Goal: Complete application form

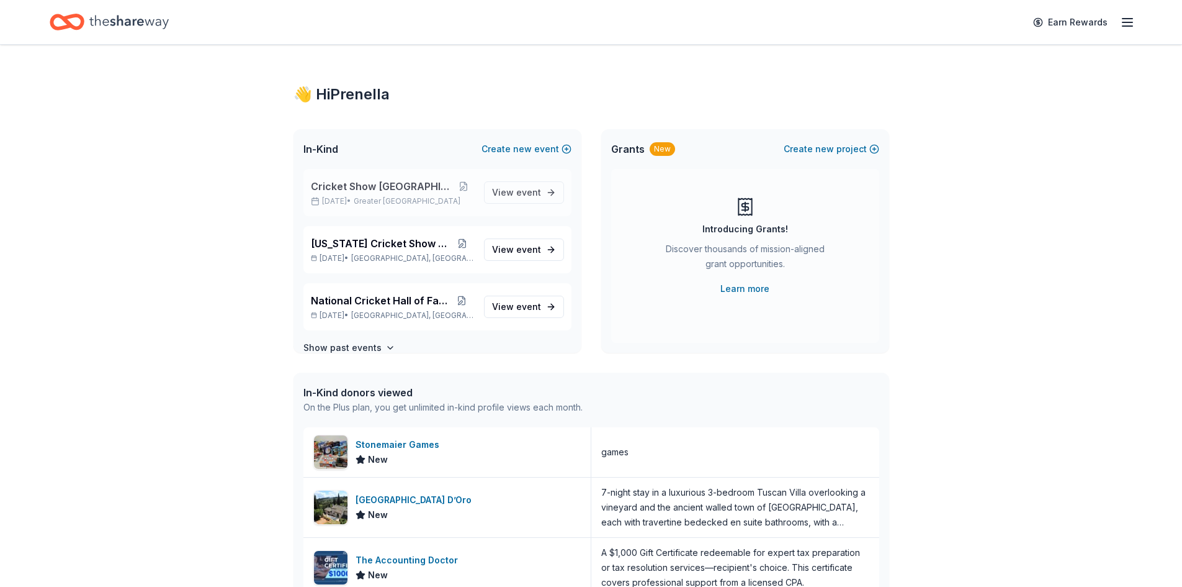
click at [377, 189] on span "Cricket Show [GEOGRAPHIC_DATA]" at bounding box center [382, 186] width 143 height 15
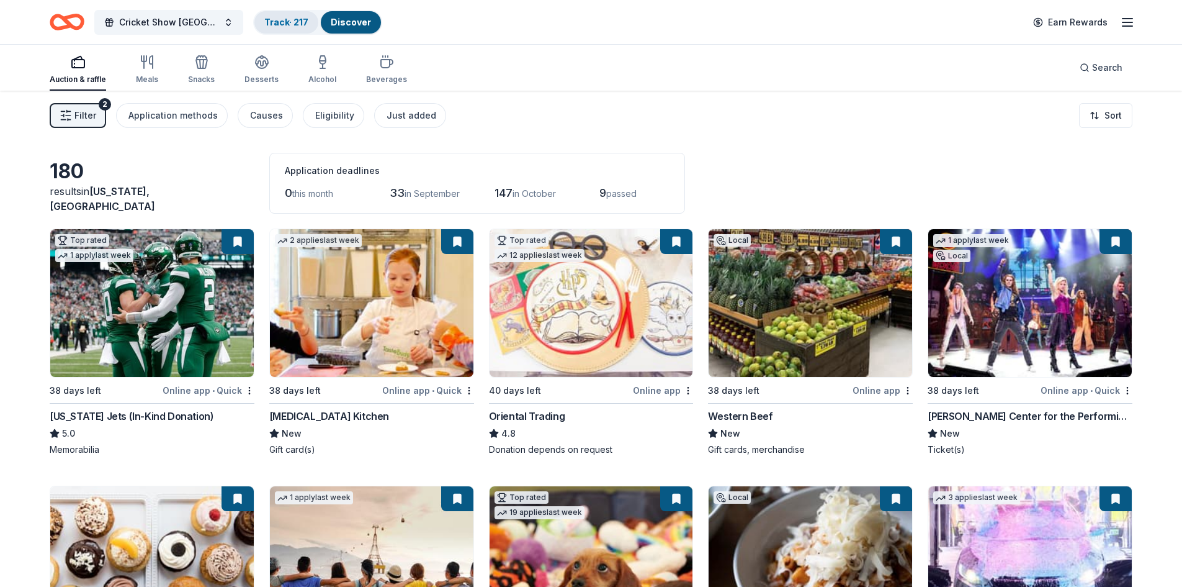
click at [264, 25] on link "Track · 217" at bounding box center [286, 22] width 44 height 11
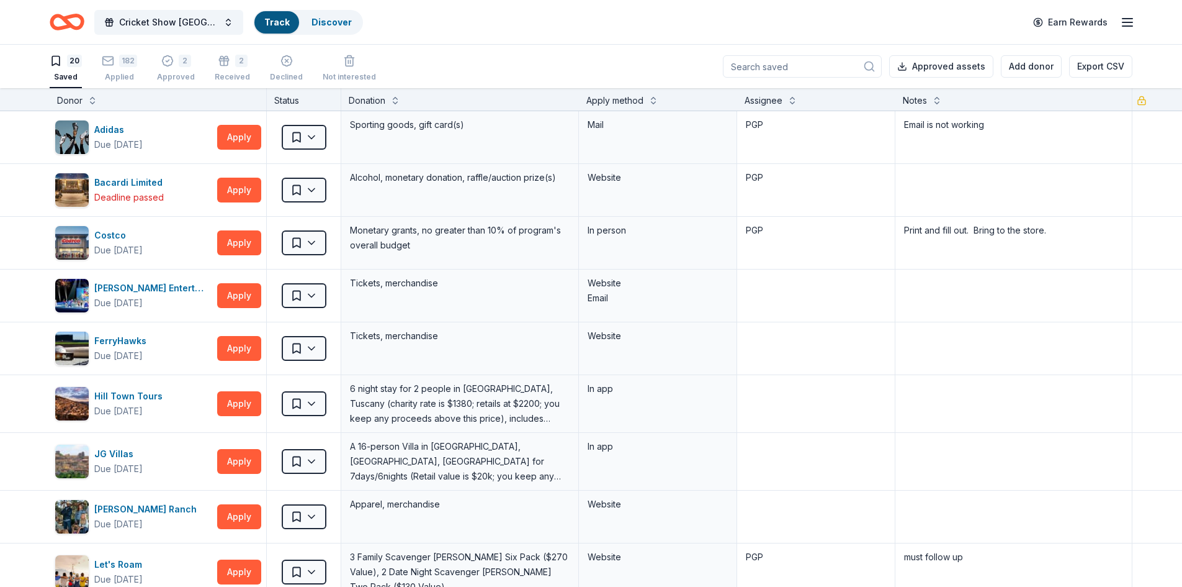
scroll to position [1, 0]
click at [608, 104] on div "Apply method" at bounding box center [615, 99] width 57 height 15
click at [649, 99] on button at bounding box center [654, 98] width 10 height 12
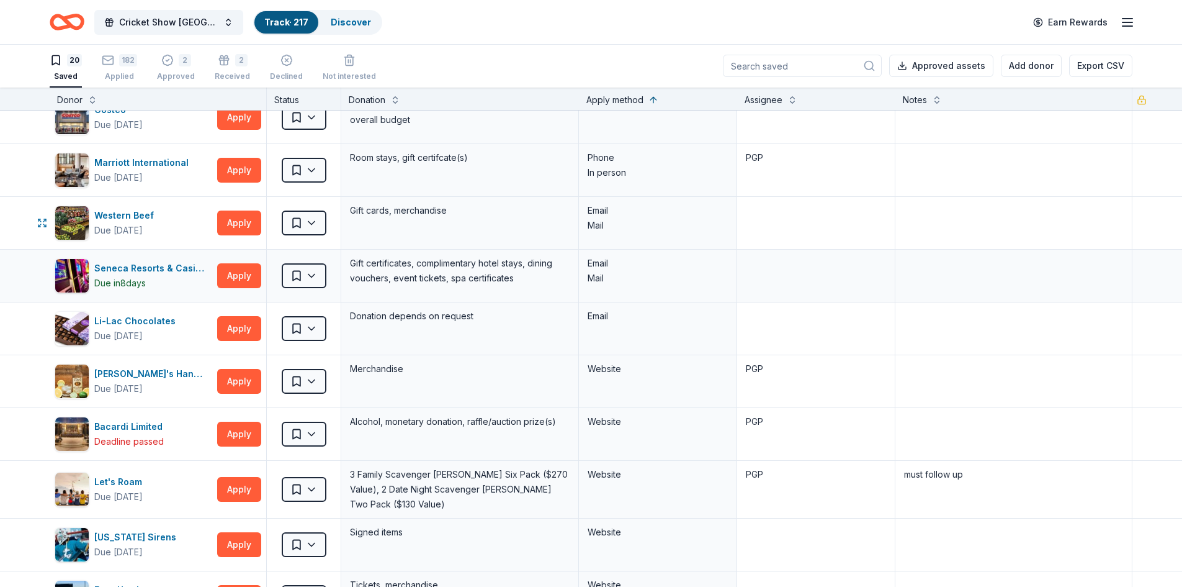
scroll to position [202, 0]
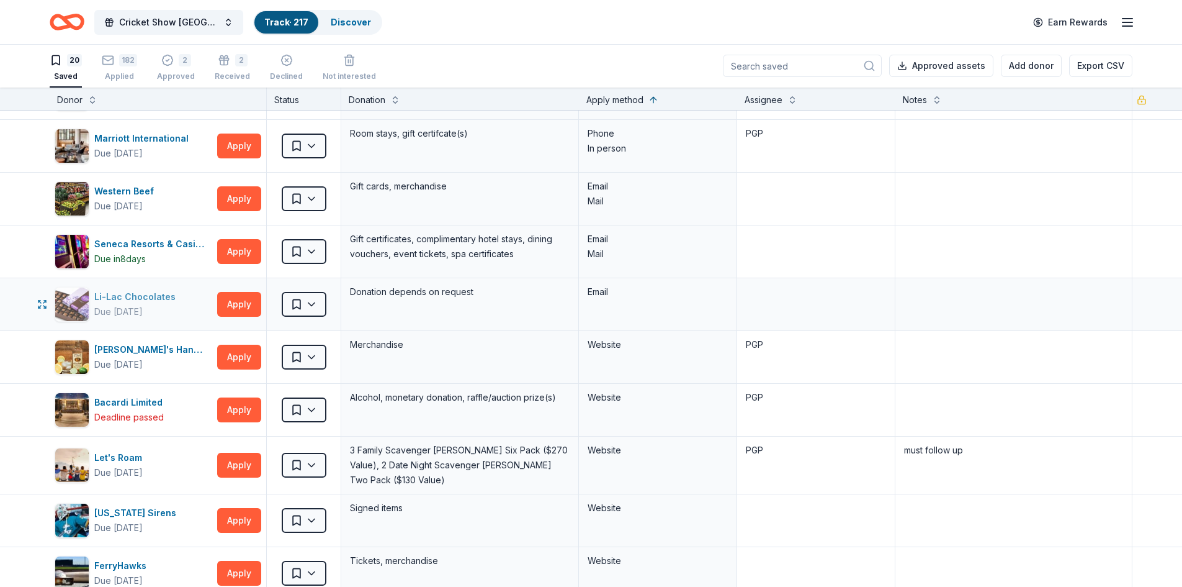
click at [93, 311] on div "Li-Lac Chocolates Due in 38 days" at bounding box center [134, 304] width 158 height 35
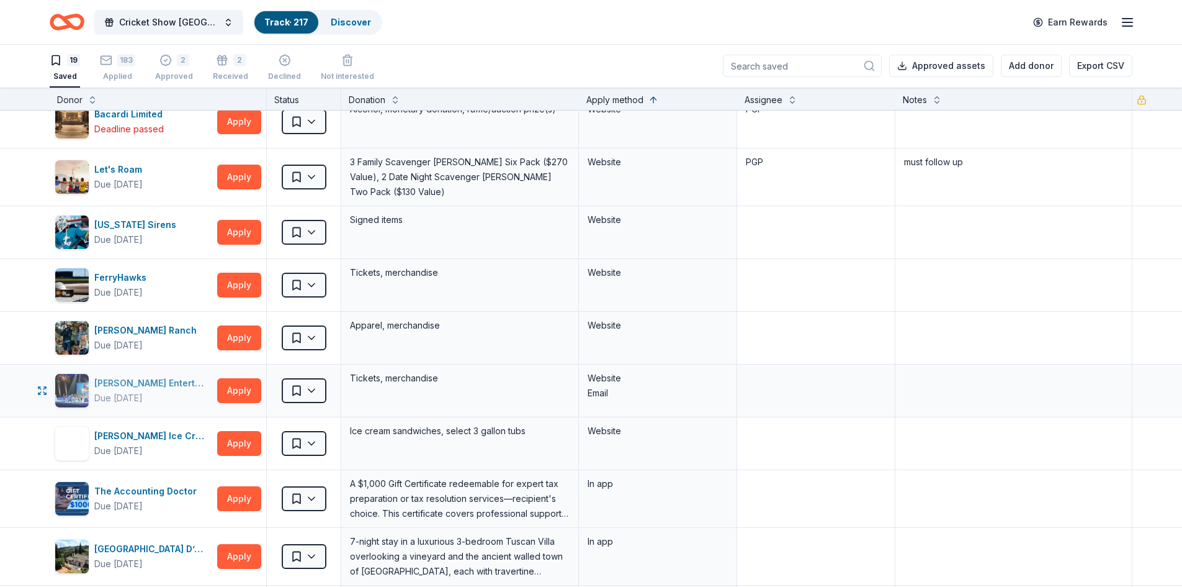
scroll to position [434, 0]
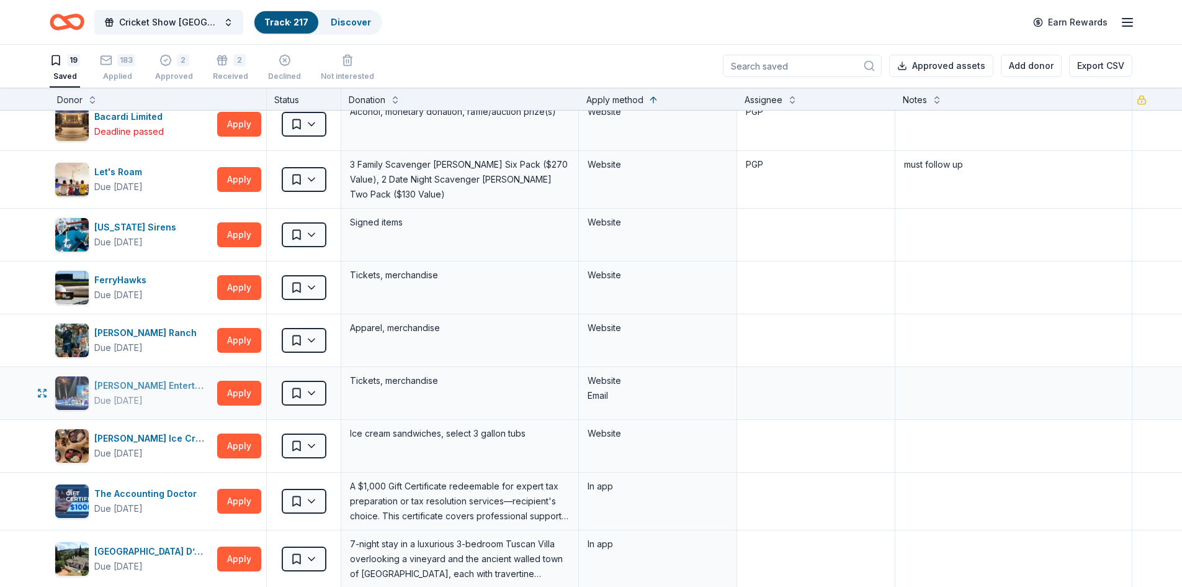
click at [105, 380] on div "Feld Entertainment" at bounding box center [153, 385] width 118 height 15
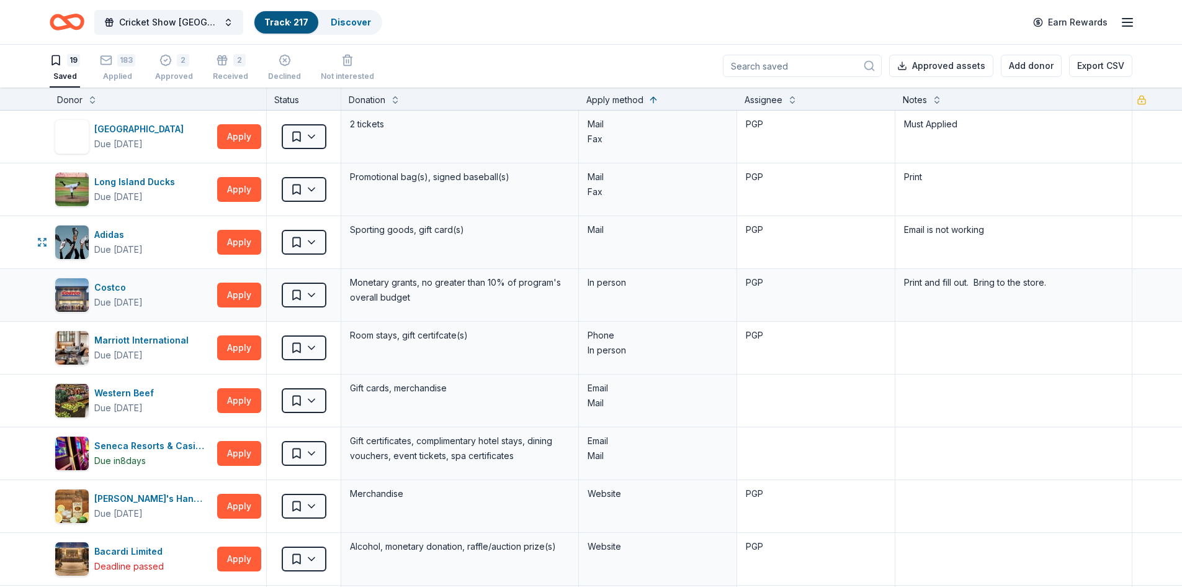
scroll to position [0, 0]
click at [124, 379] on div "Western Beef Due in 38 days Apply" at bounding box center [158, 401] width 217 height 52
click at [118, 396] on div "Western Beef" at bounding box center [126, 393] width 65 height 15
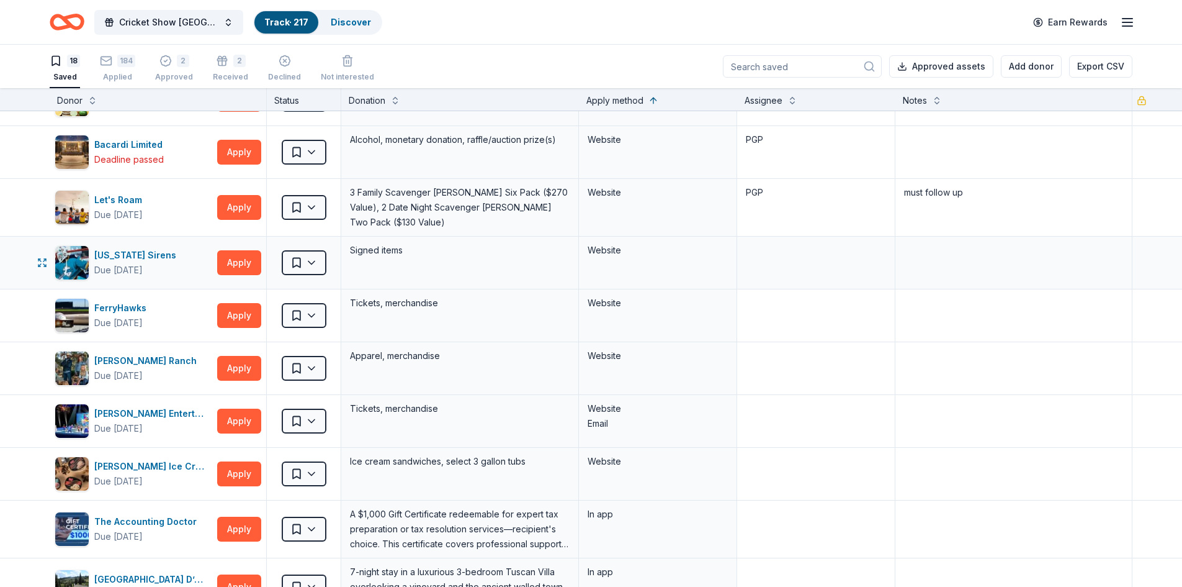
scroll to position [357, 0]
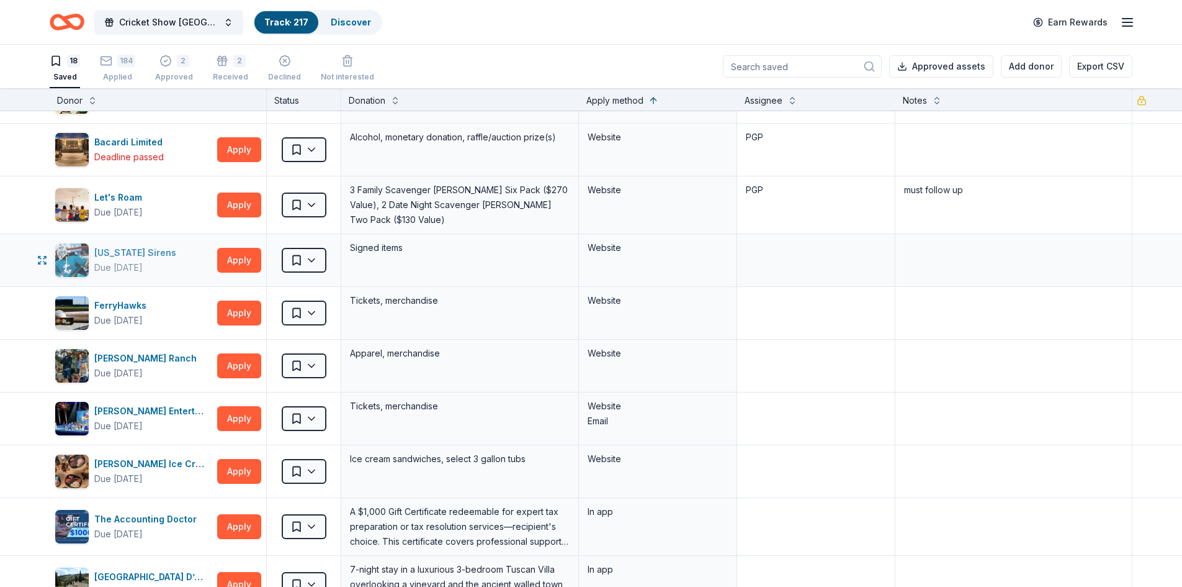
click at [135, 261] on div "Due in 40 days" at bounding box center [118, 267] width 48 height 15
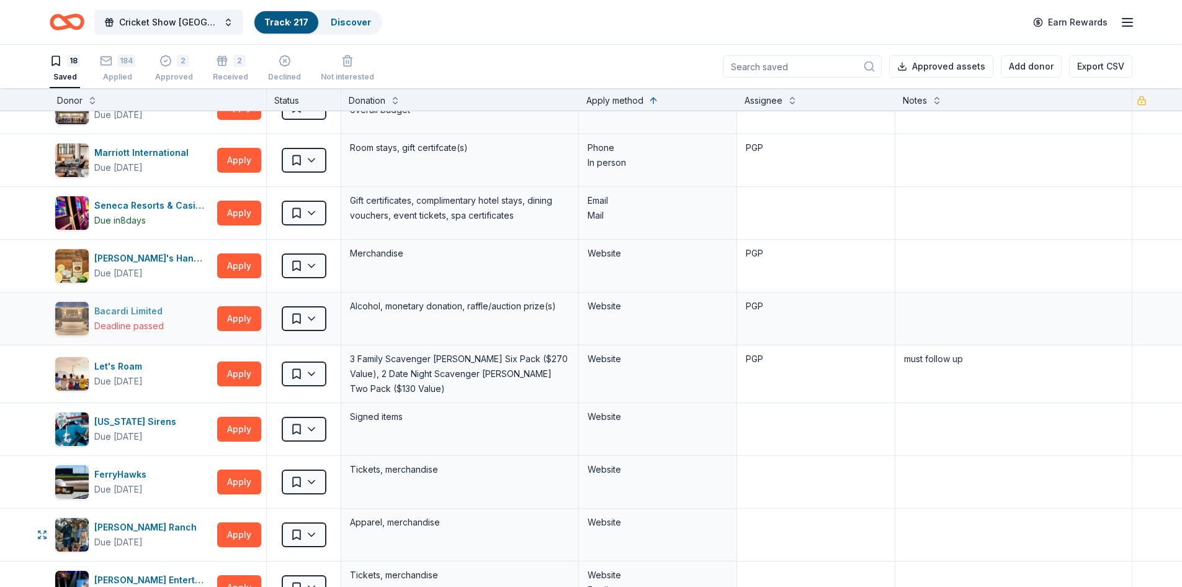
scroll to position [0, 0]
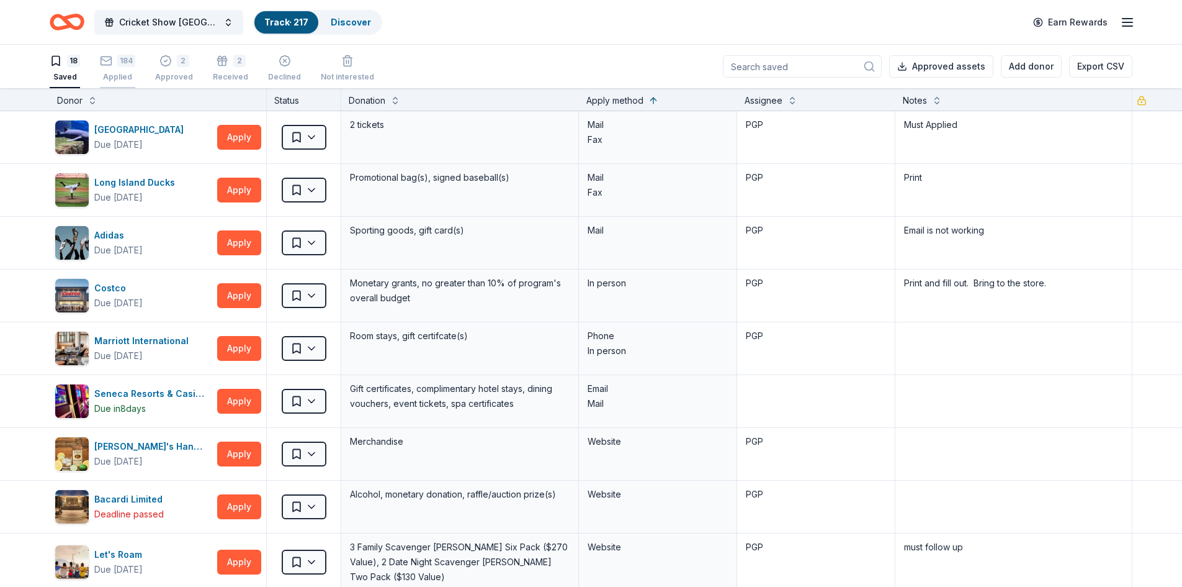
click at [112, 68] on div "184 Applied" at bounding box center [117, 68] width 35 height 27
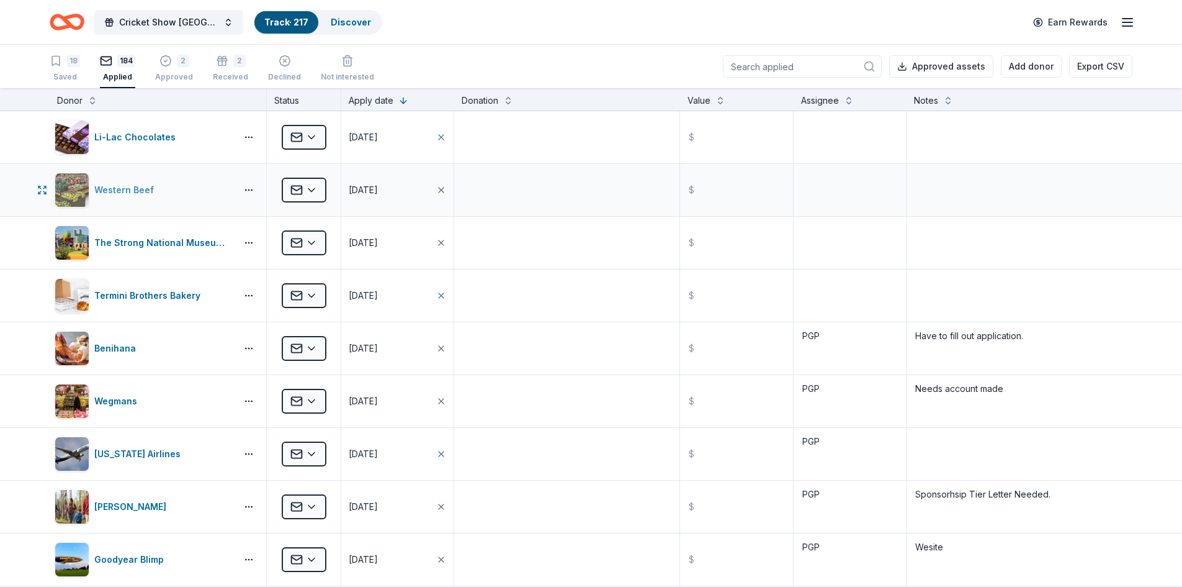
click at [99, 187] on div "Western Beef" at bounding box center [126, 189] width 65 height 15
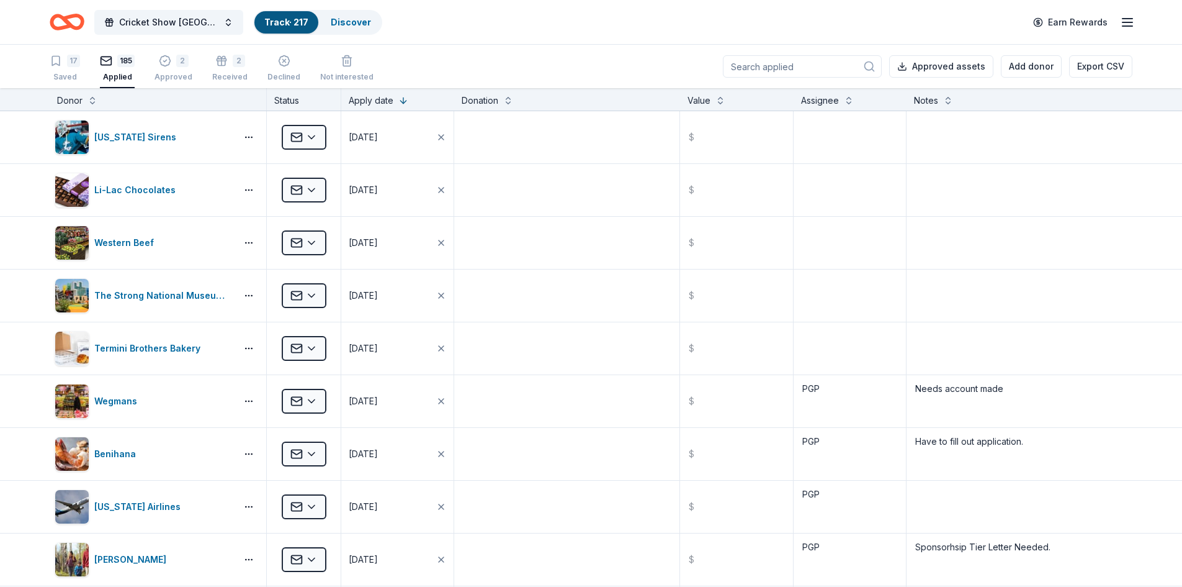
click at [264, 24] on link "Track · 217" at bounding box center [286, 22] width 44 height 11
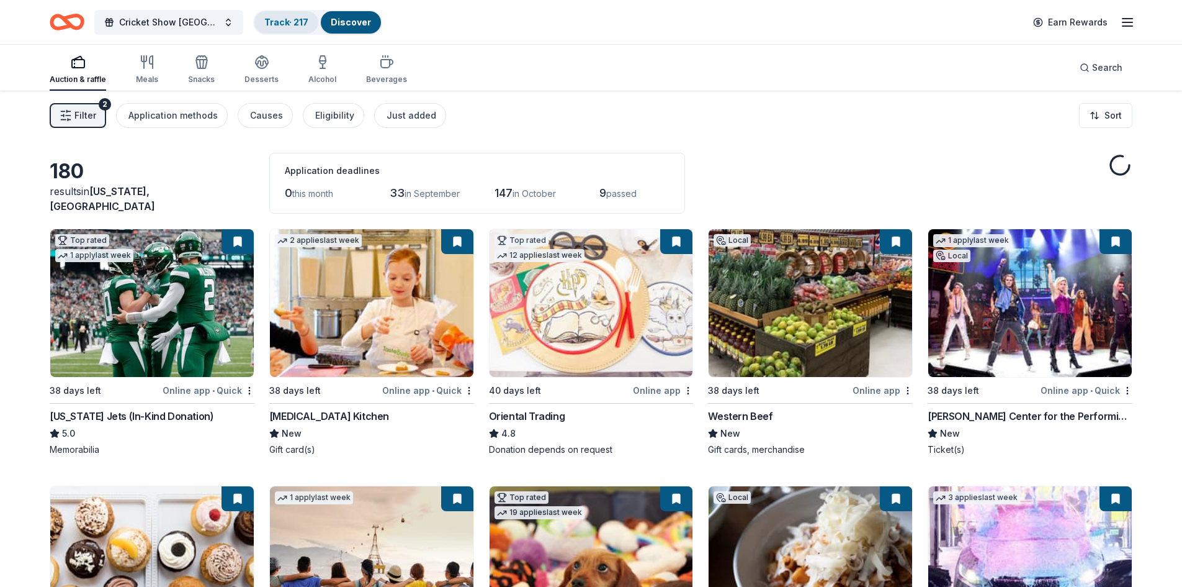
click at [254, 29] on div "Track · 217" at bounding box center [286, 22] width 64 height 22
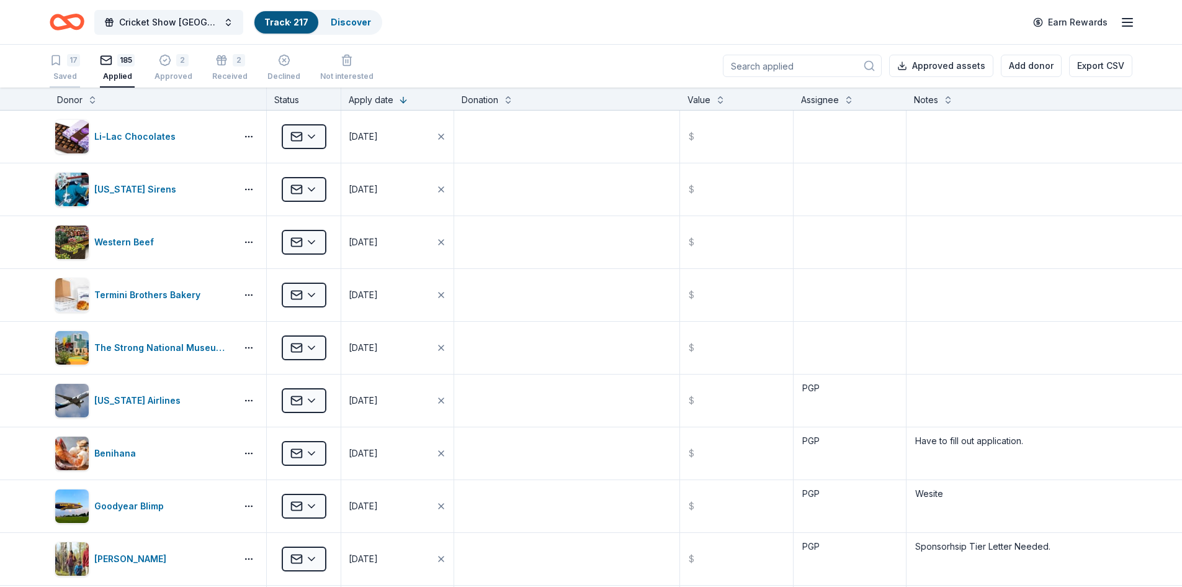
click at [60, 83] on button "17 Saved" at bounding box center [65, 68] width 30 height 38
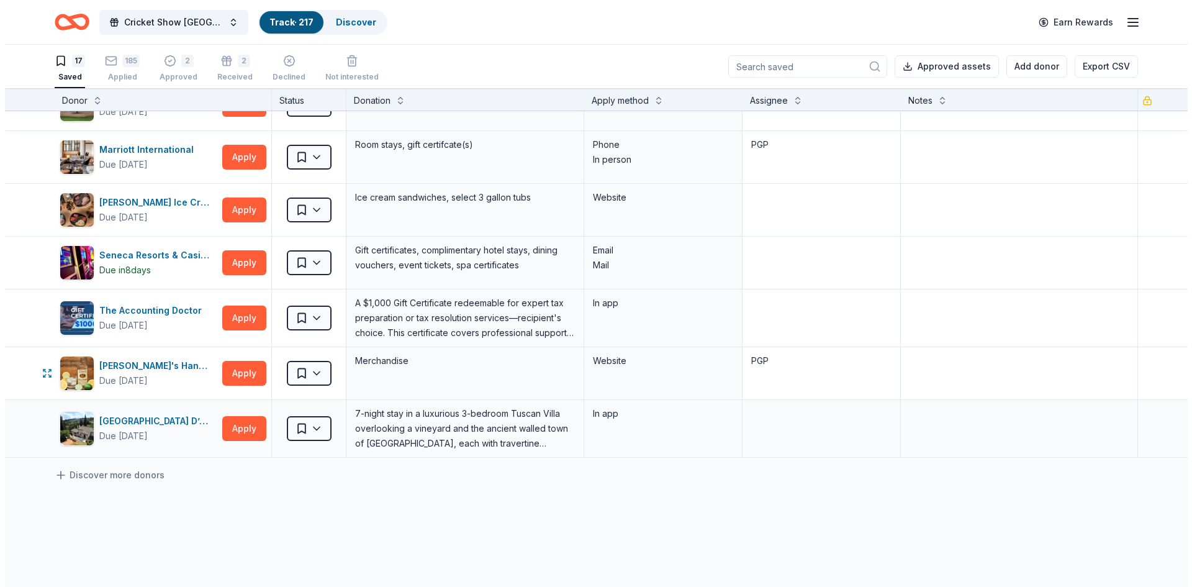
scroll to position [636, 0]
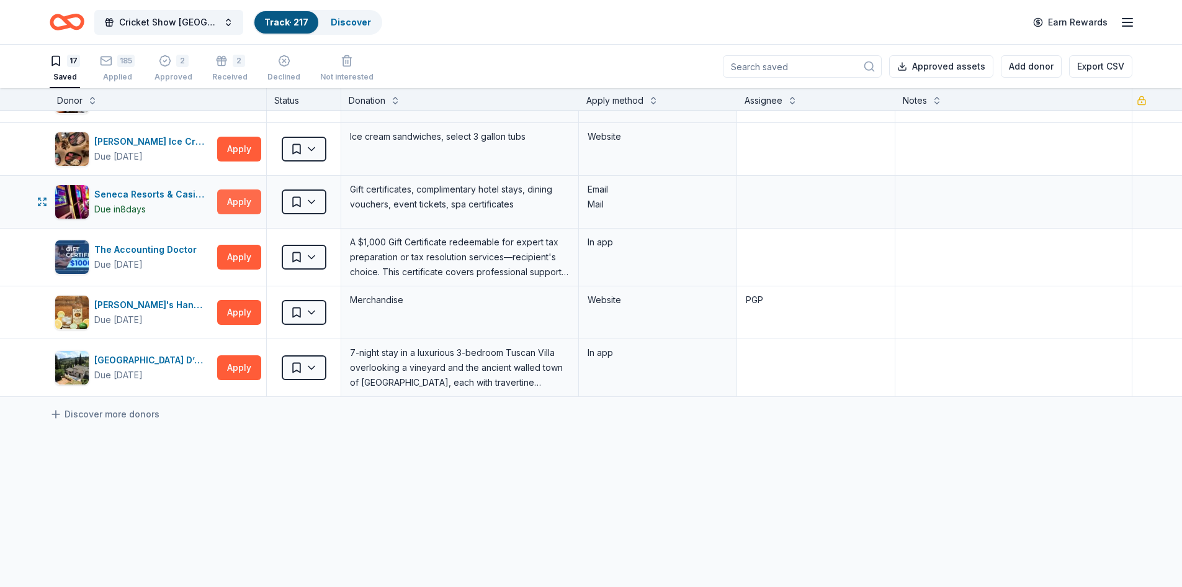
click at [234, 196] on button "Apply" at bounding box center [239, 201] width 44 height 25
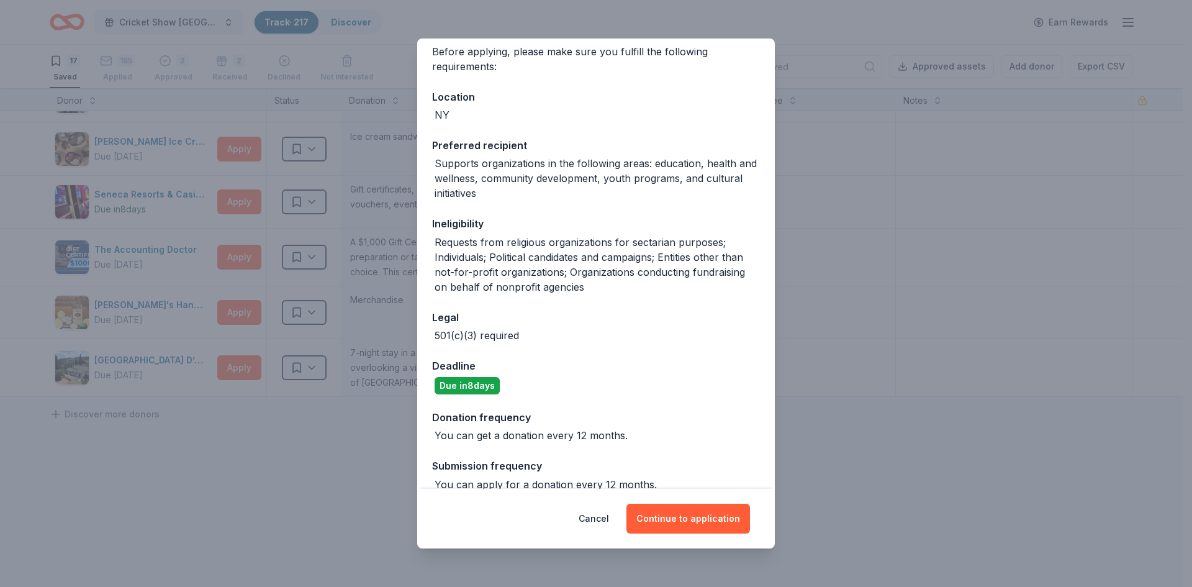
scroll to position [86, 0]
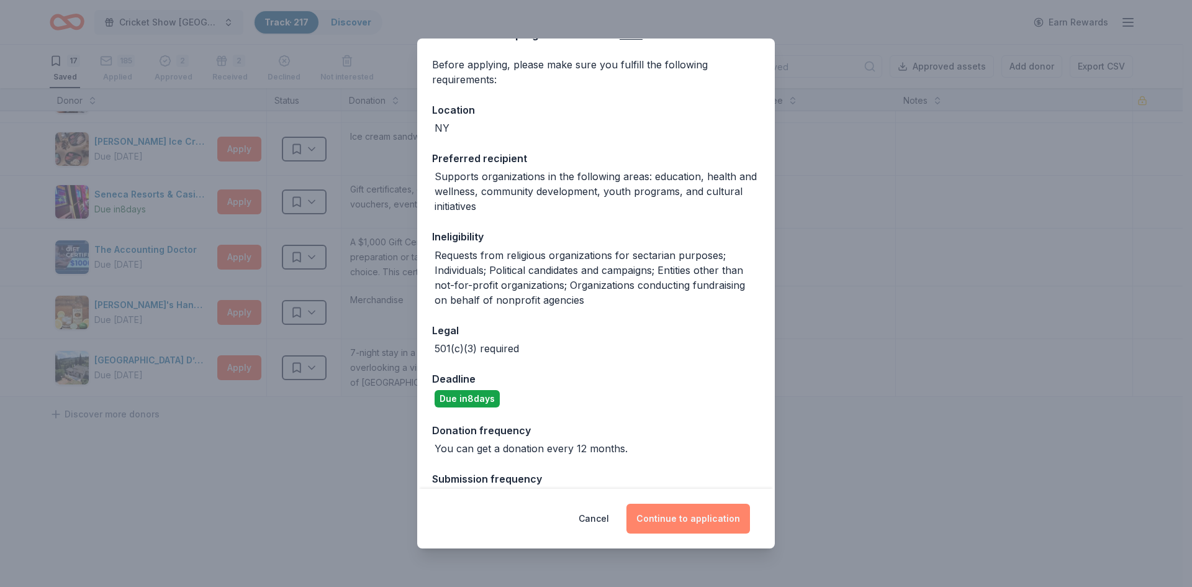
click at [664, 515] on button "Continue to application" at bounding box center [688, 518] width 124 height 30
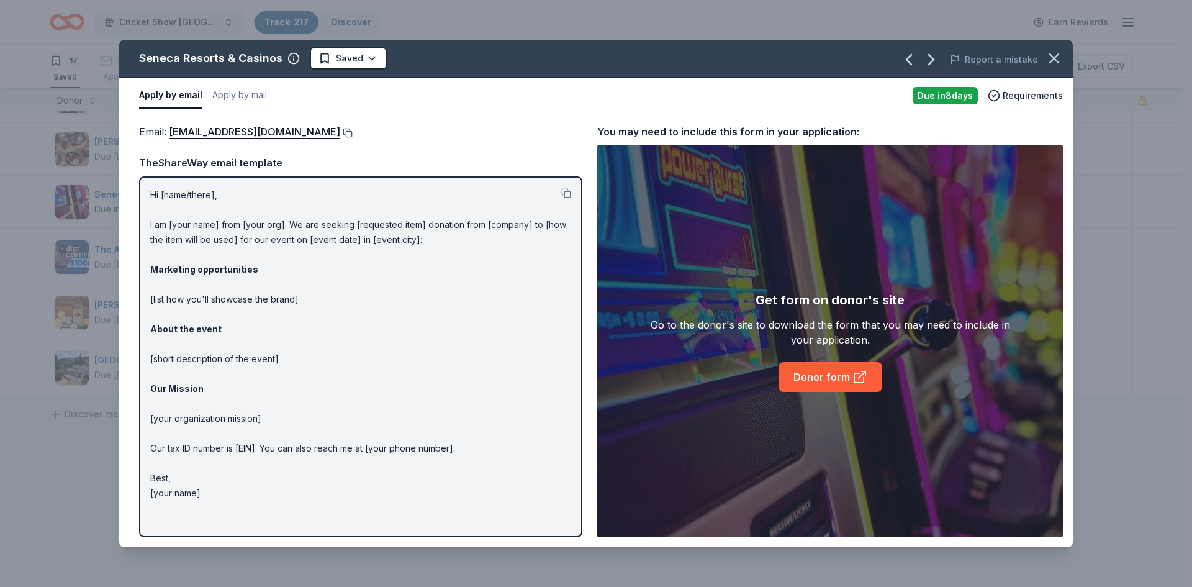
click at [340, 130] on button at bounding box center [346, 133] width 12 height 10
click at [372, 56] on html "Cricket Show USA Track · 217 Discover Earn Rewards 17 Saved 185 Applied 2 Appro…" at bounding box center [596, 293] width 1192 height 587
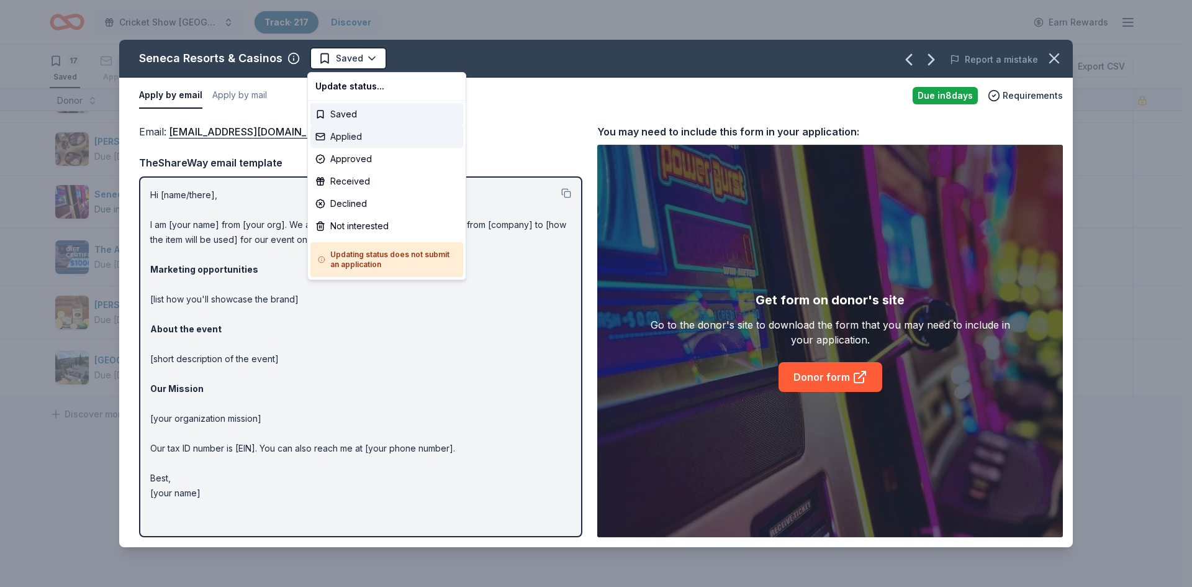
click at [353, 134] on div "Applied" at bounding box center [386, 136] width 153 height 22
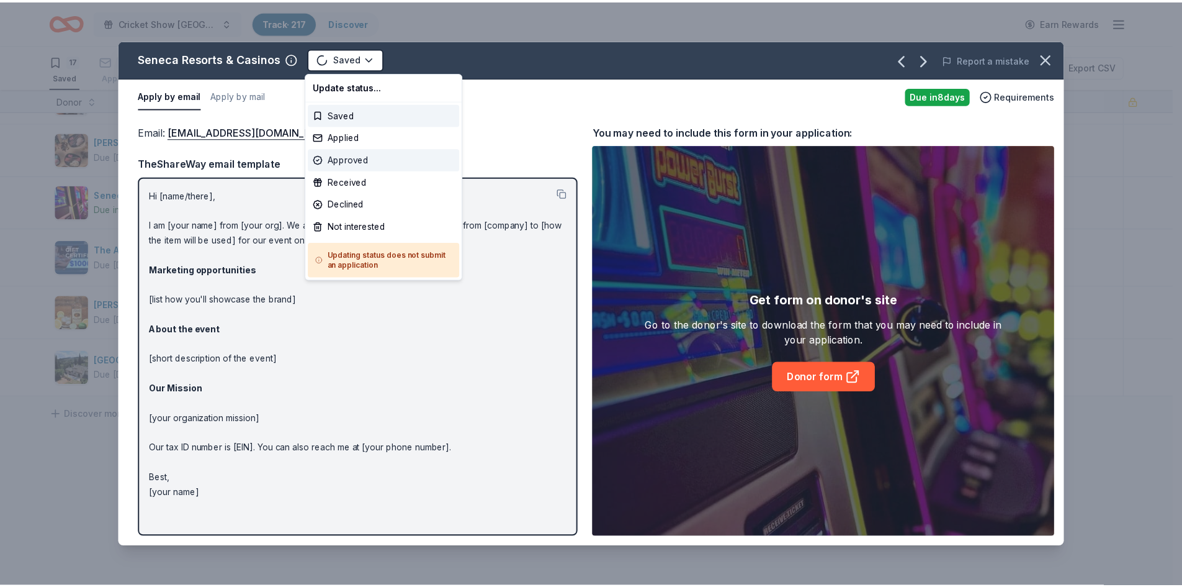
scroll to position [621, 0]
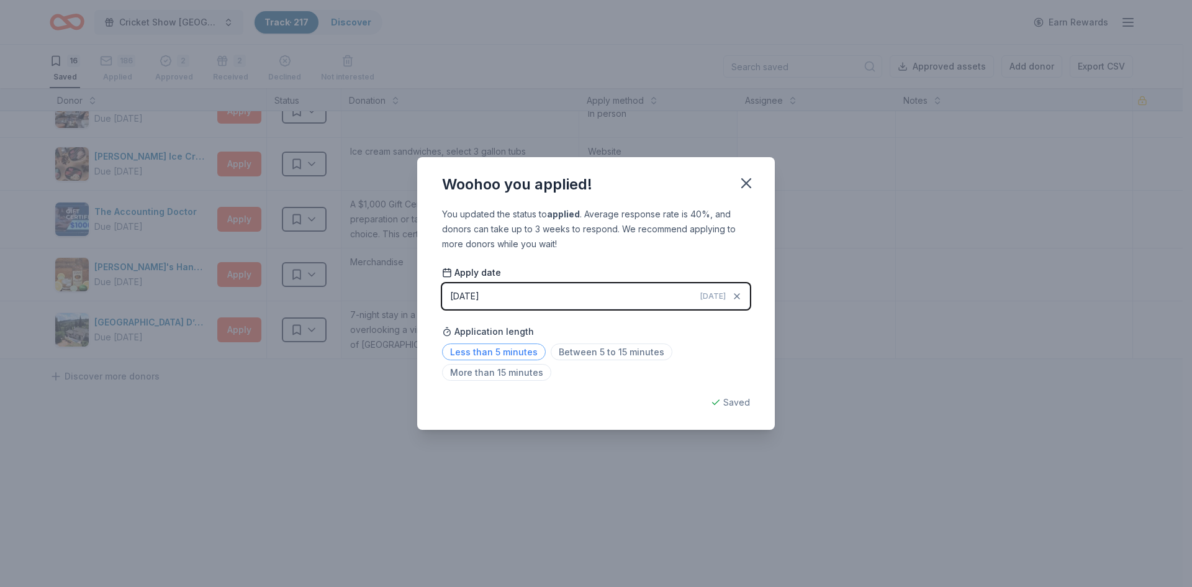
click at [511, 344] on span "Less than 5 minutes" at bounding box center [494, 351] width 104 height 17
click at [747, 182] on icon "button" at bounding box center [746, 183] width 9 height 9
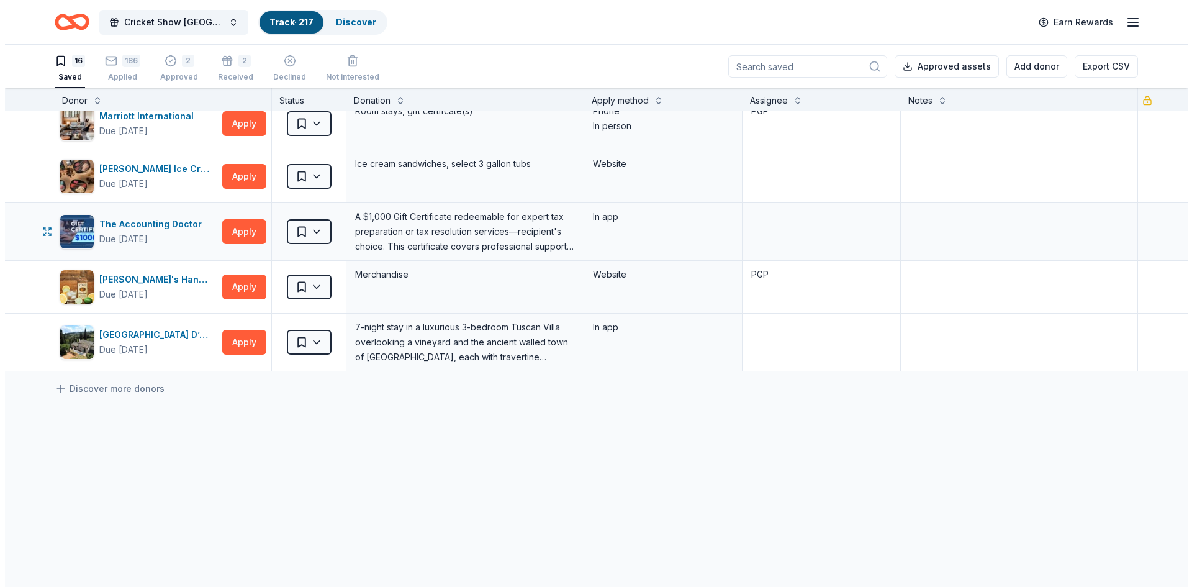
scroll to position [606, 0]
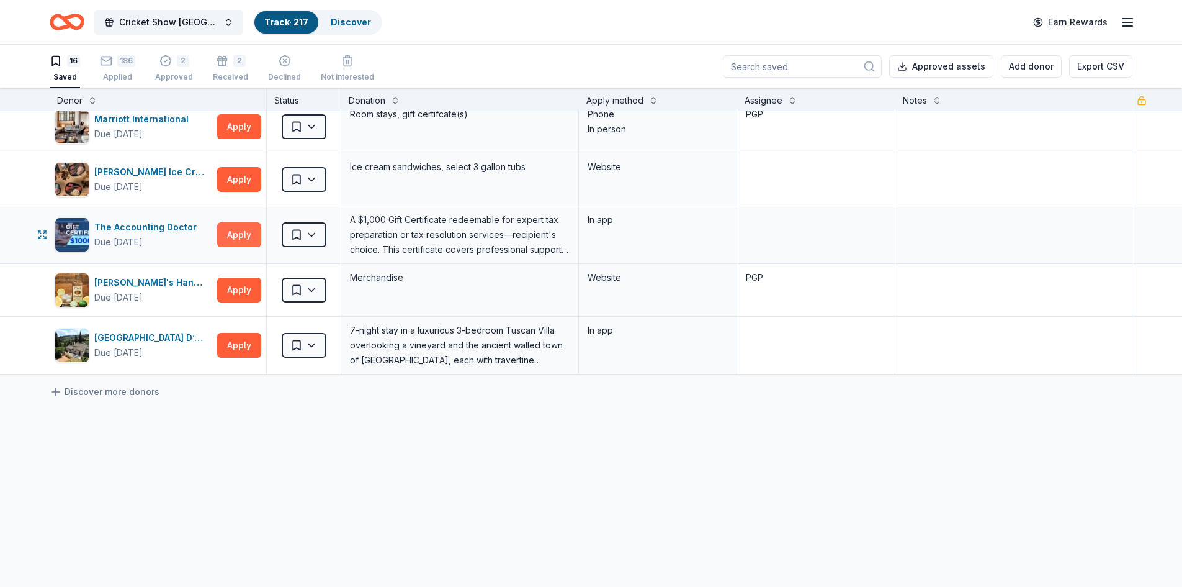
click at [236, 232] on button "Apply" at bounding box center [239, 234] width 44 height 25
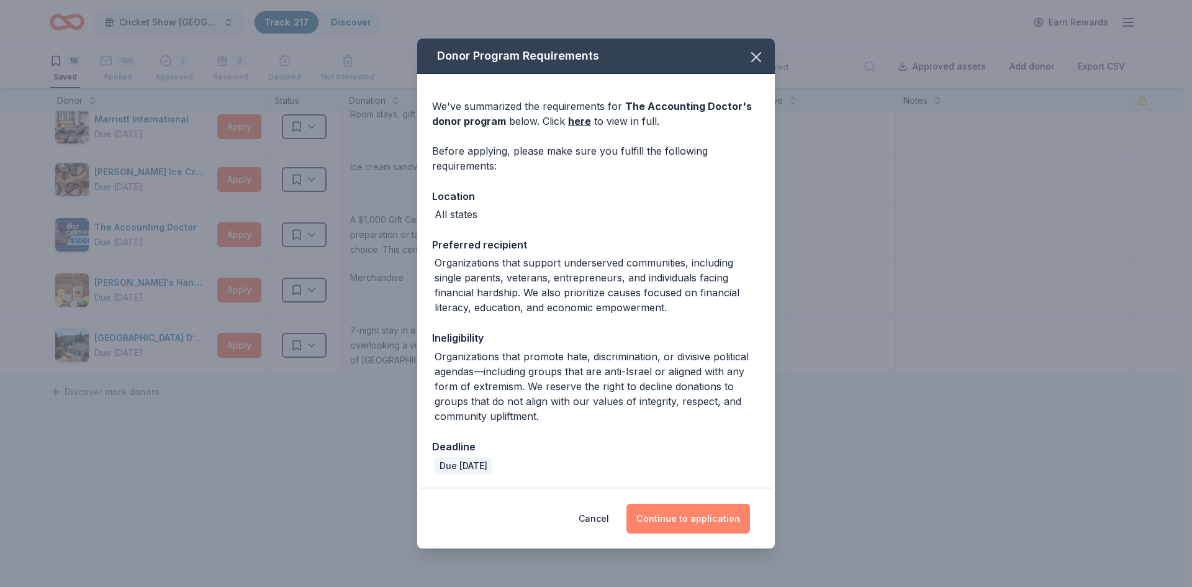
click at [667, 524] on button "Continue to application" at bounding box center [688, 518] width 124 height 30
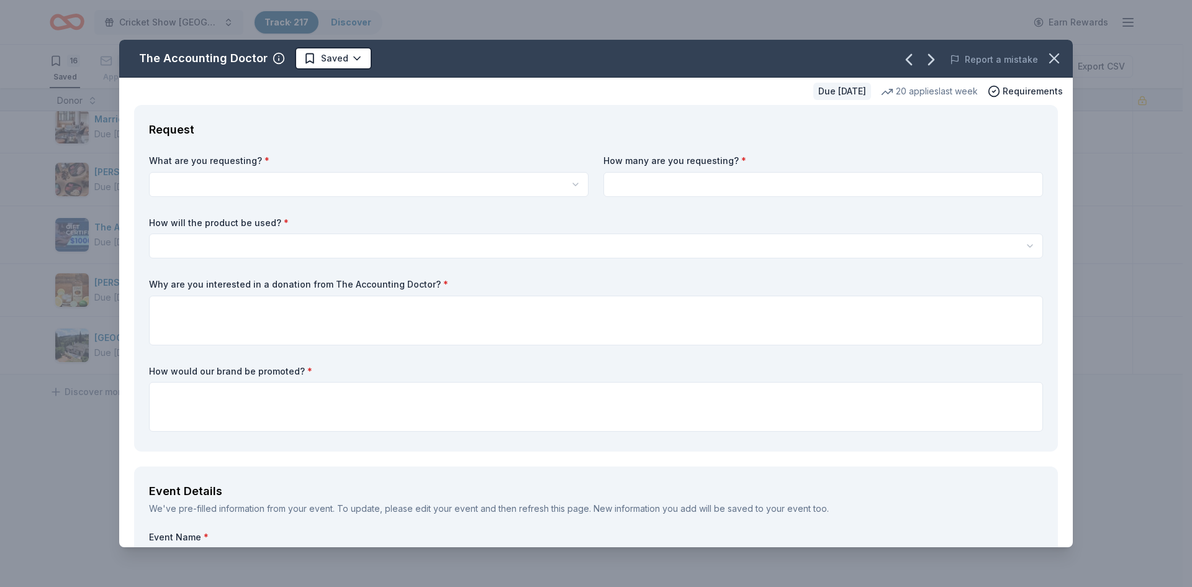
click at [455, 186] on html "Cricket Show USA Track · 217 Discover Earn Rewards 16 Saved 186 Applied 2 Appro…" at bounding box center [596, 293] width 1192 height 587
select select "A $1,000 Gift Certificate redeemable for expert tax preparation or tax resoluti…"
click at [753, 187] on input at bounding box center [822, 184] width 439 height 25
type input "2"
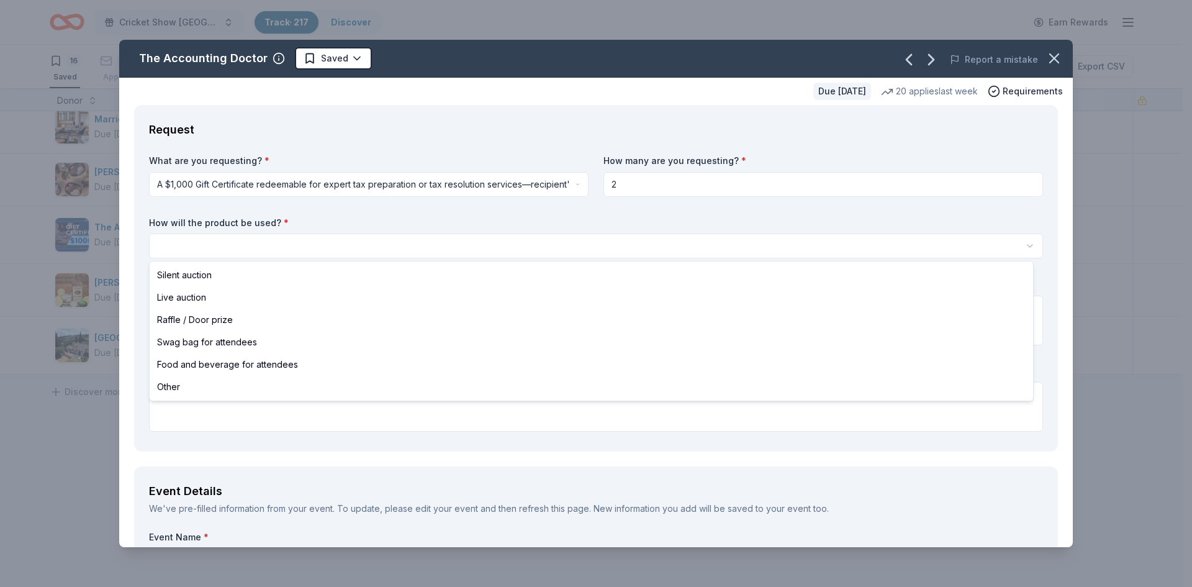
click at [369, 241] on html "Cricket Show USA Track · 217 Discover Earn Rewards 16 Saved 186 Applied 2 Appro…" at bounding box center [596, 293] width 1192 height 587
select select "liveAuction"
drag, startPoint x: 318, startPoint y: 323, endPoint x: 321, endPoint y: 305, distance: 18.8
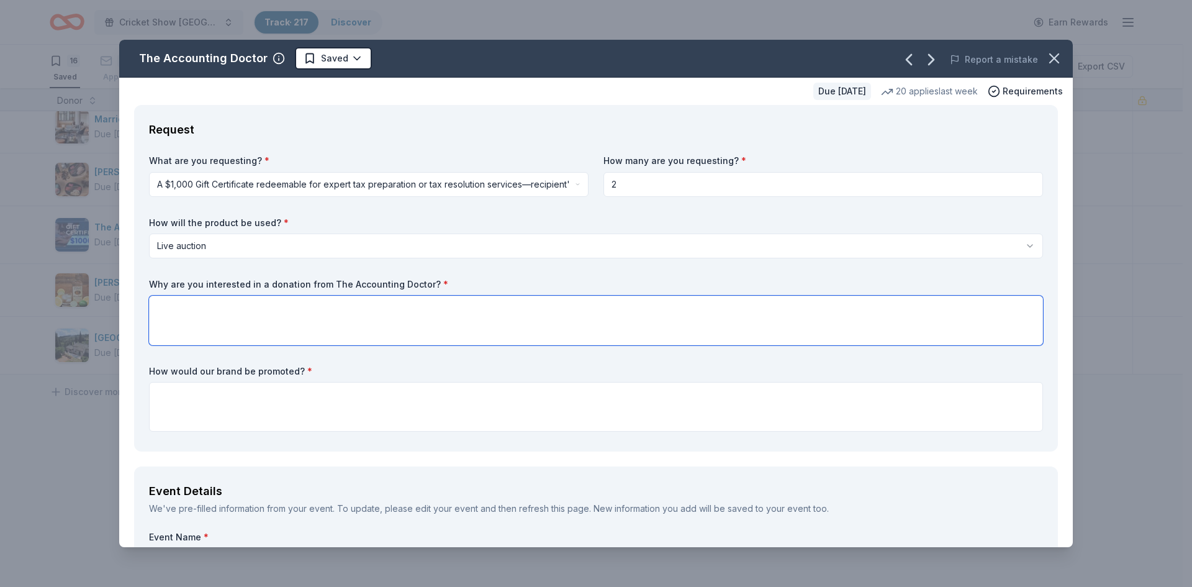
click at [216, 325] on textarea at bounding box center [596, 320] width 894 height 50
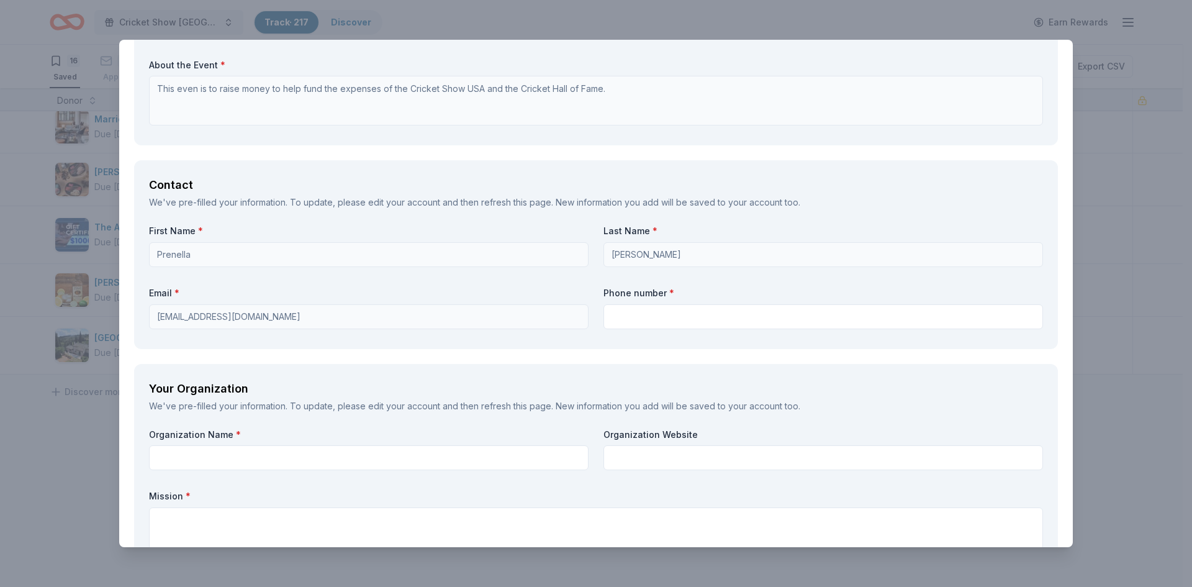
scroll to position [729, 0]
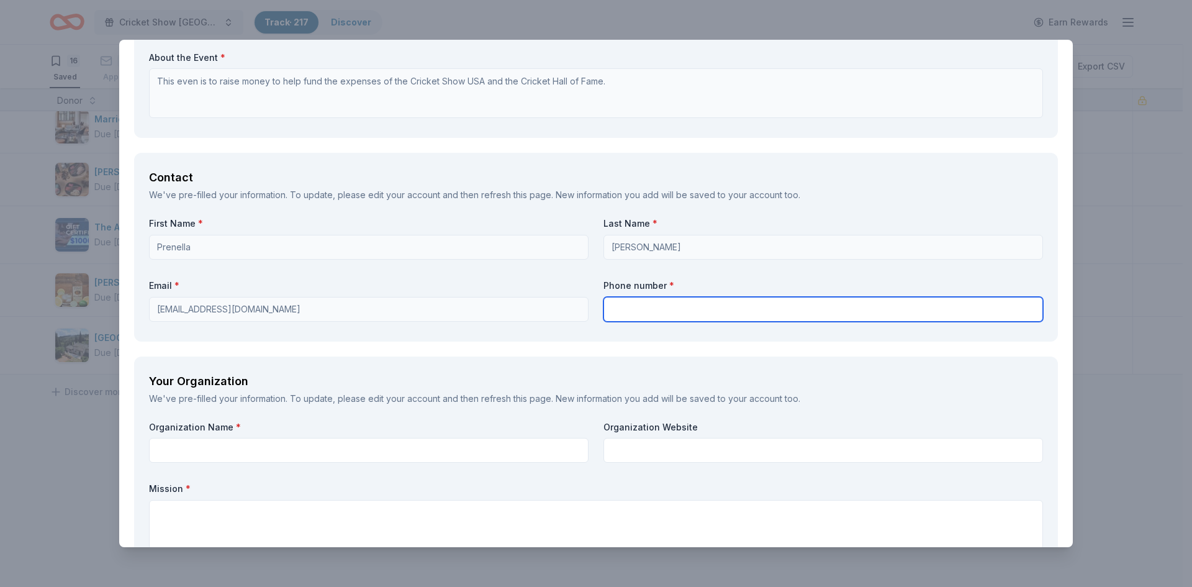
click at [677, 303] on input "text" at bounding box center [822, 309] width 439 height 25
type input "9172706067"
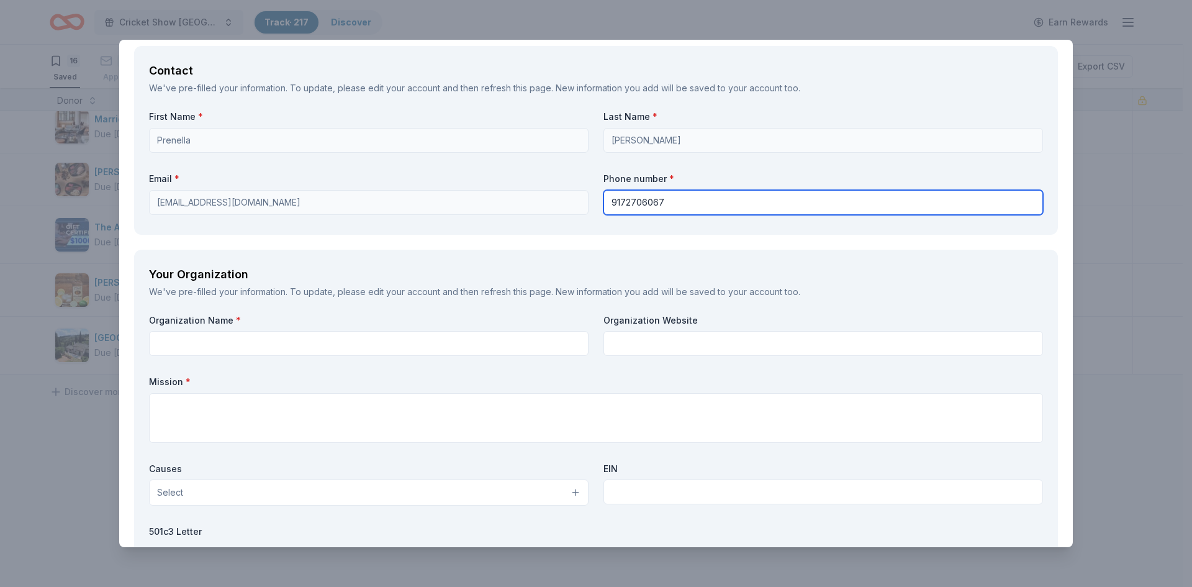
scroll to position [853, 0]
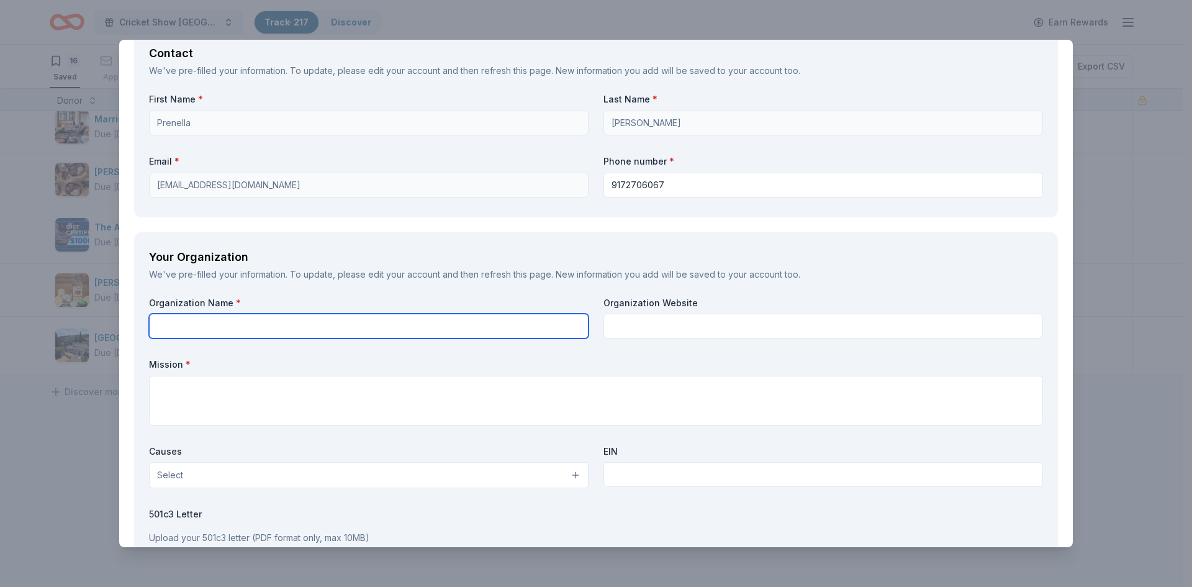
click at [310, 326] on input "text" at bounding box center [368, 325] width 439 height 25
type input "Cricket SHow USA"
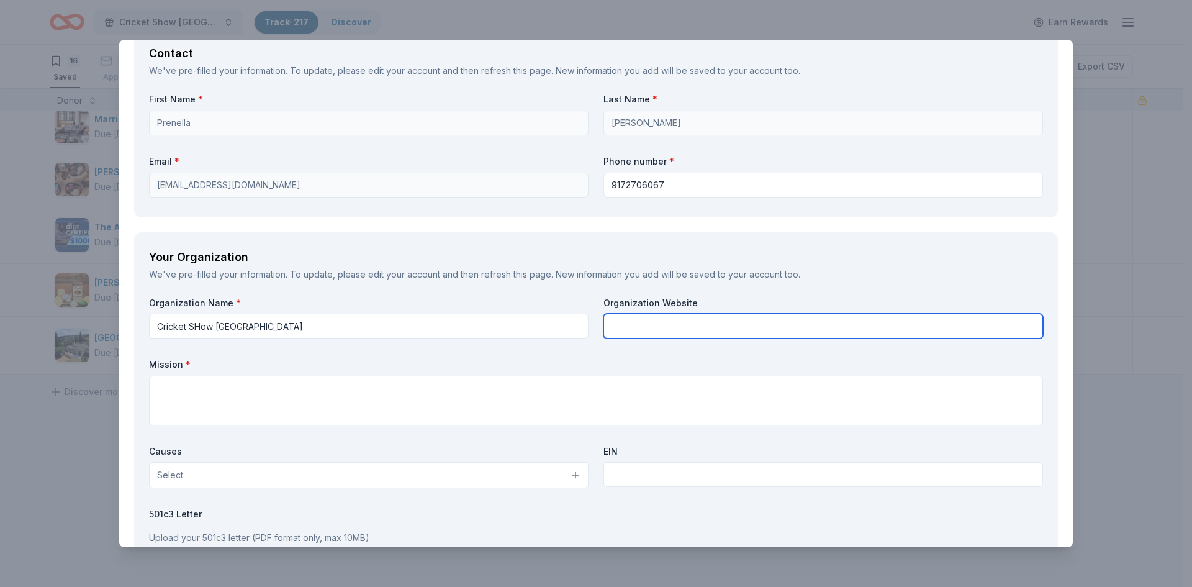
click at [695, 335] on input "text" at bounding box center [822, 325] width 439 height 25
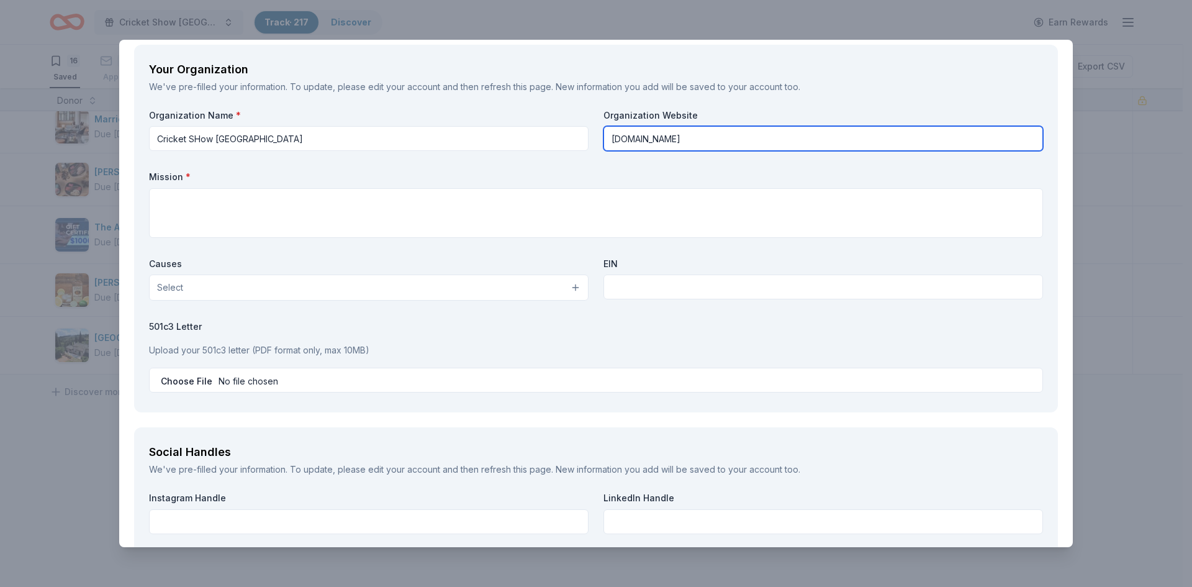
scroll to position [1055, 0]
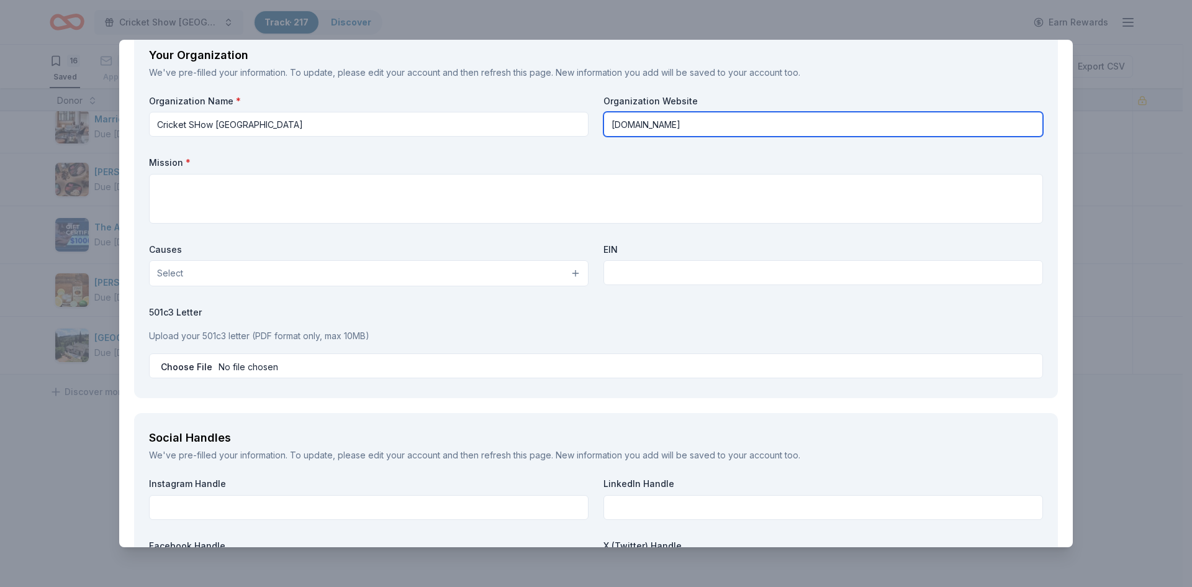
type input "[DOMAIN_NAME]"
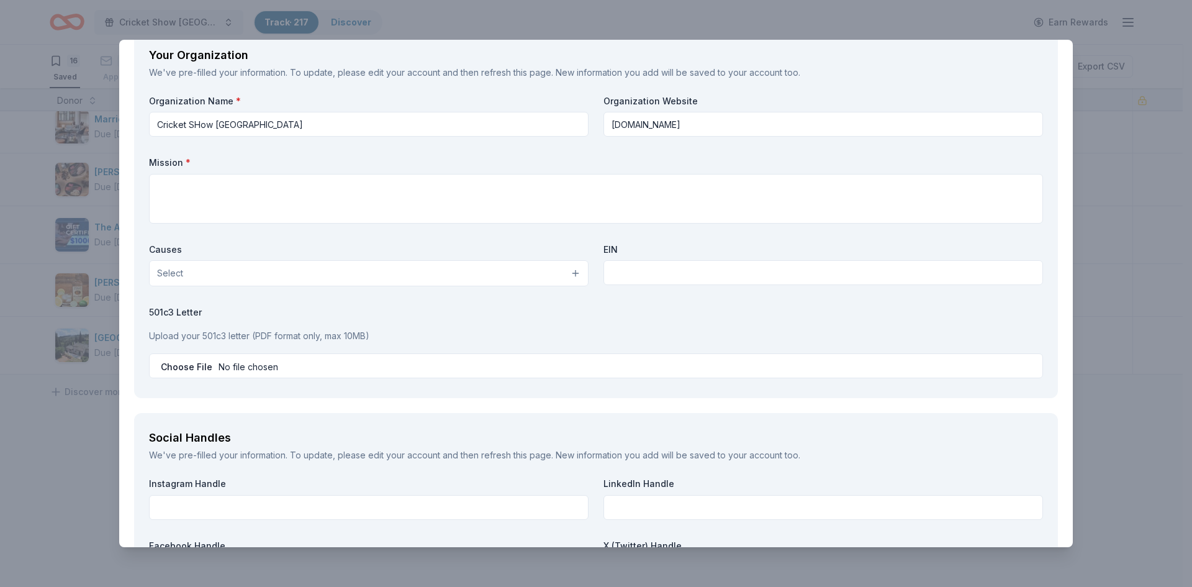
click at [460, 270] on button "Select" at bounding box center [368, 273] width 439 height 26
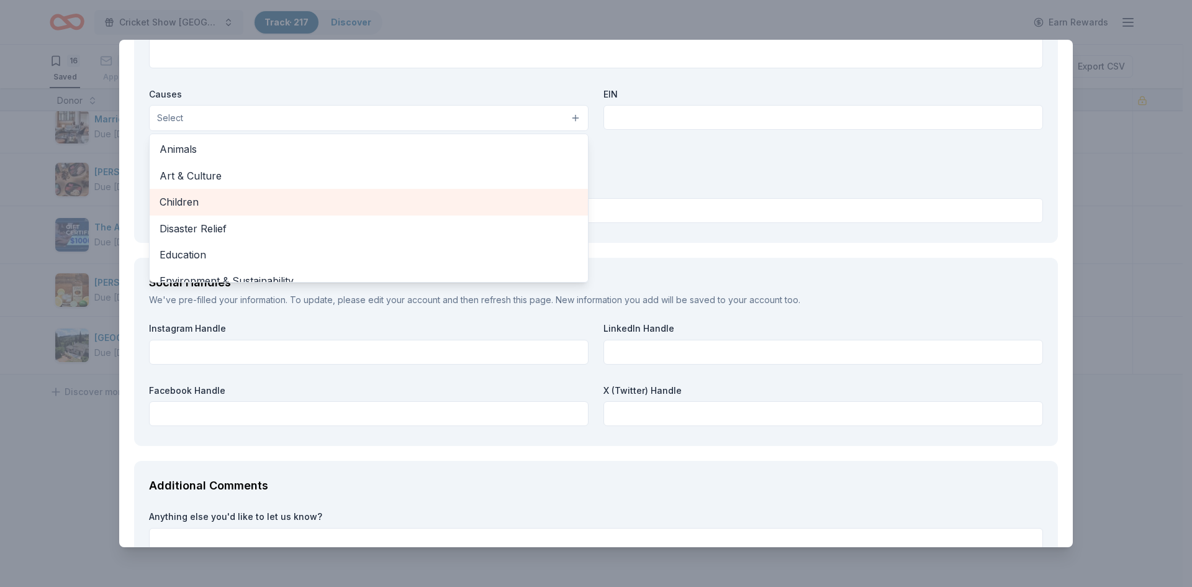
scroll to position [0, 0]
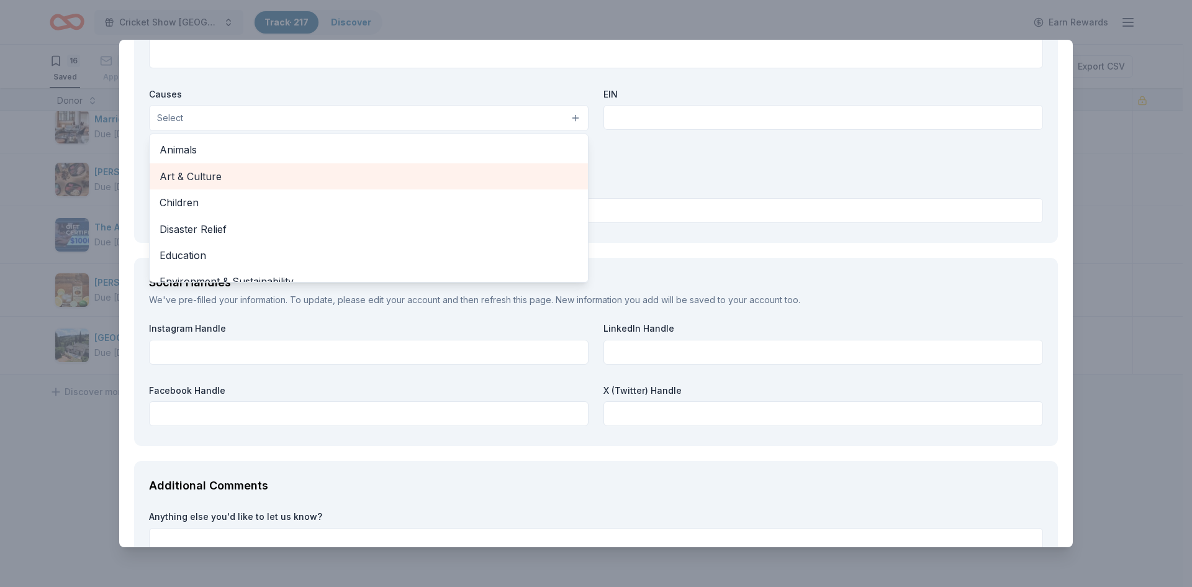
click at [346, 171] on span "Art & Culture" at bounding box center [369, 176] width 418 height 16
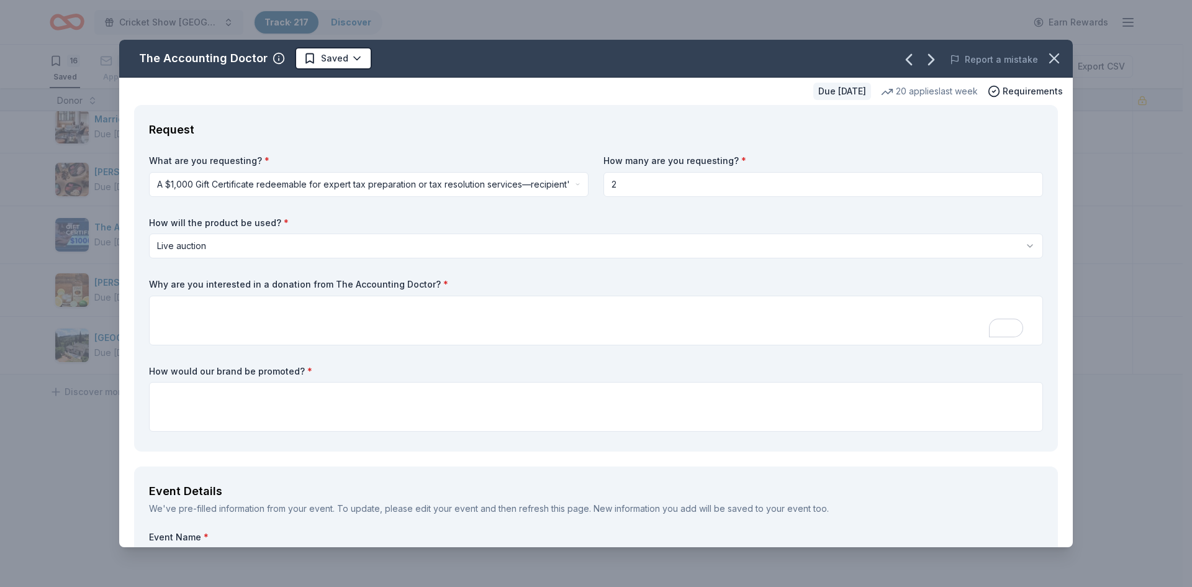
click at [188, 61] on div "The Accounting Doctor Saved Report a mistake Due in 61 days 20 applies last wee…" at bounding box center [595, 293] width 953 height 507
click at [275, 57] on icon "button" at bounding box center [278, 58] width 12 height 12
click at [1045, 58] on icon "button" at bounding box center [1053, 58] width 17 height 17
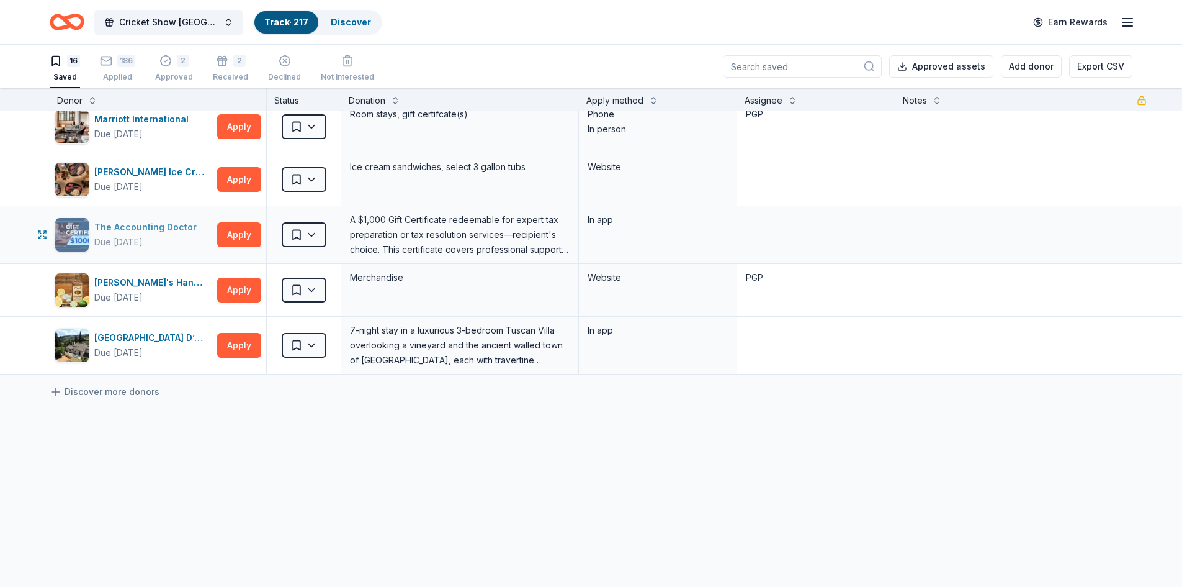
click at [131, 222] on div "The Accounting Doctor" at bounding box center [147, 227] width 107 height 15
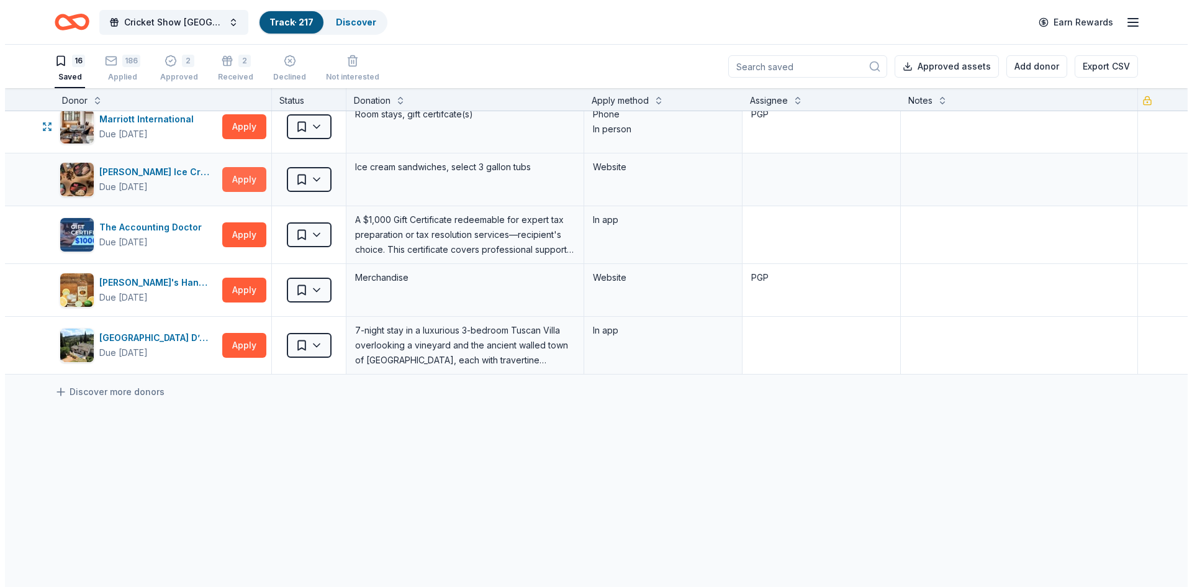
scroll to position [564, 0]
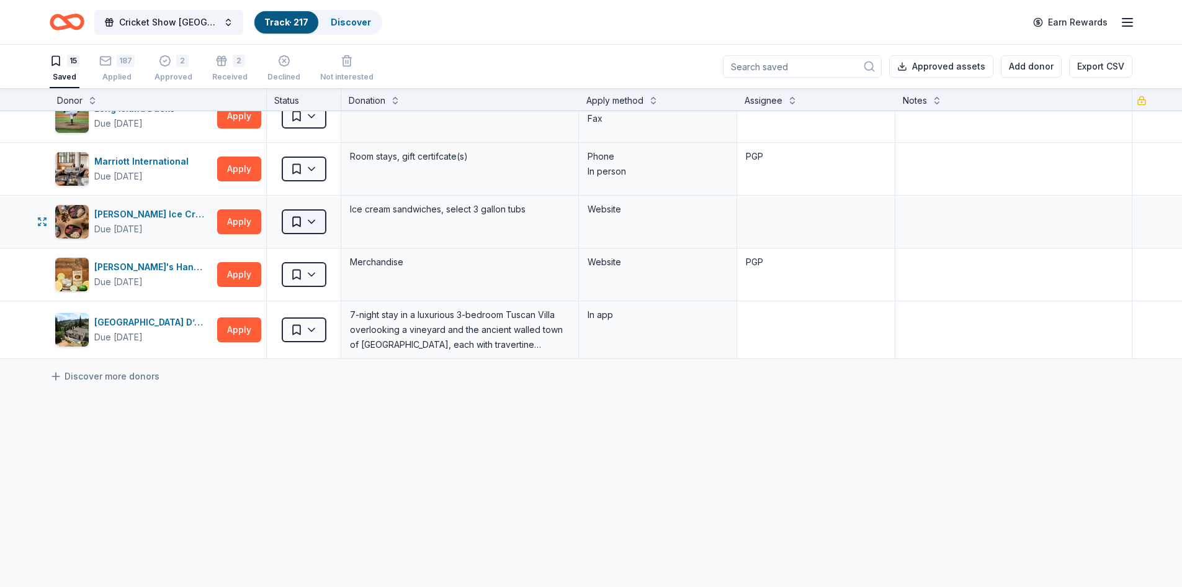
click at [314, 215] on html "Cricket Show USA Track · 217 Discover Earn Rewards 15 Saved 187 Applied 2 Appro…" at bounding box center [591, 293] width 1182 height 587
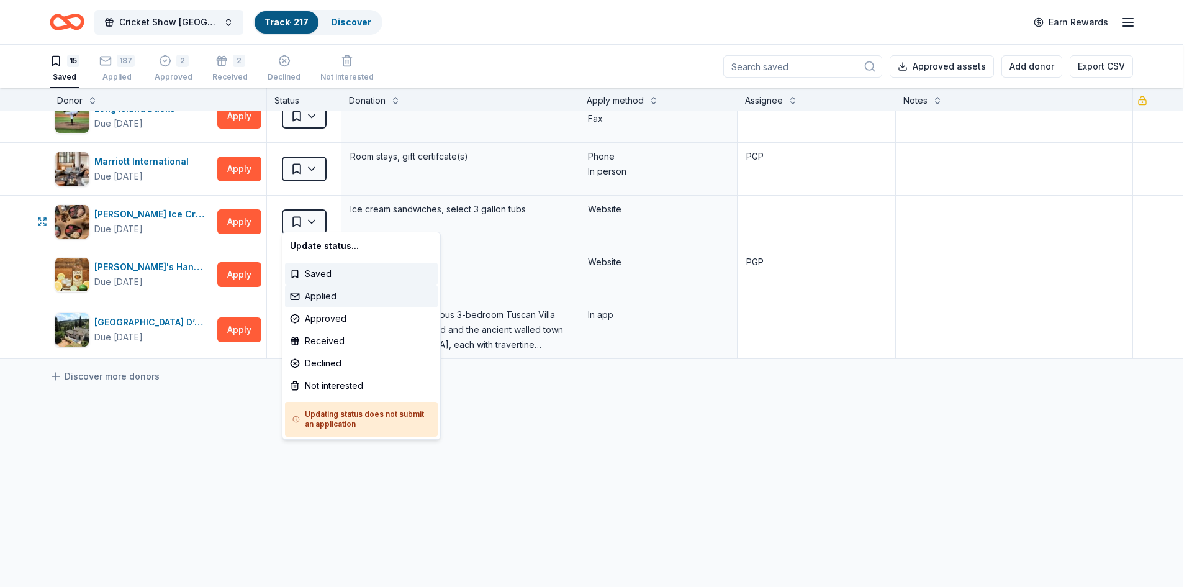
click at [340, 292] on div "Applied" at bounding box center [361, 296] width 153 height 22
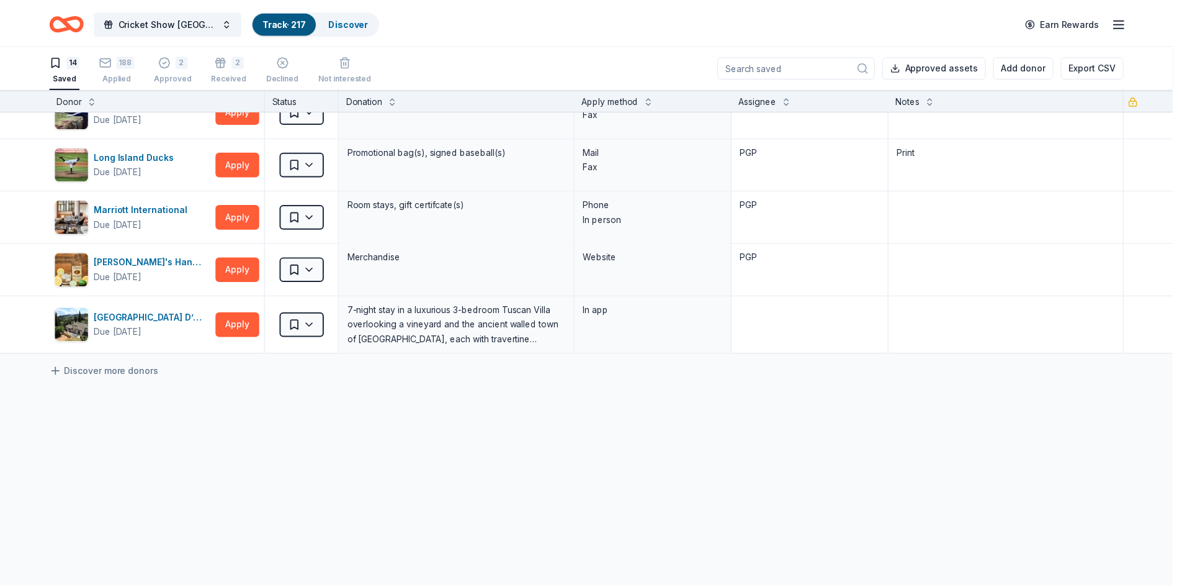
scroll to position [511, 0]
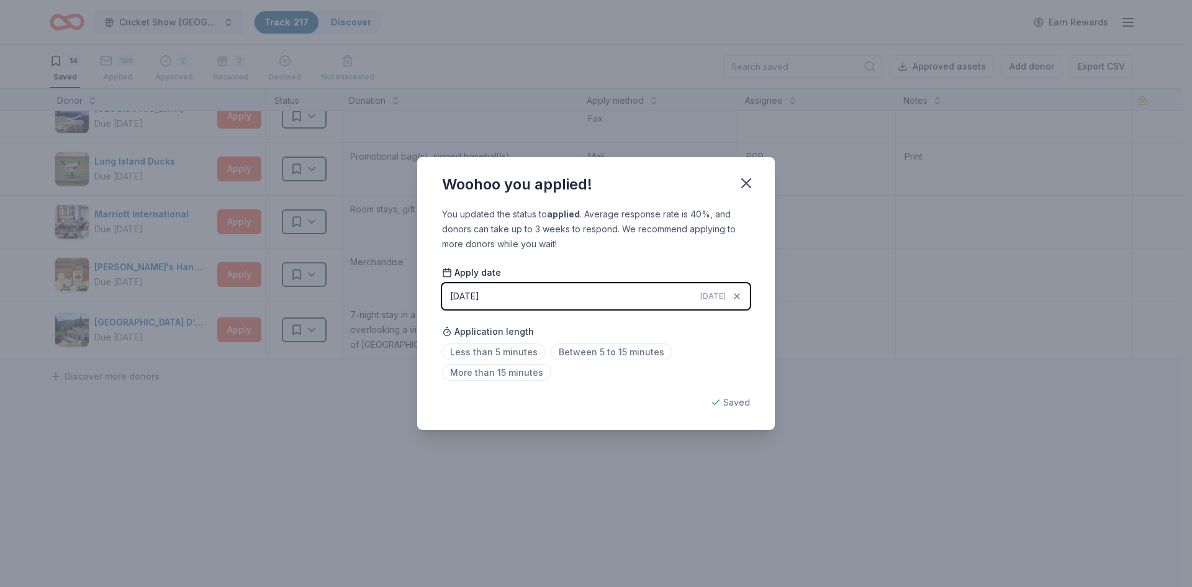
click at [604, 362] on div "Less than 5 minutes Between 5 to 15 minutes More than 15 minutes" at bounding box center [596, 364] width 308 height 41
click at [608, 354] on span "Between 5 to 15 minutes" at bounding box center [612, 351] width 122 height 17
click at [721, 399] on div "Saved" at bounding box center [596, 402] width 308 height 15
click at [747, 181] on icon "button" at bounding box center [745, 182] width 17 height 17
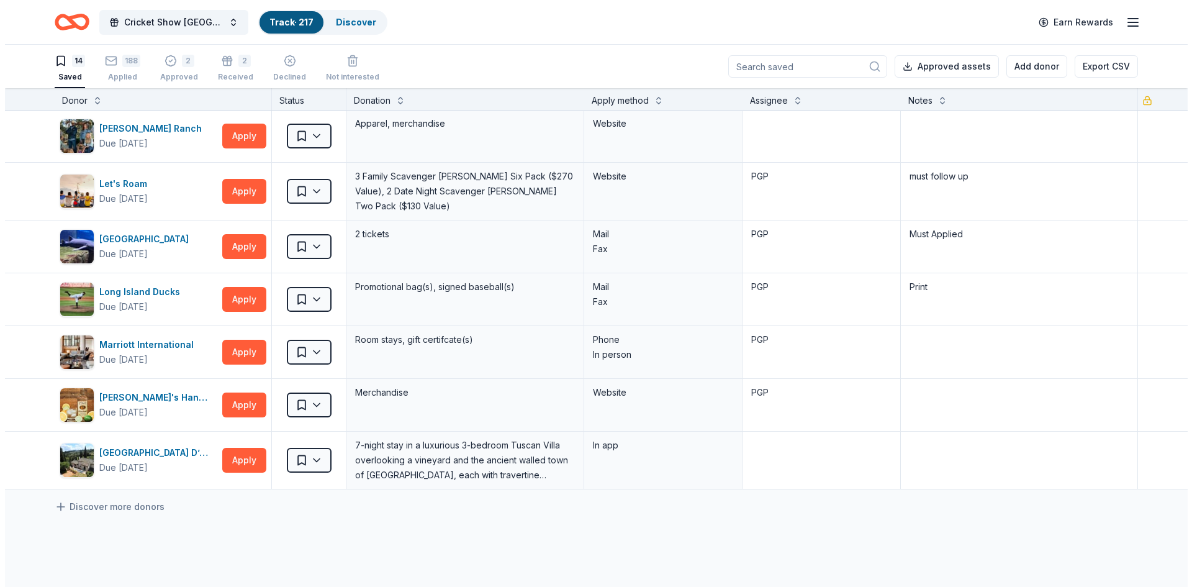
scroll to position [340, 0]
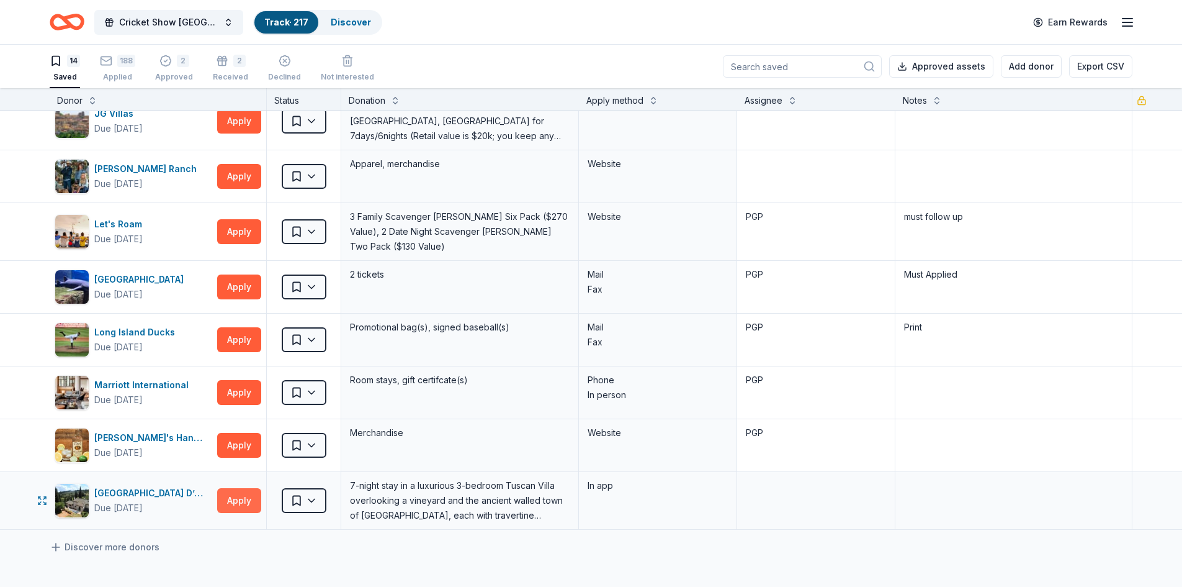
click at [228, 493] on button "Apply" at bounding box center [239, 500] width 44 height 25
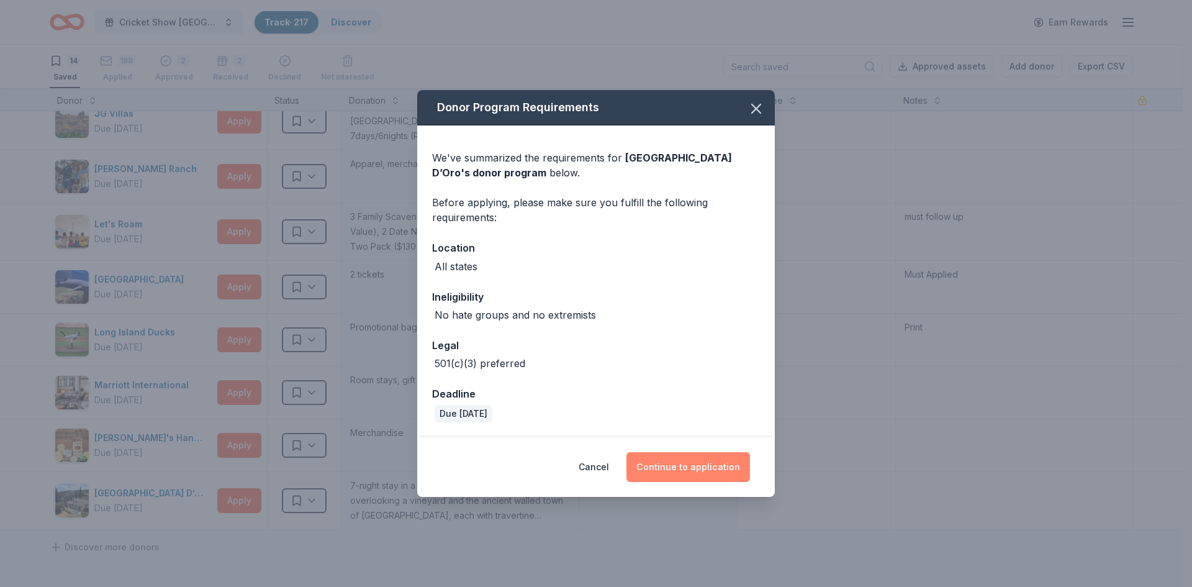
click at [693, 474] on button "Continue to application" at bounding box center [688, 467] width 124 height 30
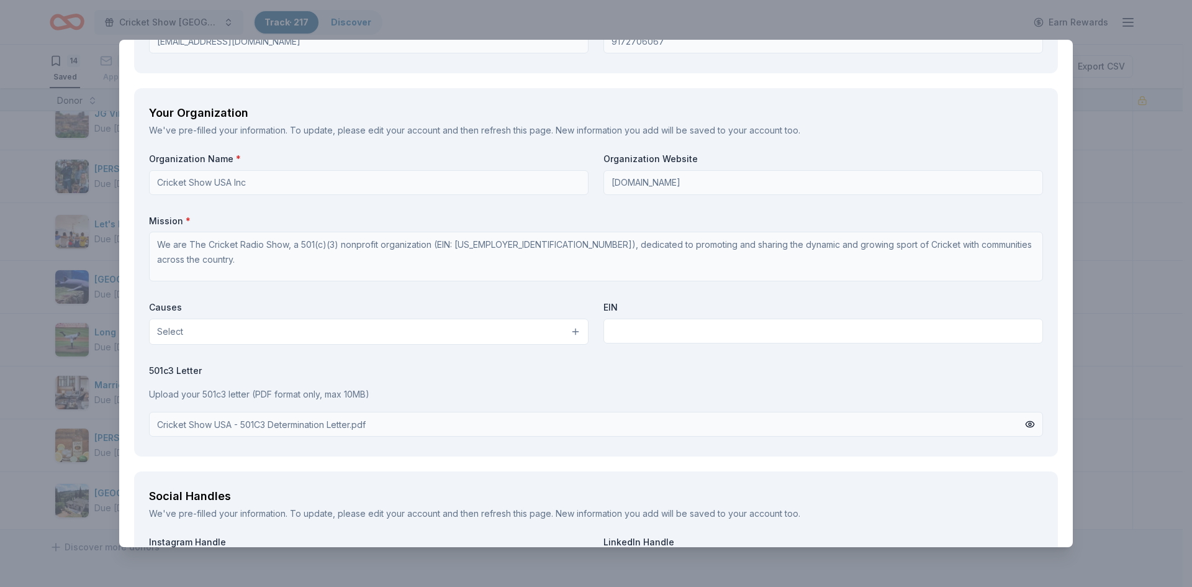
scroll to position [1600, 0]
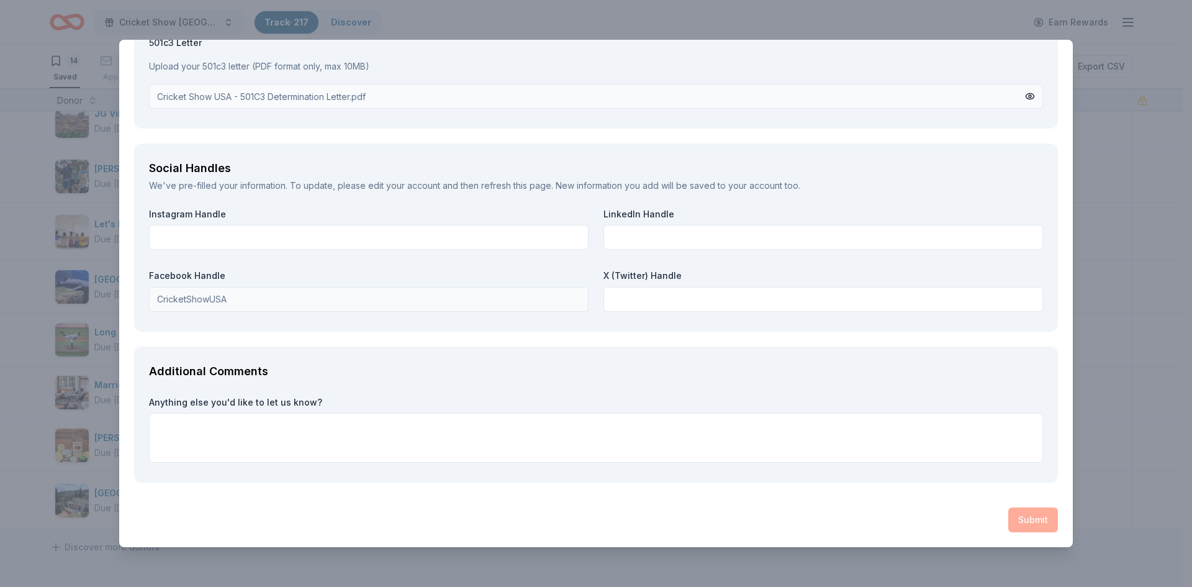
click at [277, 411] on div "Anything else you'd like to let us know?" at bounding box center [596, 429] width 894 height 67
click at [276, 433] on textarea at bounding box center [596, 438] width 894 height 50
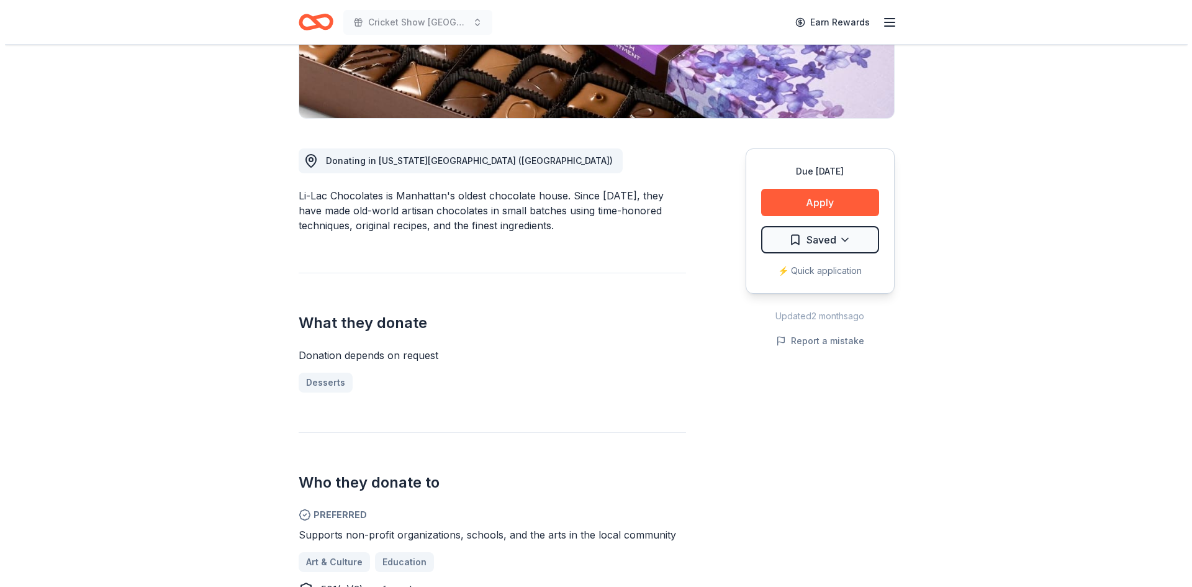
scroll to position [171, 0]
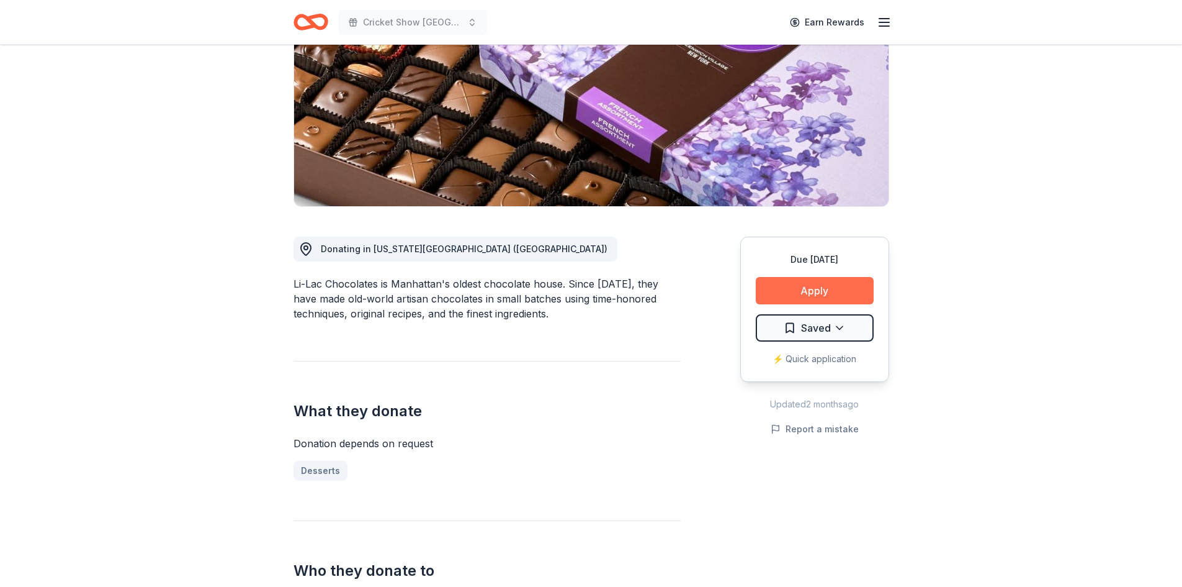
click at [806, 291] on button "Apply" at bounding box center [815, 290] width 118 height 27
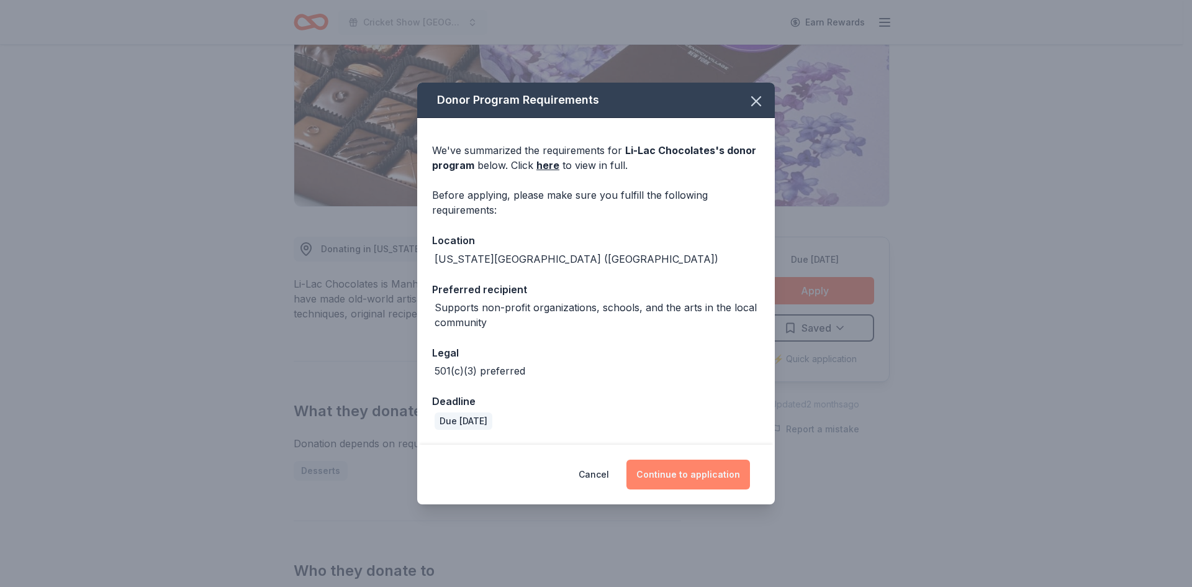
click at [724, 479] on button "Continue to application" at bounding box center [688, 474] width 124 height 30
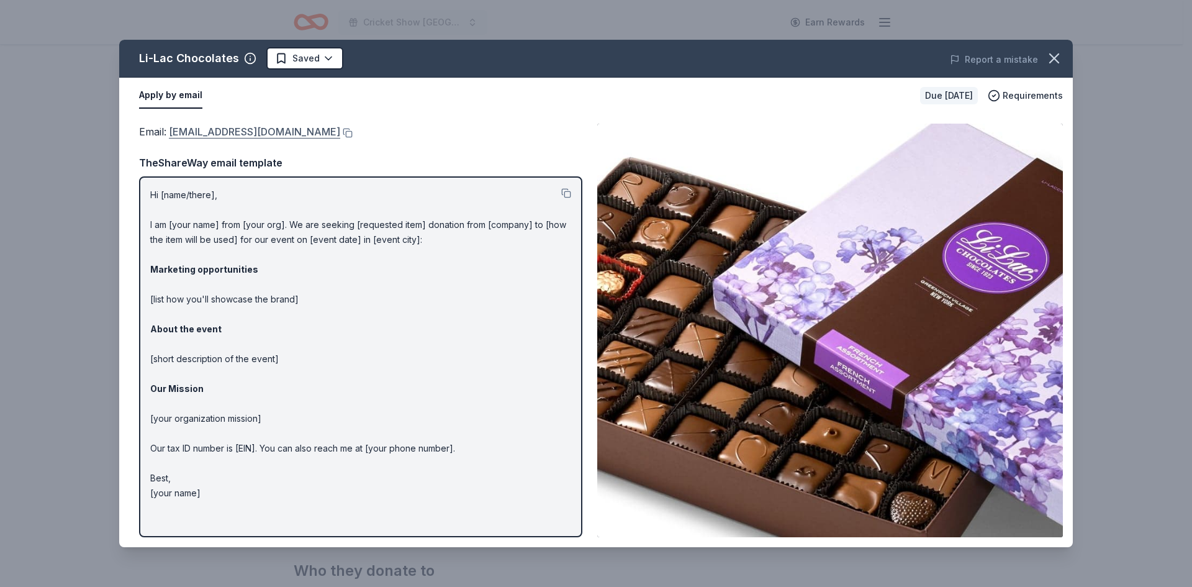
click at [257, 130] on link "info@li-lacchocolates.com" at bounding box center [254, 132] width 171 height 16
click at [340, 133] on button at bounding box center [346, 133] width 12 height 10
click at [340, 131] on button at bounding box center [346, 133] width 12 height 10
click at [325, 50] on html "Cricket Show USA Earn Rewards Due in 38 days Share Li-Lac Chocolates New Share …" at bounding box center [596, 122] width 1192 height 587
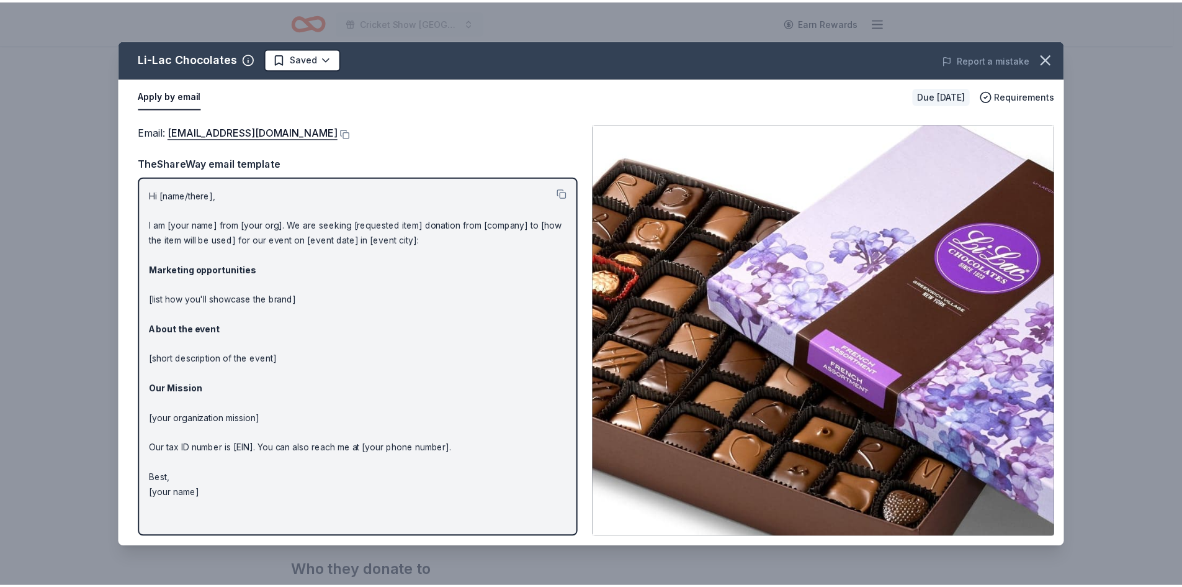
scroll to position [0, 0]
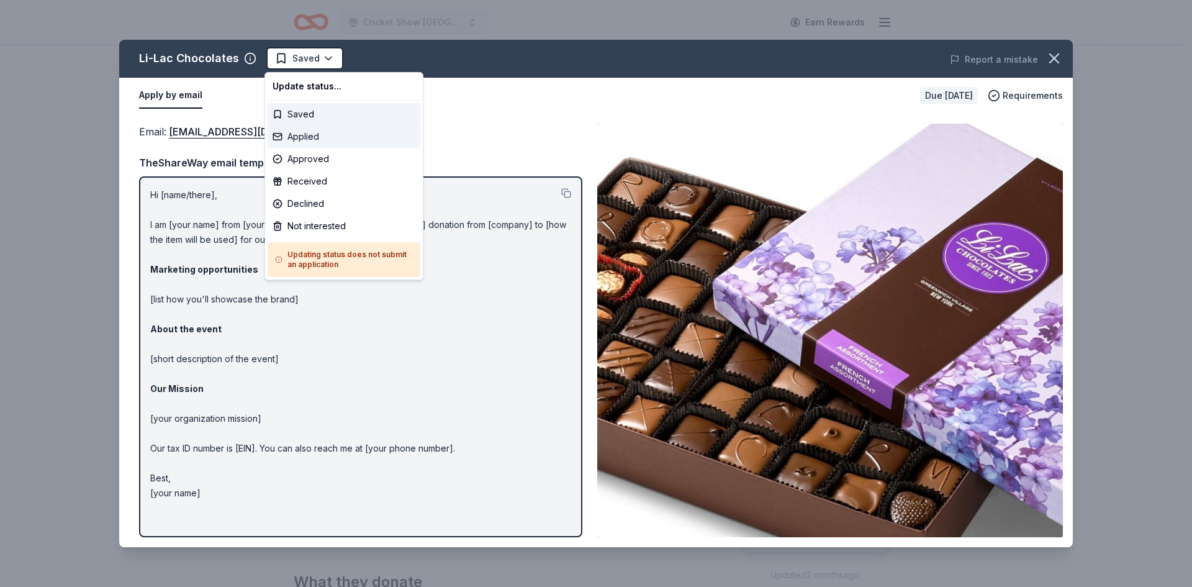
click at [304, 135] on div "Applied" at bounding box center [343, 136] width 153 height 22
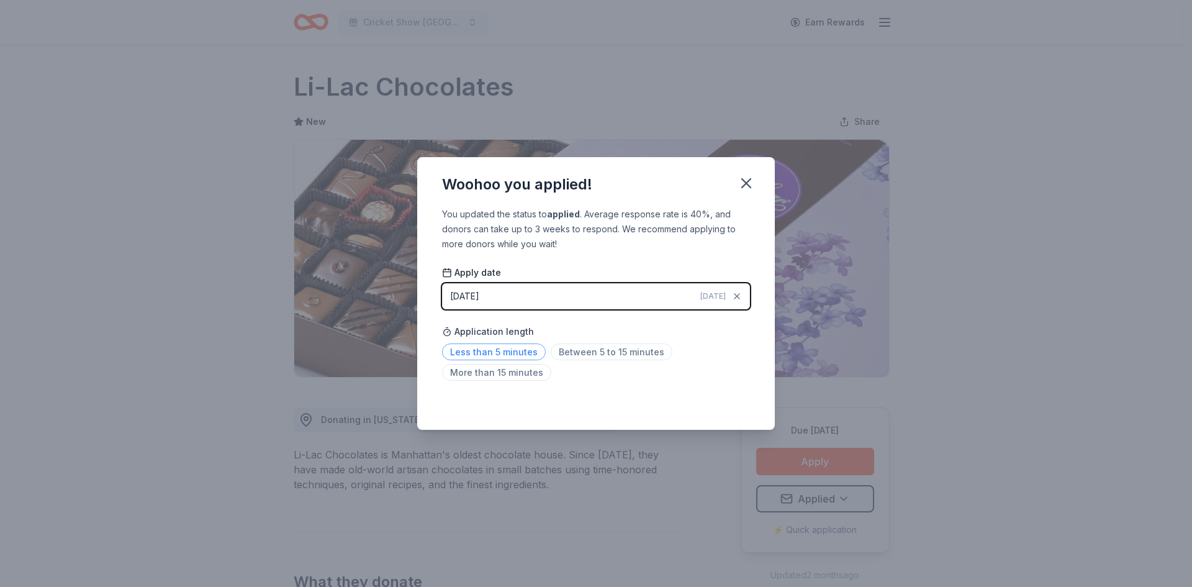
click at [503, 344] on span "Less than 5 minutes" at bounding box center [494, 351] width 104 height 17
click at [748, 180] on icon "button" at bounding box center [746, 183] width 9 height 9
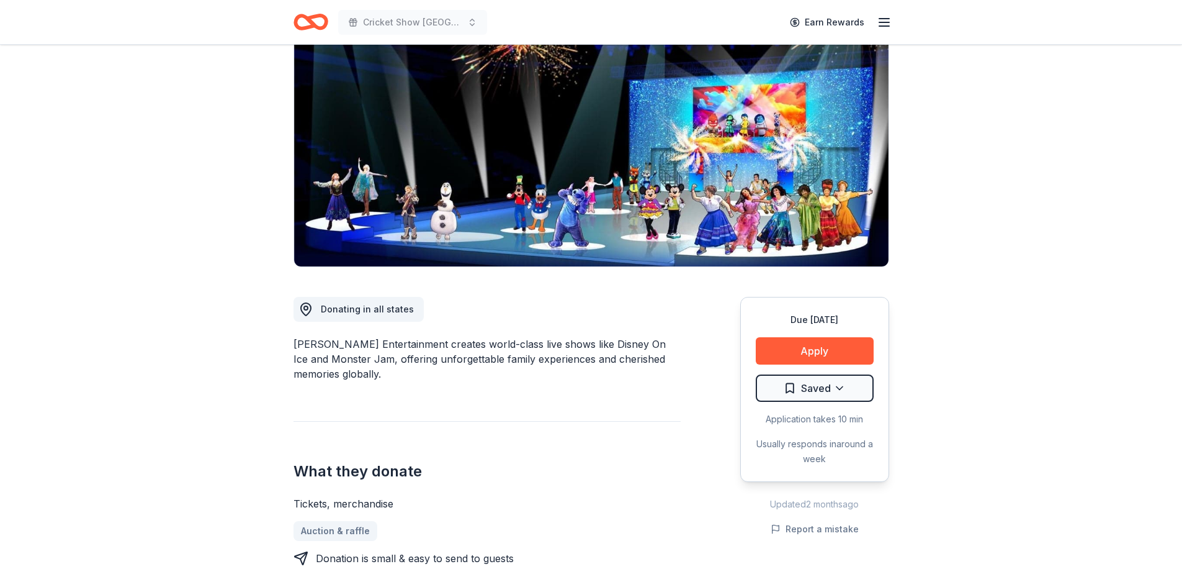
scroll to position [248, 0]
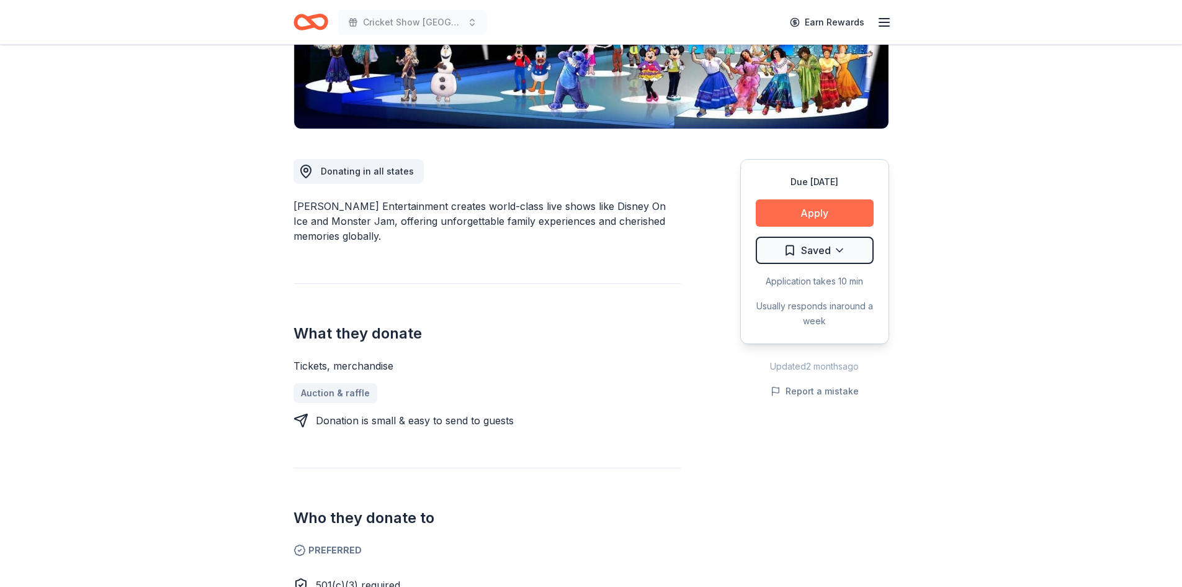
click at [796, 212] on button "Apply" at bounding box center [815, 212] width 118 height 27
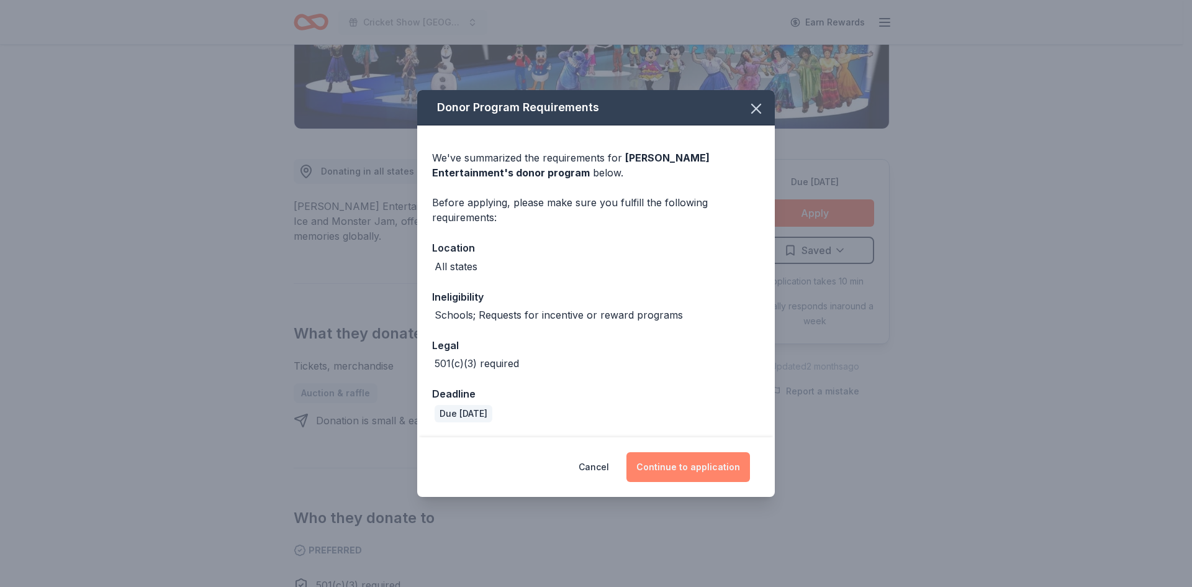
click at [708, 466] on button "Continue to application" at bounding box center [688, 467] width 124 height 30
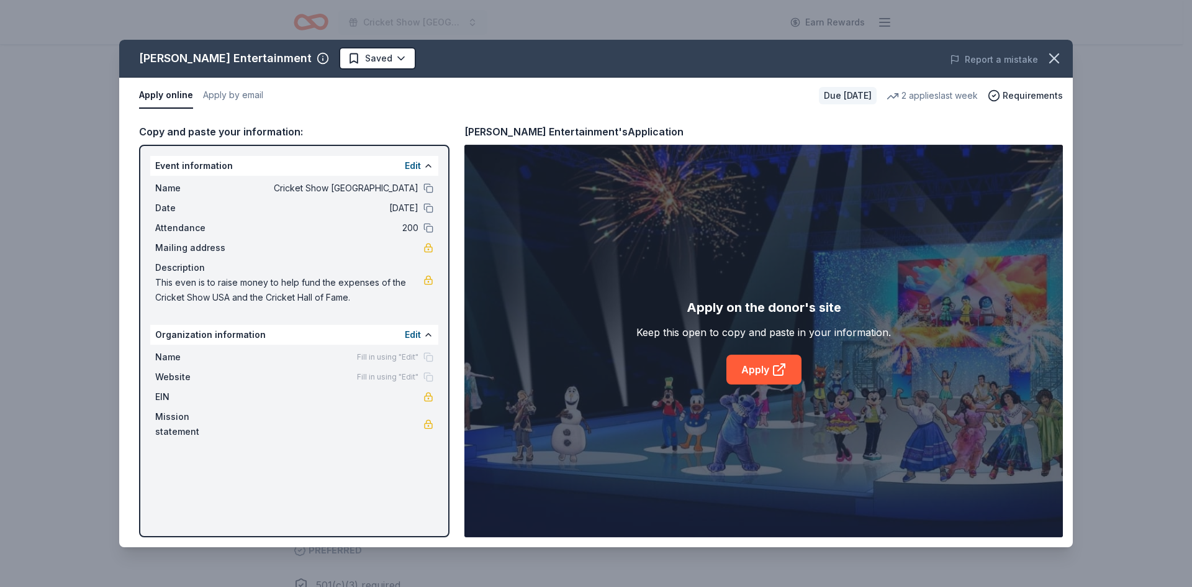
click at [742, 386] on div "Apply on the donor's site Keep this open to copy and paste in your information.…" at bounding box center [763, 341] width 598 height 392
click at [747, 374] on link "Apply" at bounding box center [763, 369] width 75 height 30
click at [1058, 60] on icon "button" at bounding box center [1053, 58] width 17 height 17
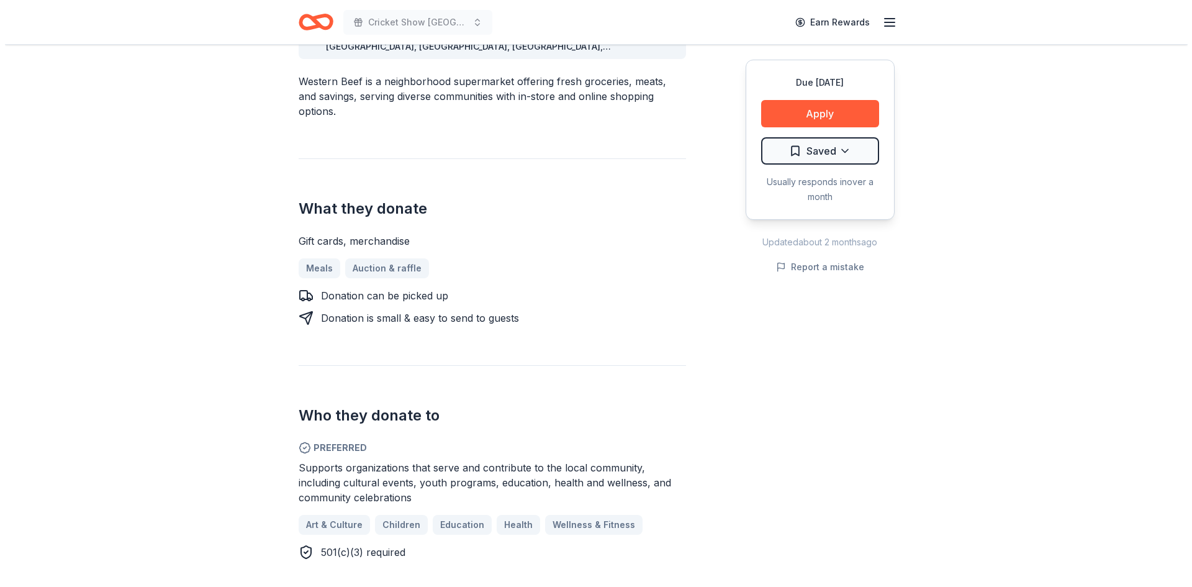
scroll to position [450, 0]
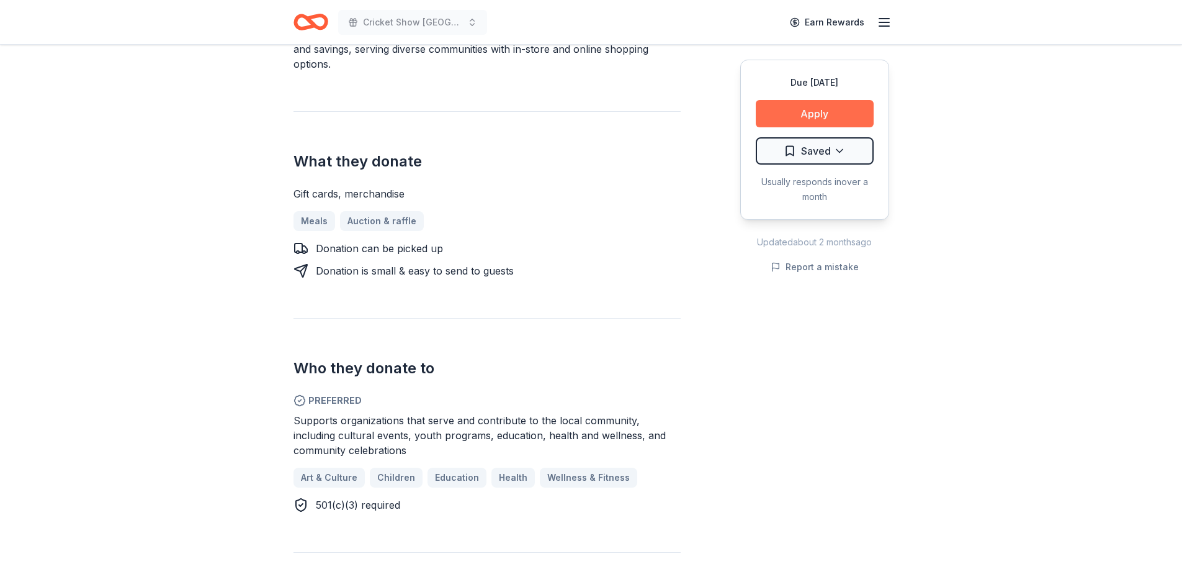
click at [785, 117] on button "Apply" at bounding box center [815, 113] width 118 height 27
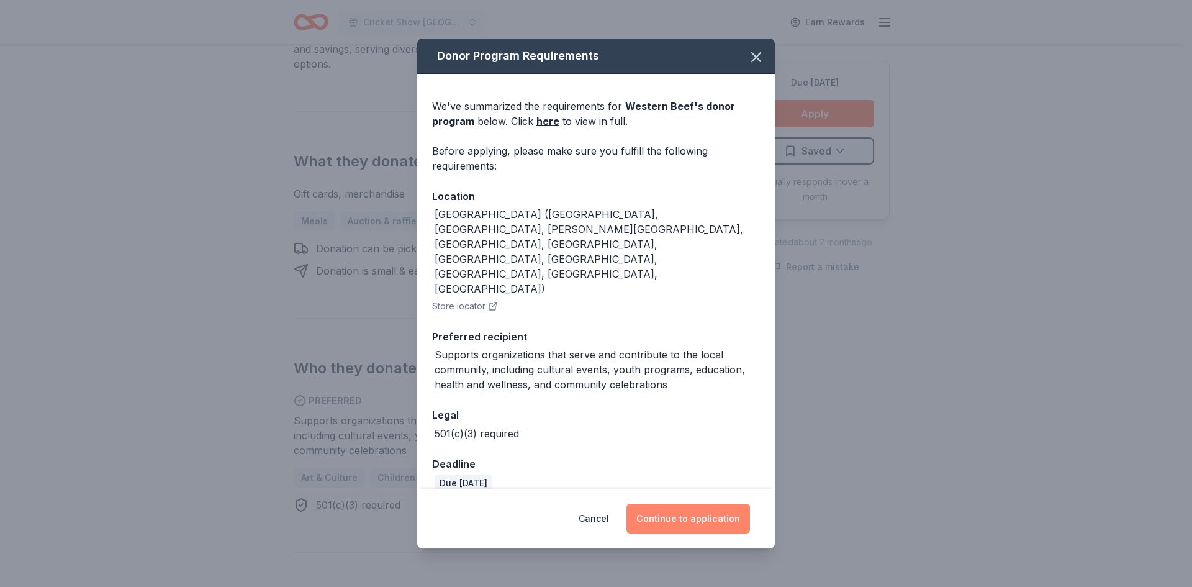
click at [698, 503] on button "Continue to application" at bounding box center [688, 518] width 124 height 30
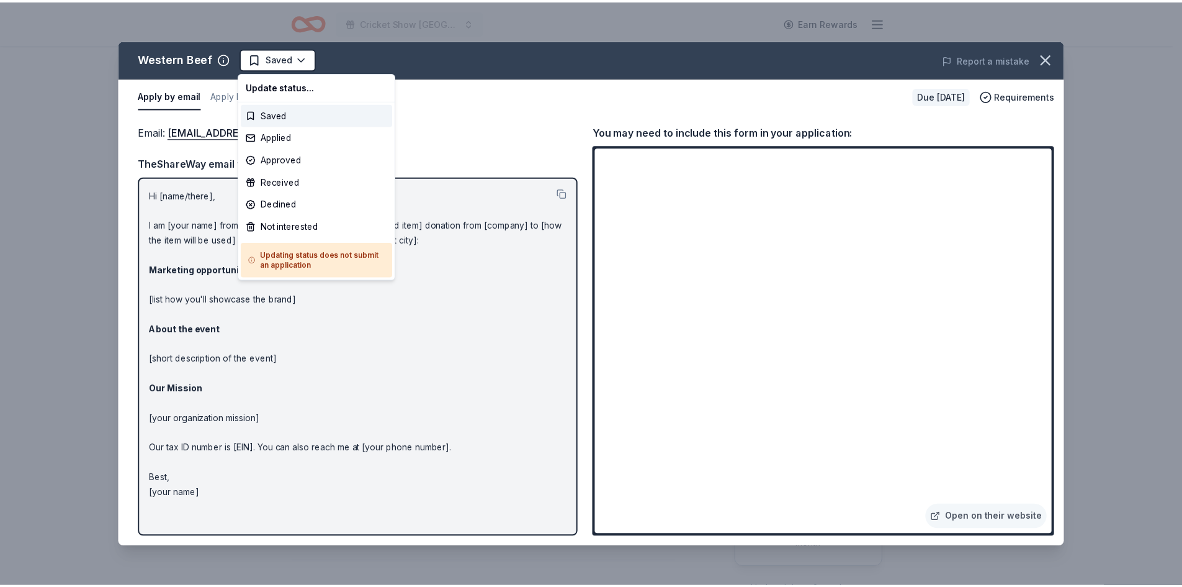
scroll to position [0, 0]
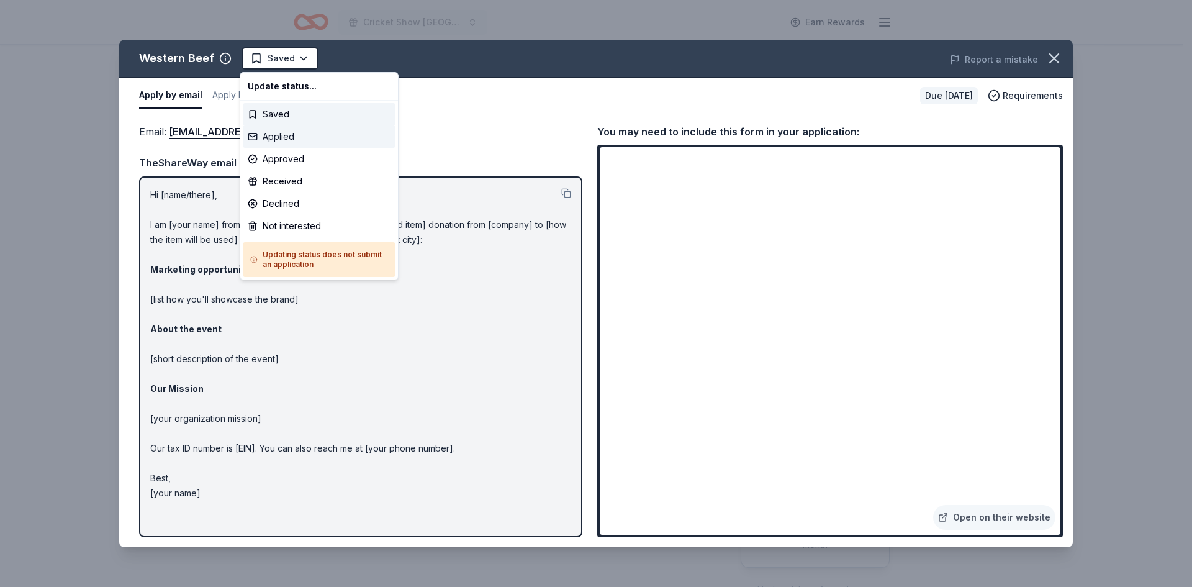
click at [291, 137] on div "Applied" at bounding box center [319, 136] width 153 height 22
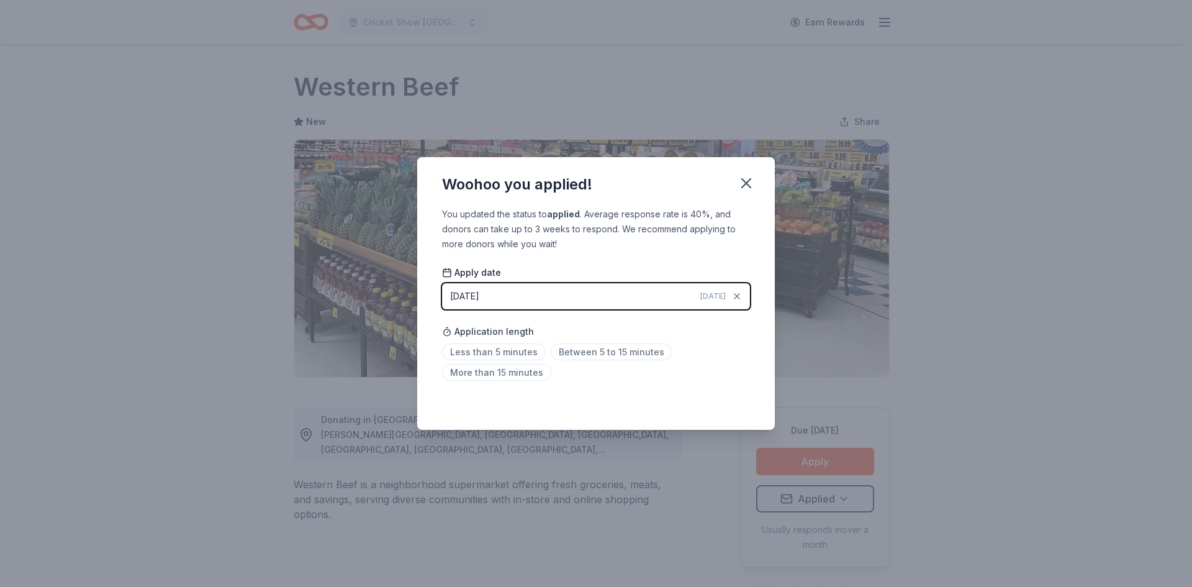
click at [573, 343] on div "Application length Less than 5 minutes Between 5 to 15 minutes More than 15 min…" at bounding box center [596, 352] width 308 height 66
click at [573, 349] on span "Between 5 to 15 minutes" at bounding box center [612, 351] width 122 height 17
click at [752, 184] on icon "button" at bounding box center [745, 182] width 17 height 17
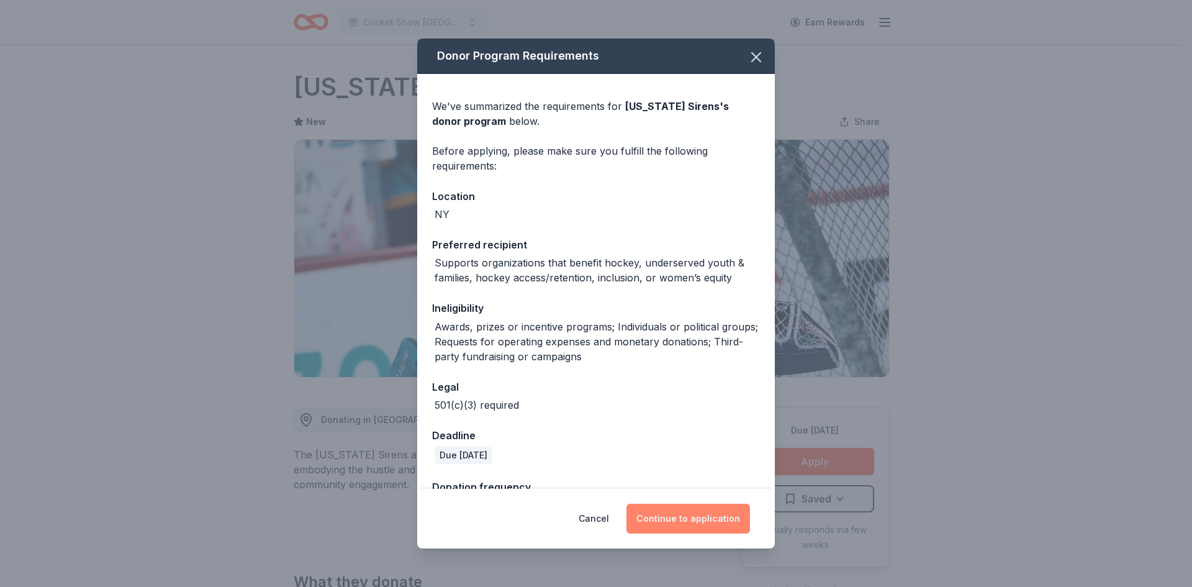
click at [681, 525] on button "Continue to application" at bounding box center [688, 518] width 124 height 30
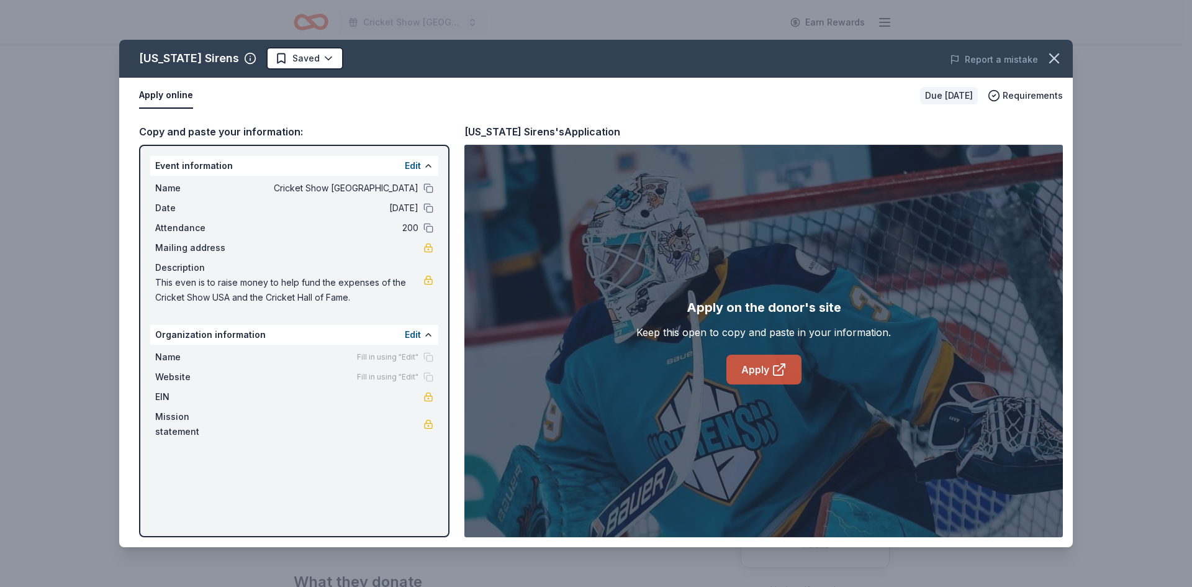
click at [750, 364] on link "Apply" at bounding box center [763, 369] width 75 height 30
click at [316, 57] on html "Cricket Show USA Earn Rewards Due in 40 days Share New York Sirens New Share Do…" at bounding box center [596, 293] width 1192 height 587
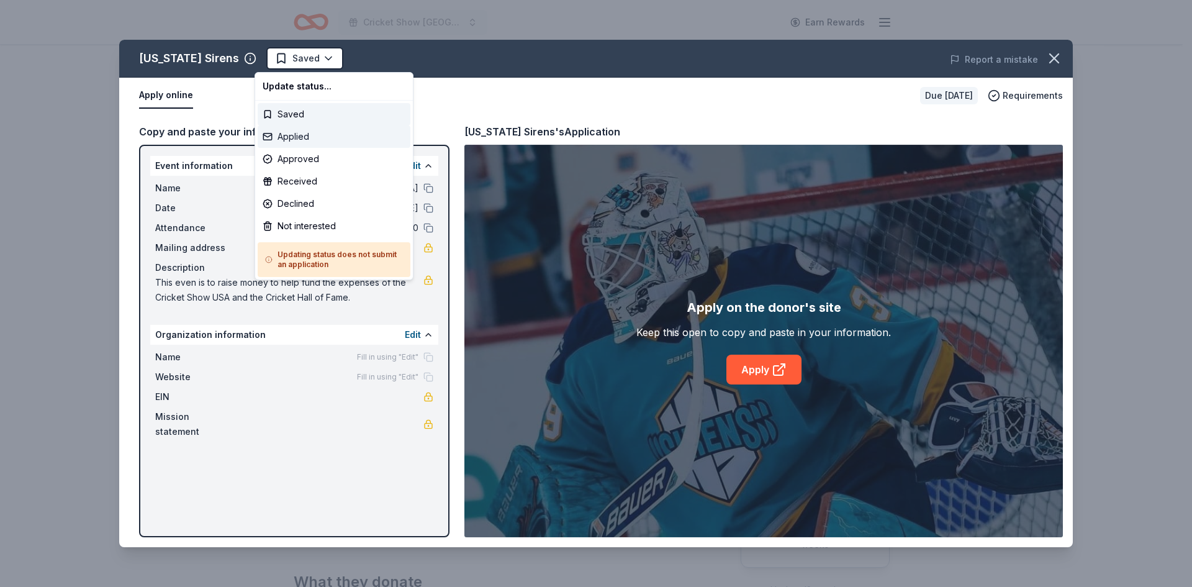
click at [303, 133] on div "Applied" at bounding box center [334, 136] width 153 height 22
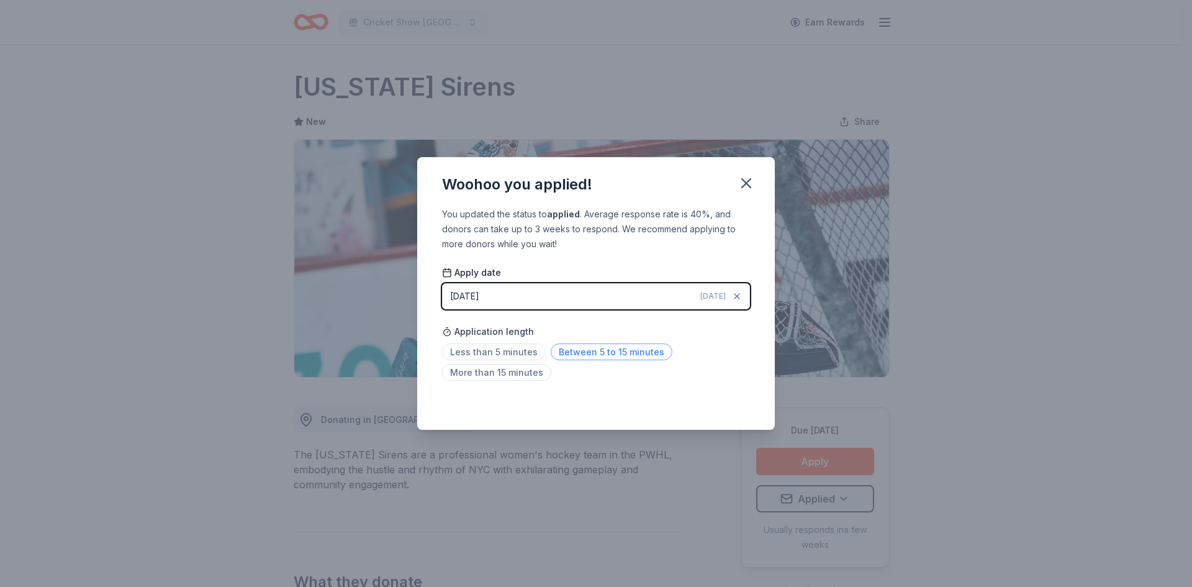
click at [565, 353] on span "Between 5 to 15 minutes" at bounding box center [612, 351] width 122 height 17
click at [751, 180] on icon "button" at bounding box center [745, 182] width 17 height 17
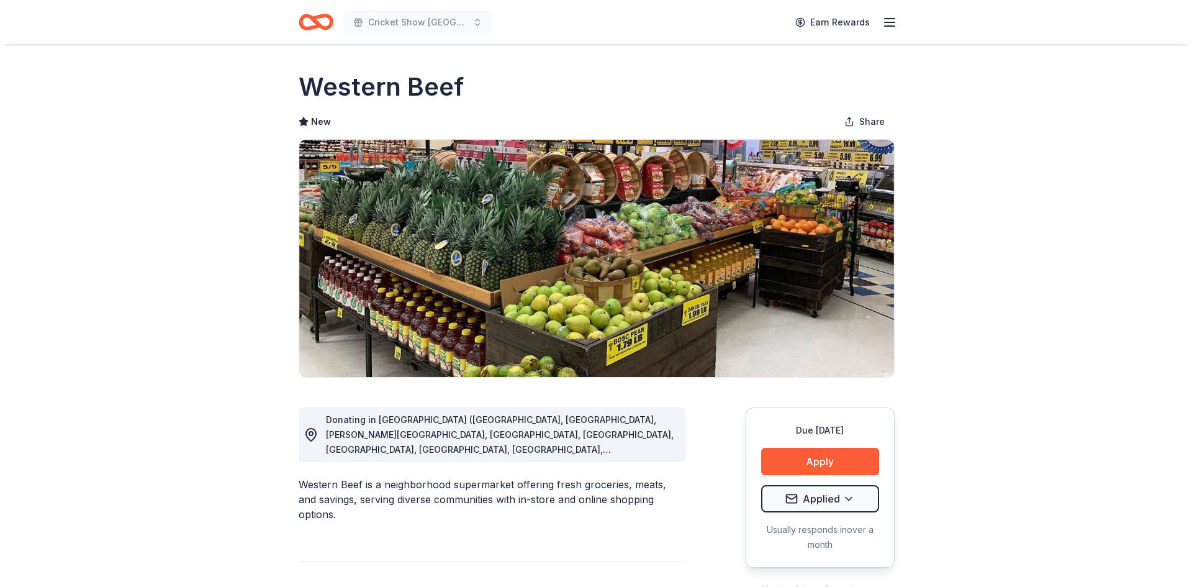
scroll to position [233, 0]
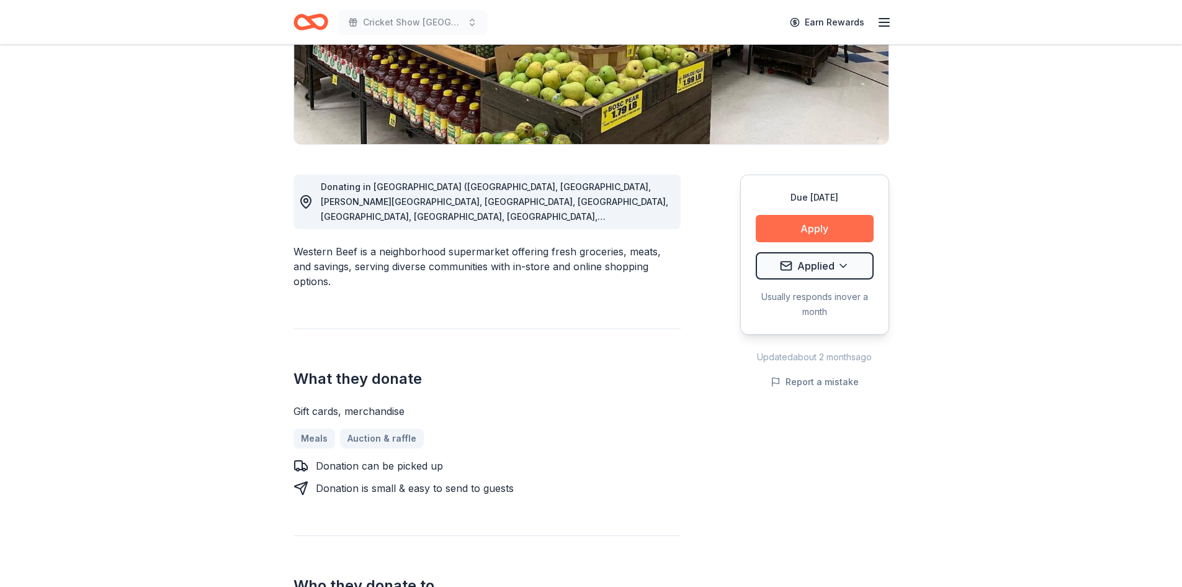
click at [809, 236] on button "Apply" at bounding box center [815, 228] width 118 height 27
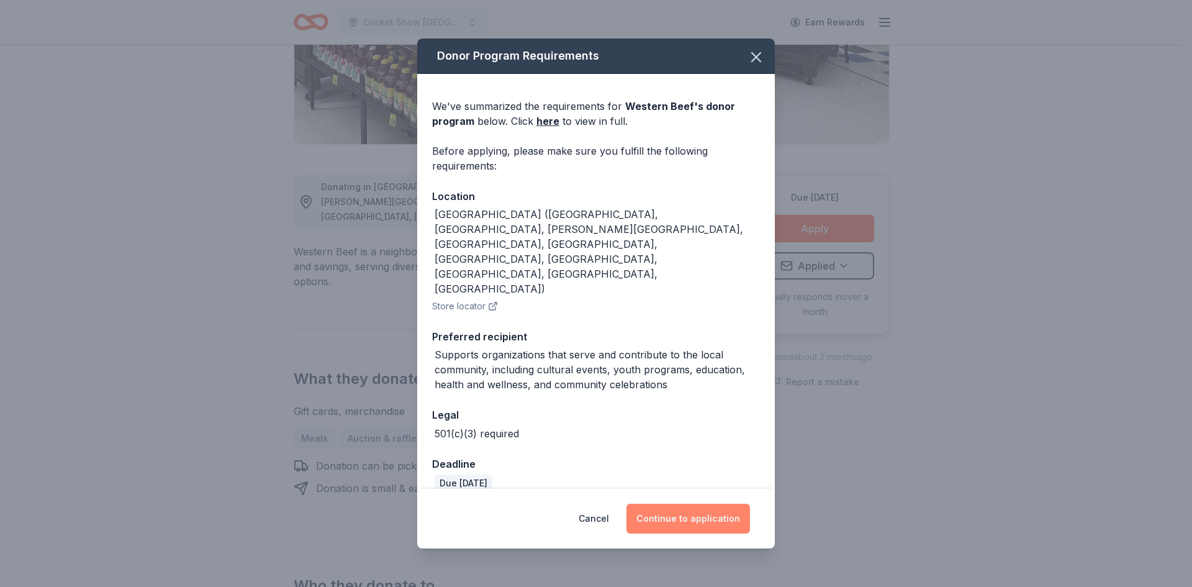
click at [670, 503] on button "Continue to application" at bounding box center [688, 518] width 124 height 30
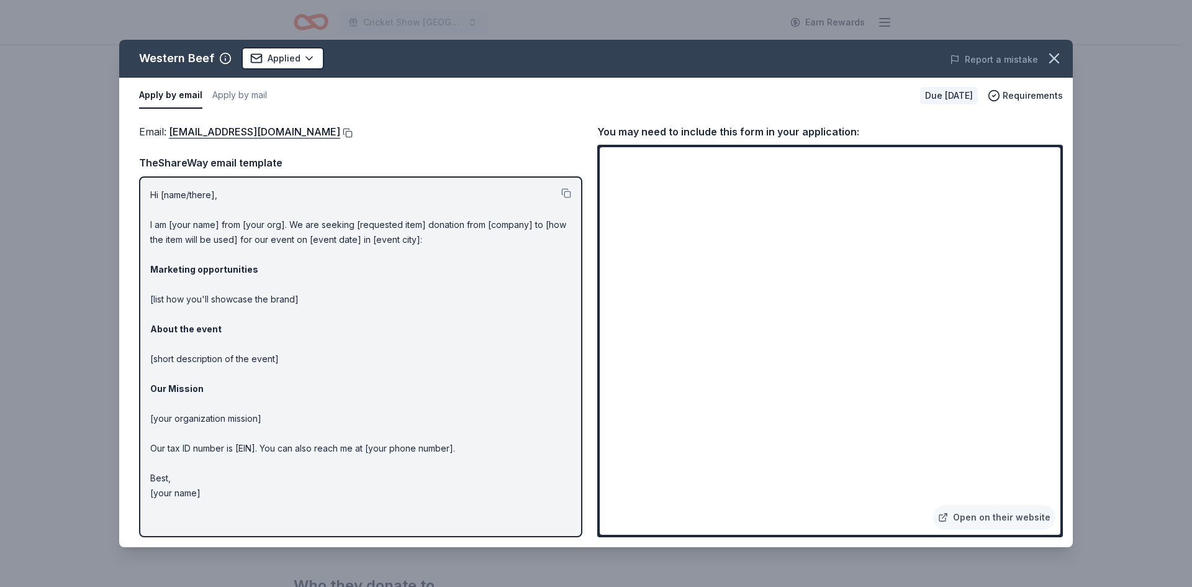
click at [340, 130] on button at bounding box center [346, 133] width 12 height 10
click at [340, 131] on button at bounding box center [346, 133] width 12 height 10
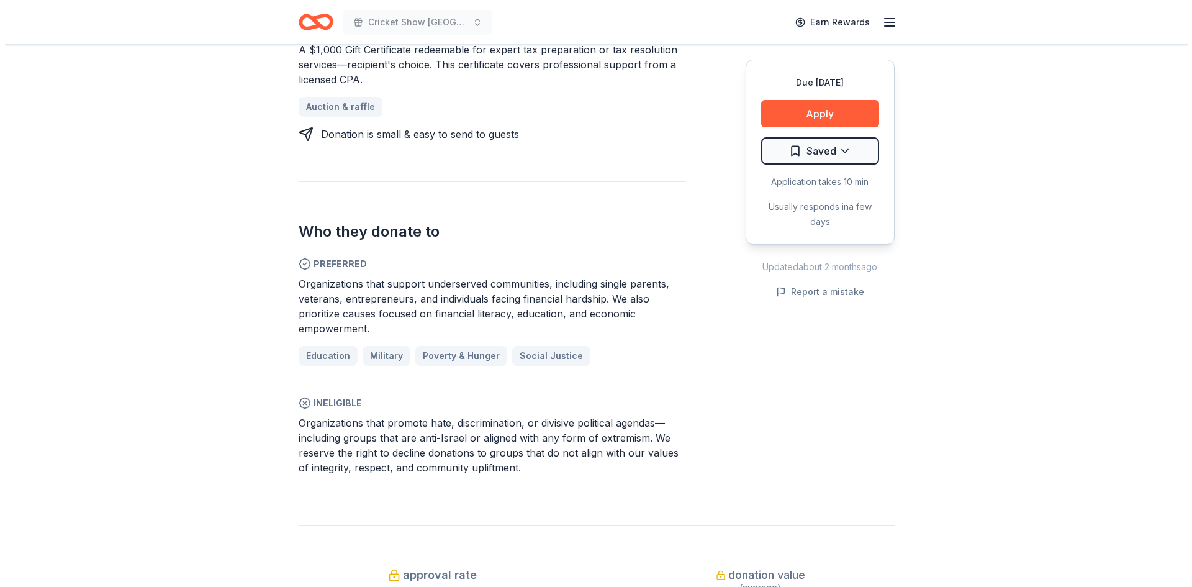
scroll to position [605, 0]
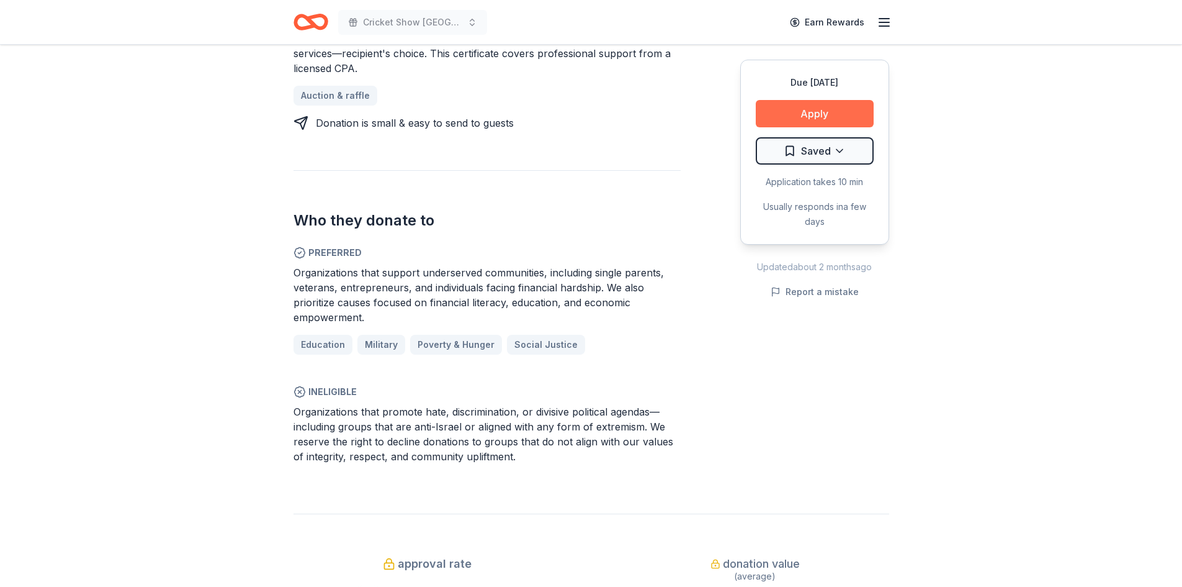
click at [812, 112] on button "Apply" at bounding box center [815, 113] width 118 height 27
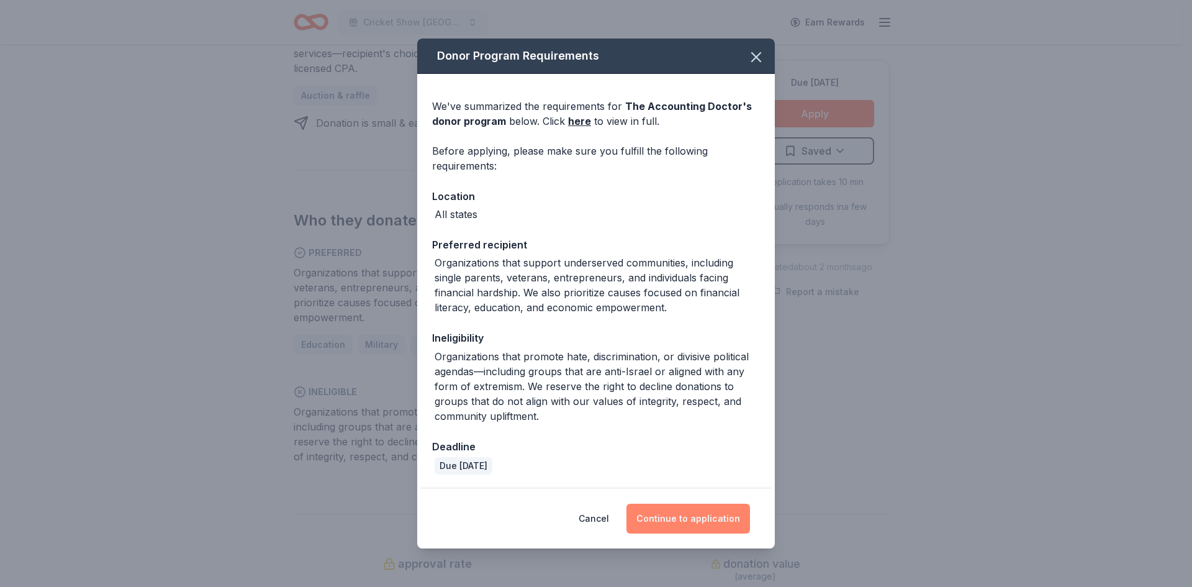
click at [710, 512] on button "Continue to application" at bounding box center [688, 518] width 124 height 30
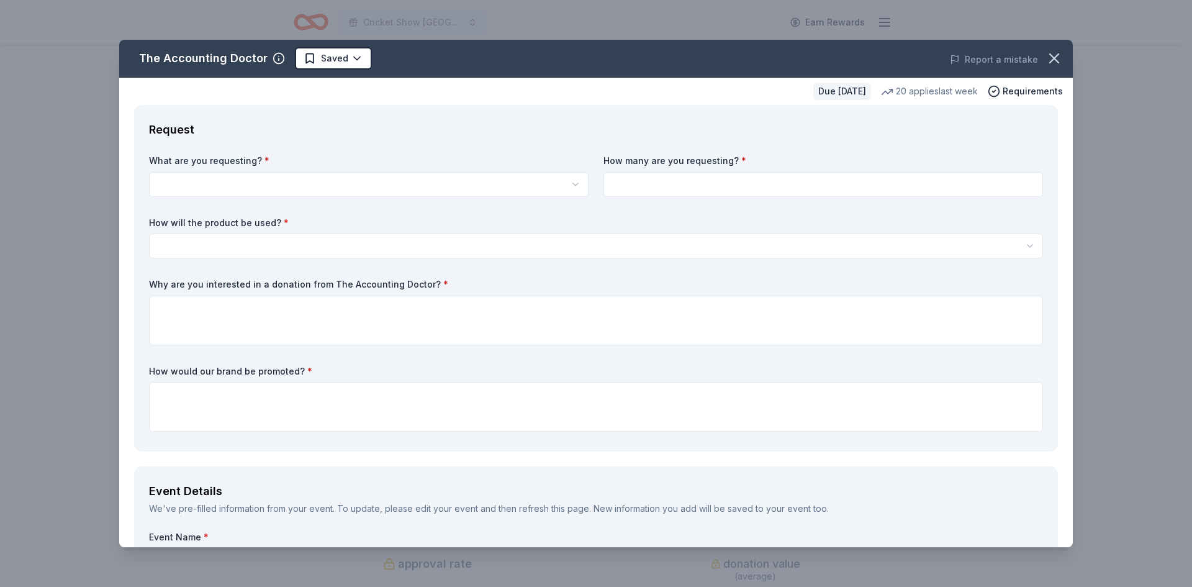
click at [268, 170] on div "What are you requesting? * A $1,000 Gift Certificate redeemable for expert tax …" at bounding box center [368, 176] width 439 height 42
click at [276, 184] on html "Cricket Show USA Earn Rewards Due [DATE] Share The Accounting Doctor New • 1 re…" at bounding box center [596, 293] width 1192 height 587
select select "A $1,000 Gift Certificate redeemable for expert tax preparation or tax resoluti…"
click at [690, 184] on input at bounding box center [822, 184] width 439 height 25
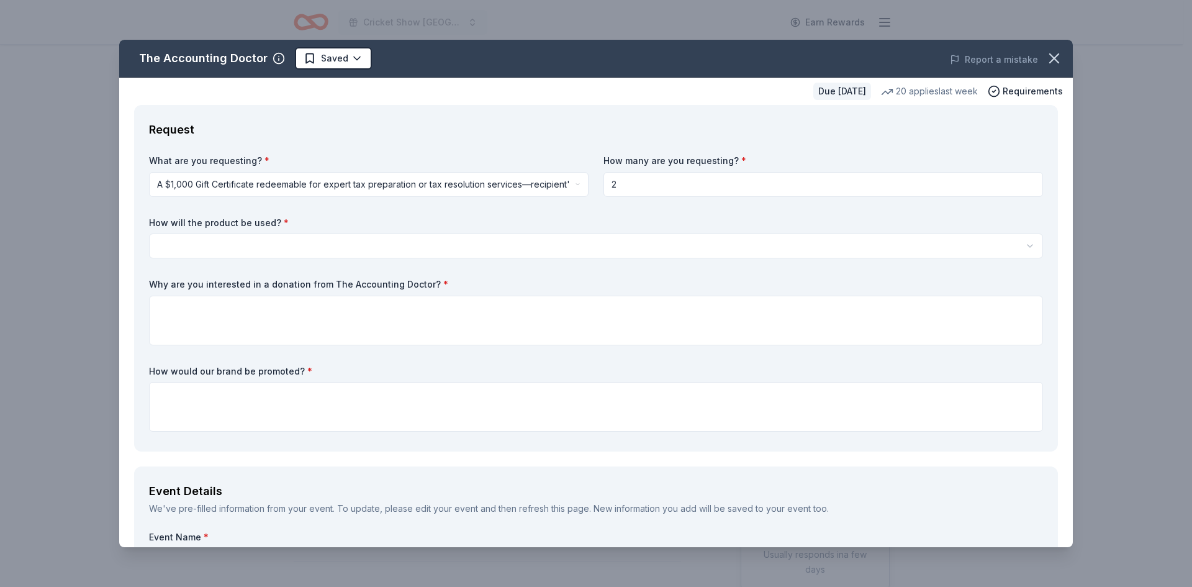
type input "2"
click at [241, 243] on html "Cricket Show USA Earn Rewards Due [DATE] Share The Accounting Doctor New • 1 re…" at bounding box center [596, 293] width 1192 height 587
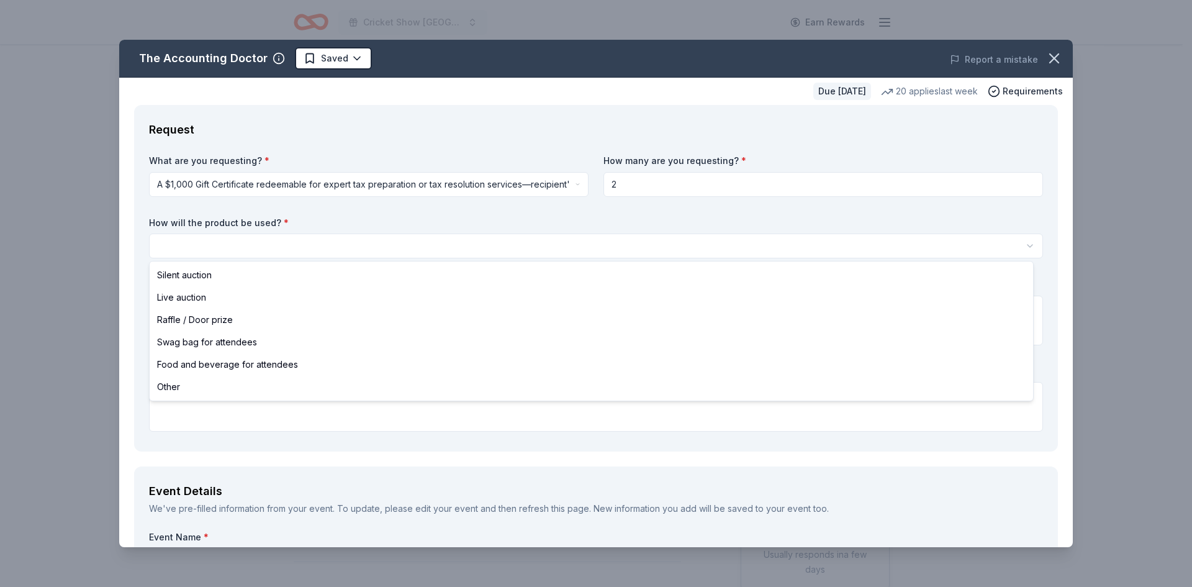
select select "silentAuction"
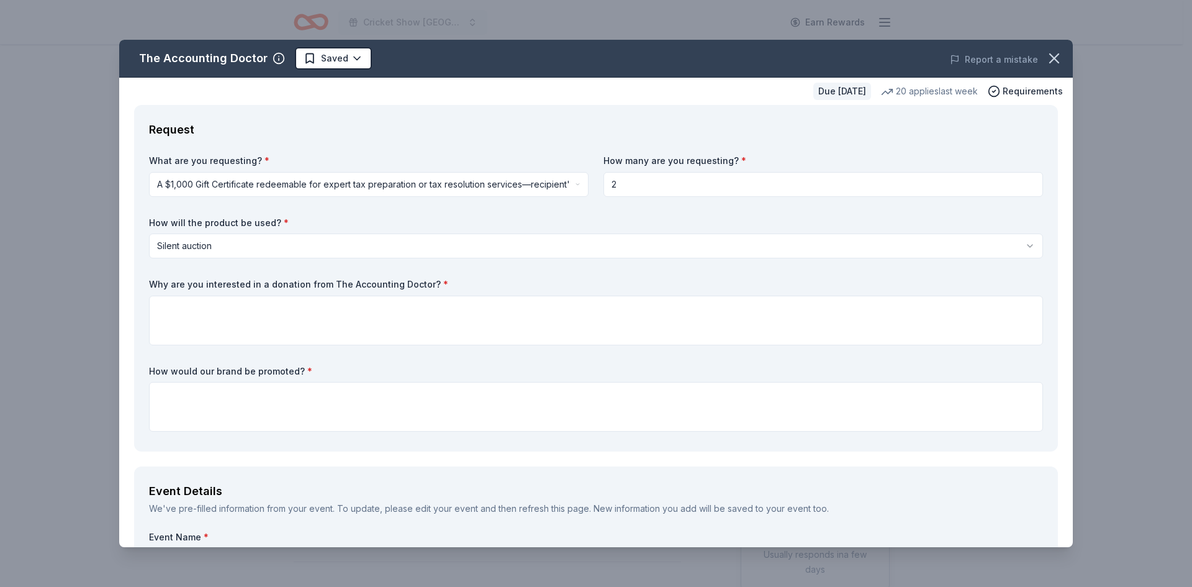
click at [756, 267] on div "What are you requesting? * A $1,000 Gift Certificate redeemable for expert tax …" at bounding box center [596, 296] width 894 height 282
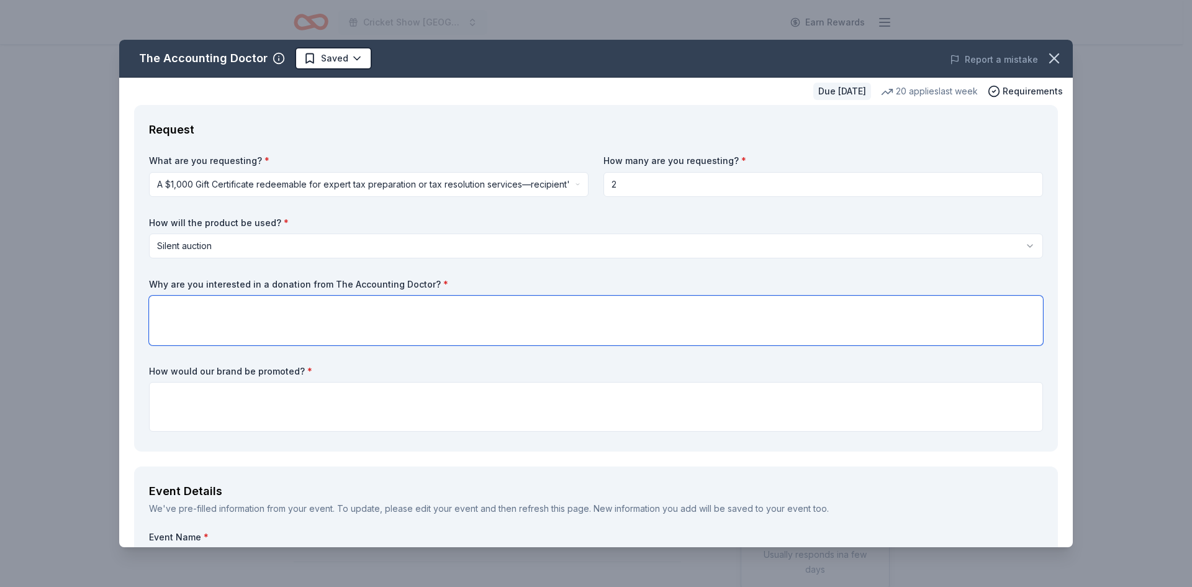
click at [220, 315] on textarea at bounding box center [596, 320] width 894 height 50
paste textarea "We are The Cricket Radio Show, a 501(c)(3) nonprofit organization (EIN: [US_EMP…"
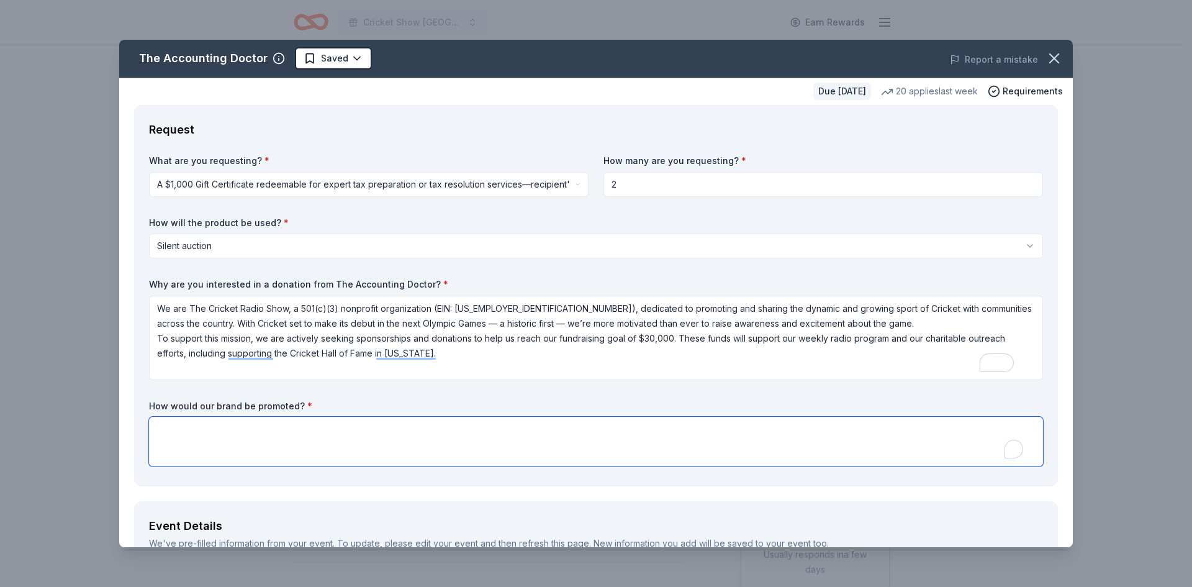
click at [207, 438] on textarea "To enrich screen reader interactions, please activate Accessibility in Grammarl…" at bounding box center [596, 441] width 894 height 50
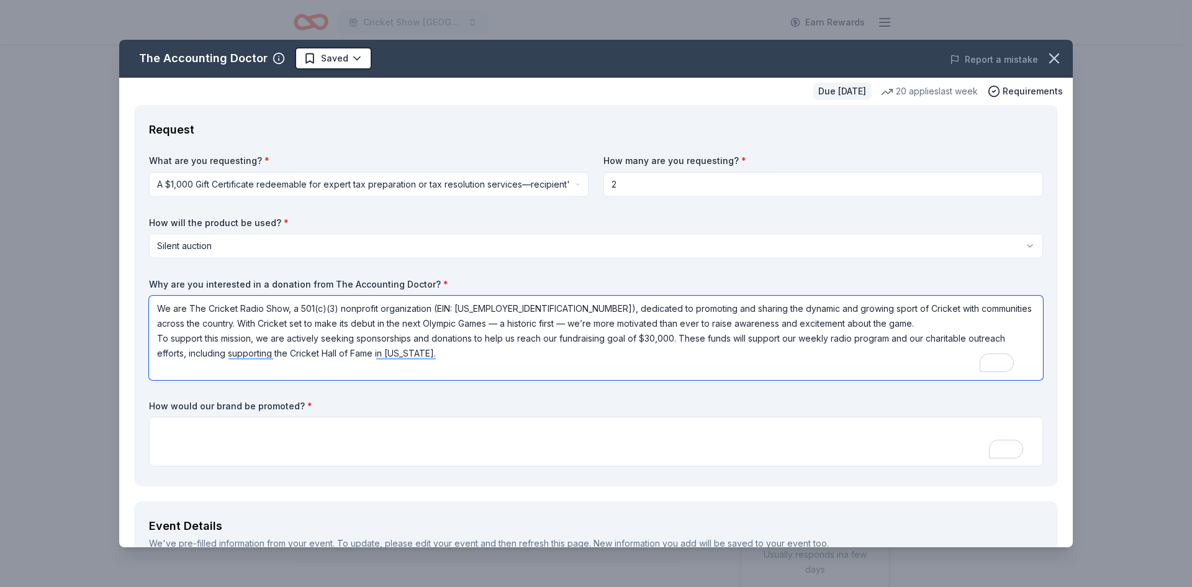
click at [418, 347] on textarea "We are The Cricket Radio Show, a 501(c)(3) nonprofit organization (EIN: [US_EMP…" at bounding box center [596, 337] width 894 height 84
type textarea "We are The Cricket Radio Show, a 501(c)(3) nonprofit organization (EIN: [US_EMP…"
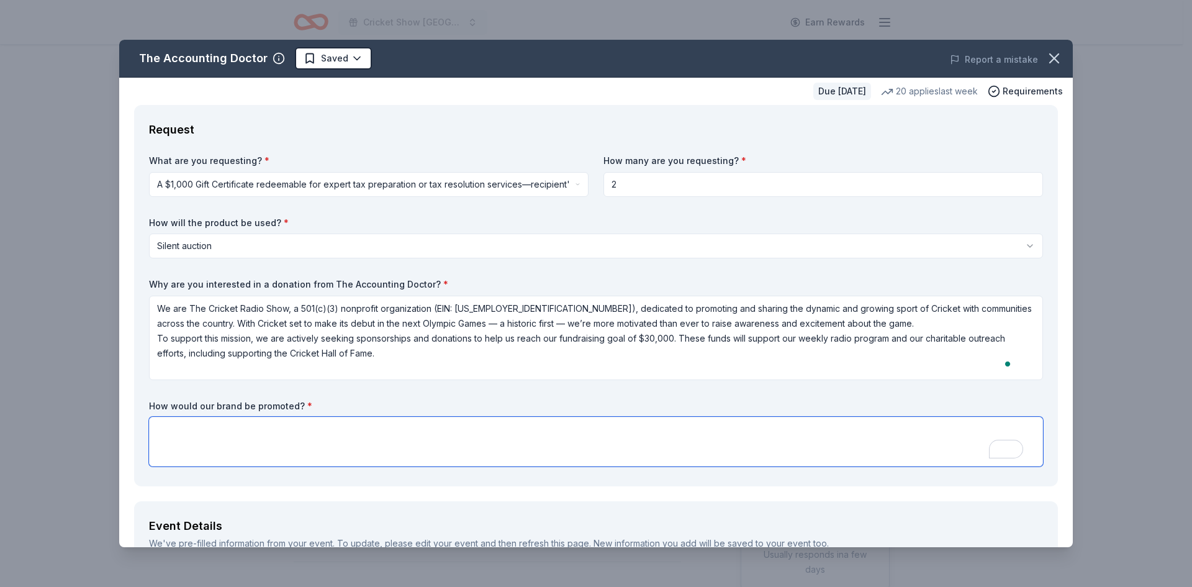
click at [254, 421] on textarea "To enrich screen reader interactions, please activate Accessibility in Grammarl…" at bounding box center [596, 441] width 894 height 50
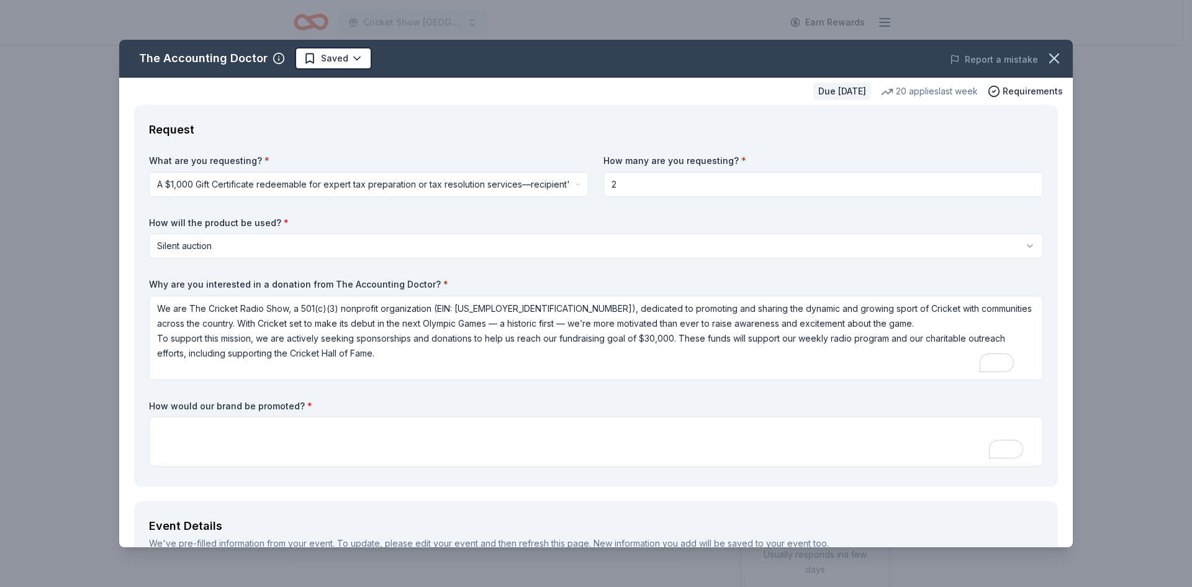
click at [810, 403] on label "How would our brand be promoted? *" at bounding box center [596, 406] width 894 height 12
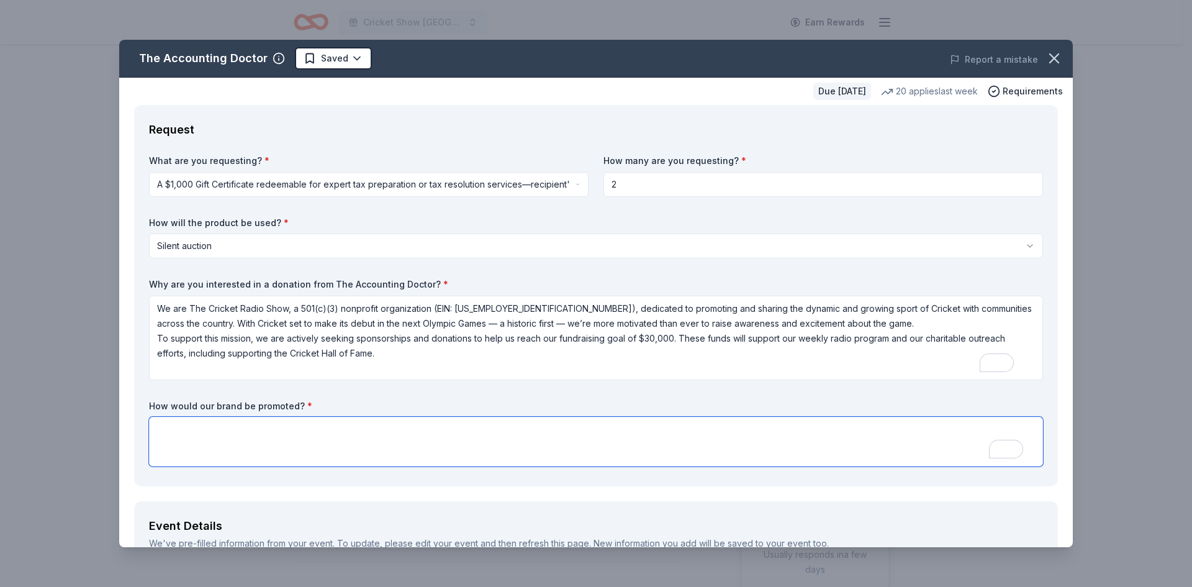
click at [377, 426] on textarea "To enrich screen reader interactions, please activate Accessibility in Grammarl…" at bounding box center [596, 441] width 894 height 50
paste textarea "We expect over 200 attendees at this exciting event and would love to feature y…"
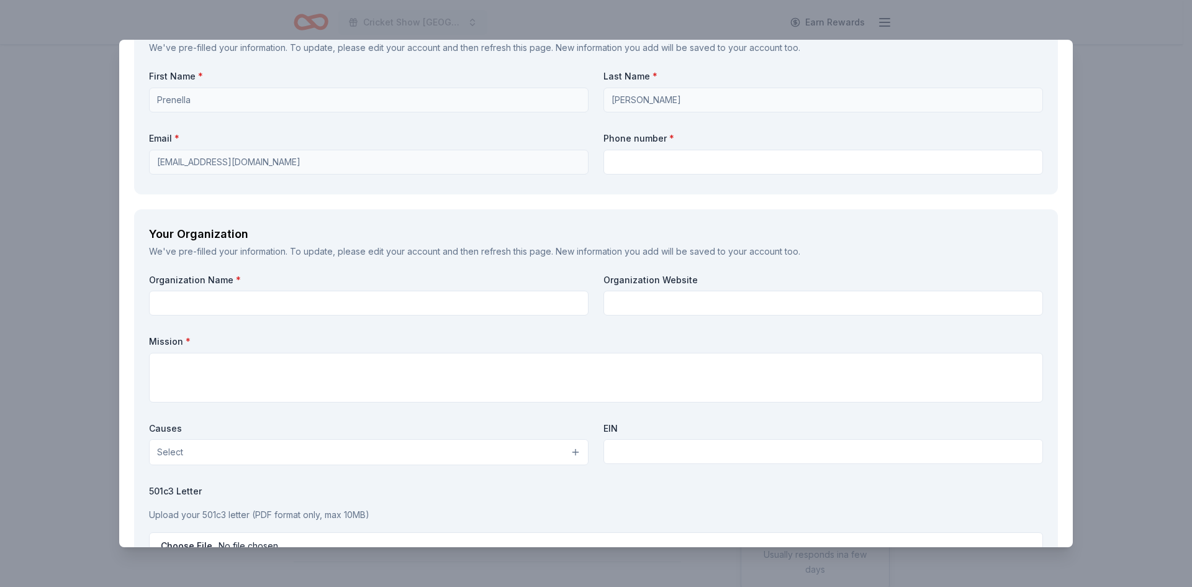
scroll to position [931, 0]
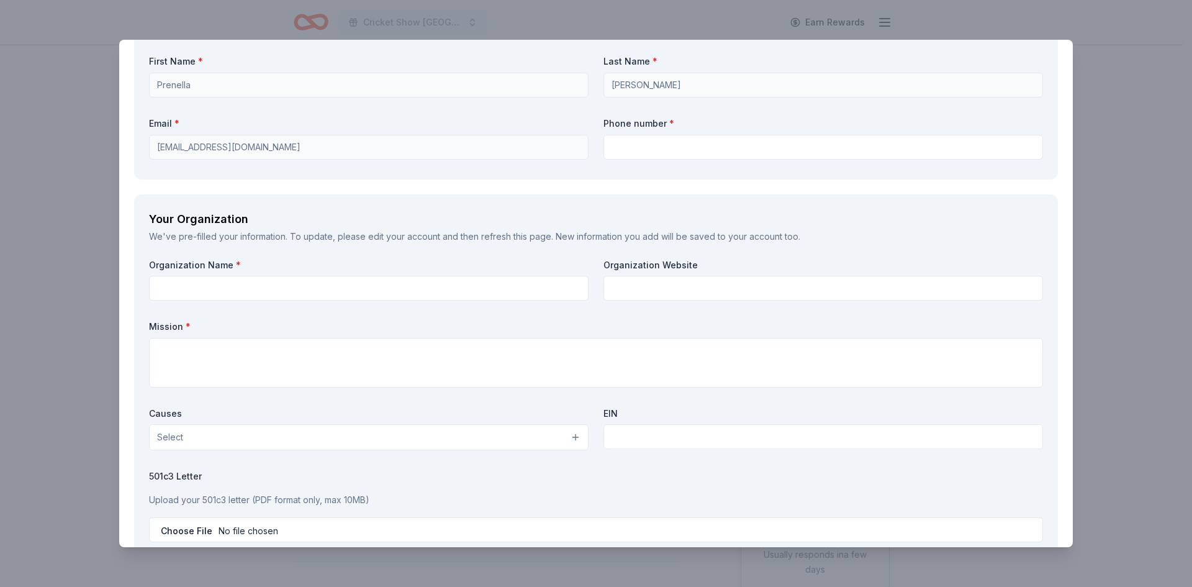
type textarea "We expect over 200 attendees at this exciting event and would love to feature y…"
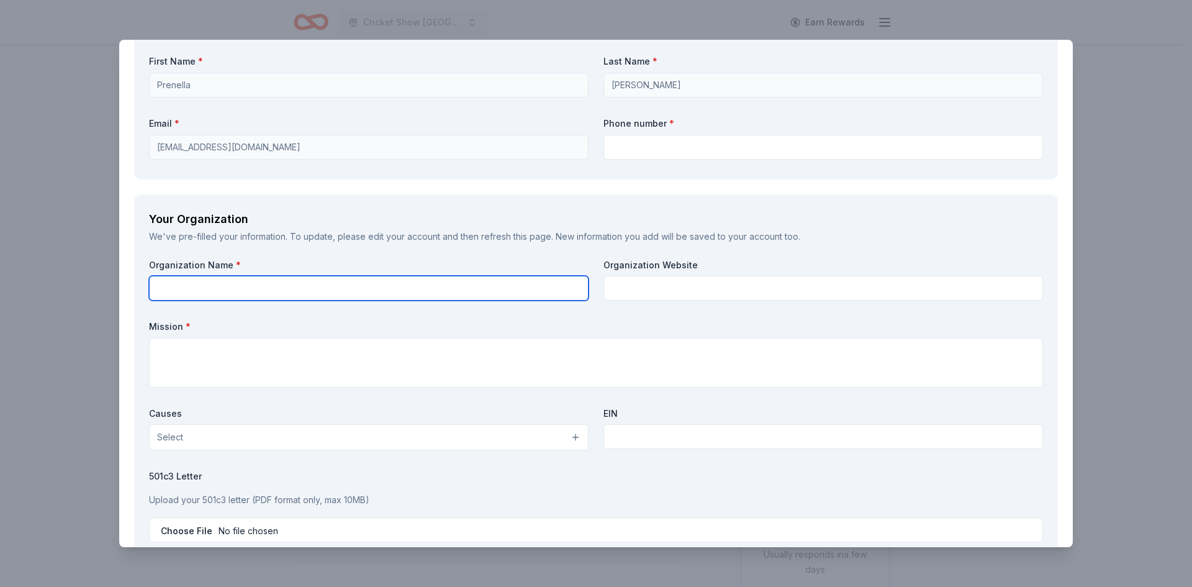
click at [207, 289] on input "text" at bounding box center [368, 288] width 439 height 25
type input "Cricket Show USA Inc"
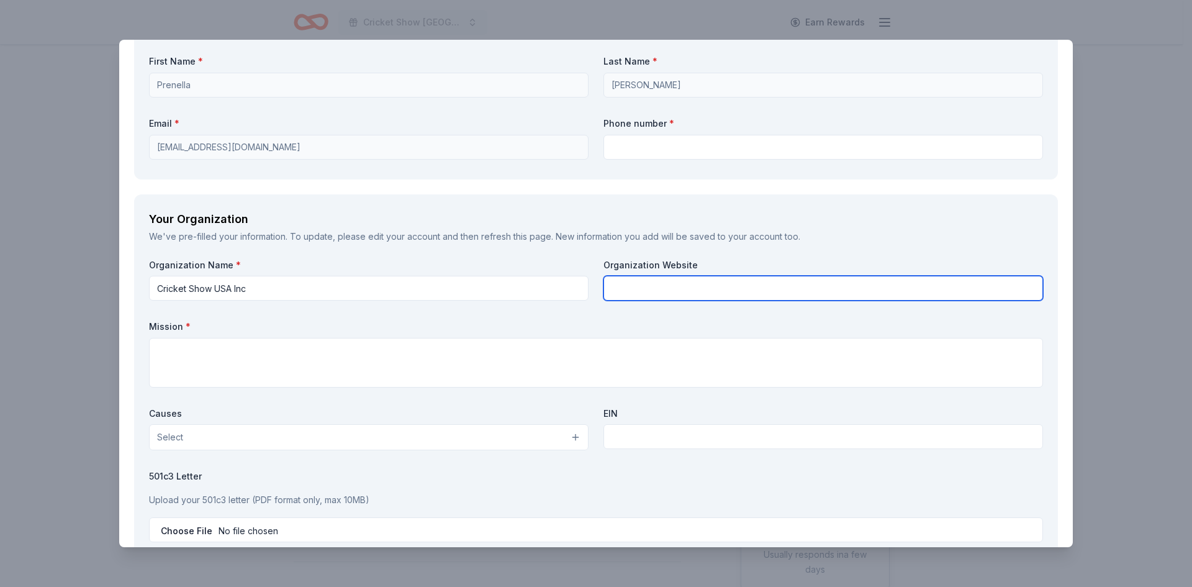
click at [683, 292] on input "text" at bounding box center [822, 288] width 439 height 25
type input "[DOMAIN_NAME]"
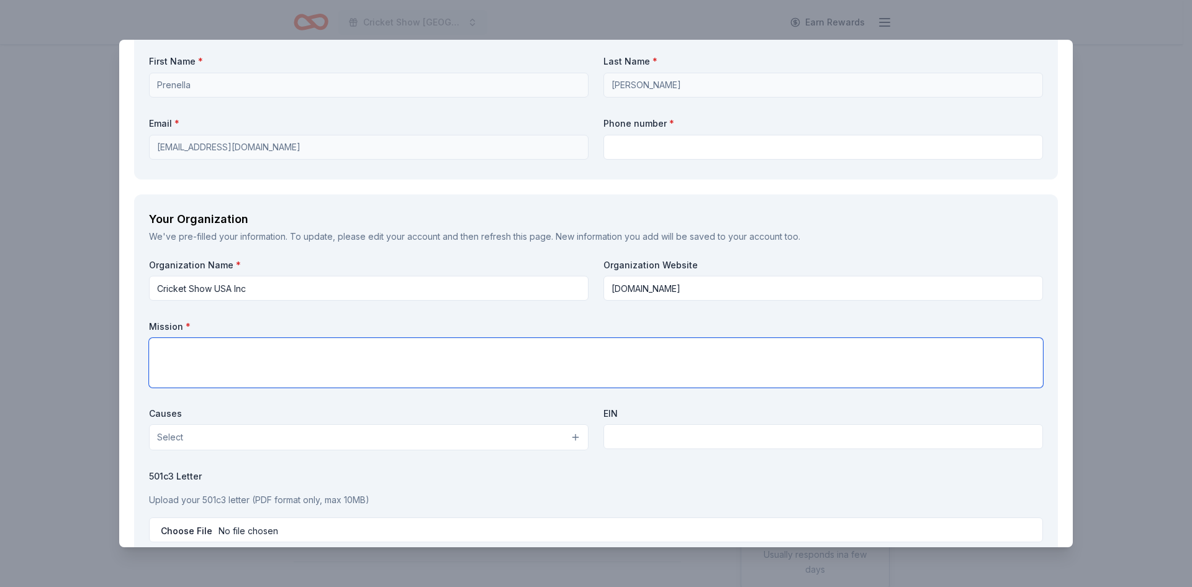
click at [298, 372] on textarea at bounding box center [596, 363] width 894 height 50
click at [763, 407] on label "EIN" at bounding box center [822, 413] width 439 height 12
click at [703, 350] on textarea "To enrich screen reader interactions, please activate Accessibility in Grammarl…" at bounding box center [596, 363] width 894 height 50
paste textarea "We are The Cricket Radio Show, a 501(c)(3) nonprofit organization (EIN: [US_EMP…"
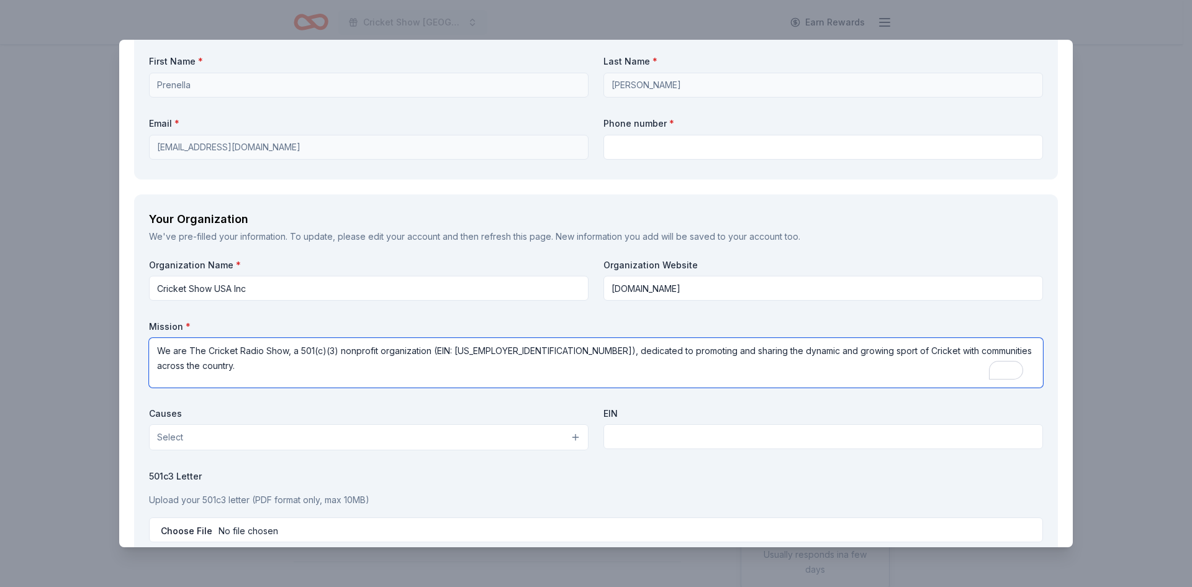
type textarea "We are The Cricket Radio Show, a 501(c)(3) nonprofit organization (EIN: [US_EMP…"
click at [262, 451] on div "Organization Name * Cricket Show USA Inc Organization Website [DOMAIN_NAME] Mis…" at bounding box center [596, 403] width 894 height 288
click at [265, 441] on button "Select" at bounding box center [368, 437] width 439 height 26
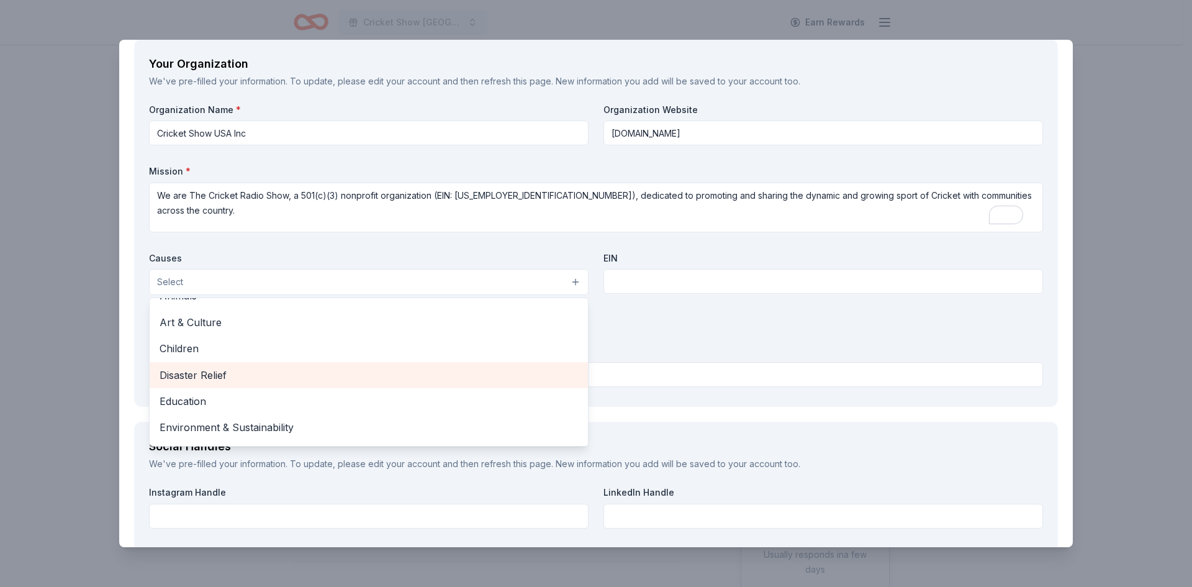
scroll to position [31, 0]
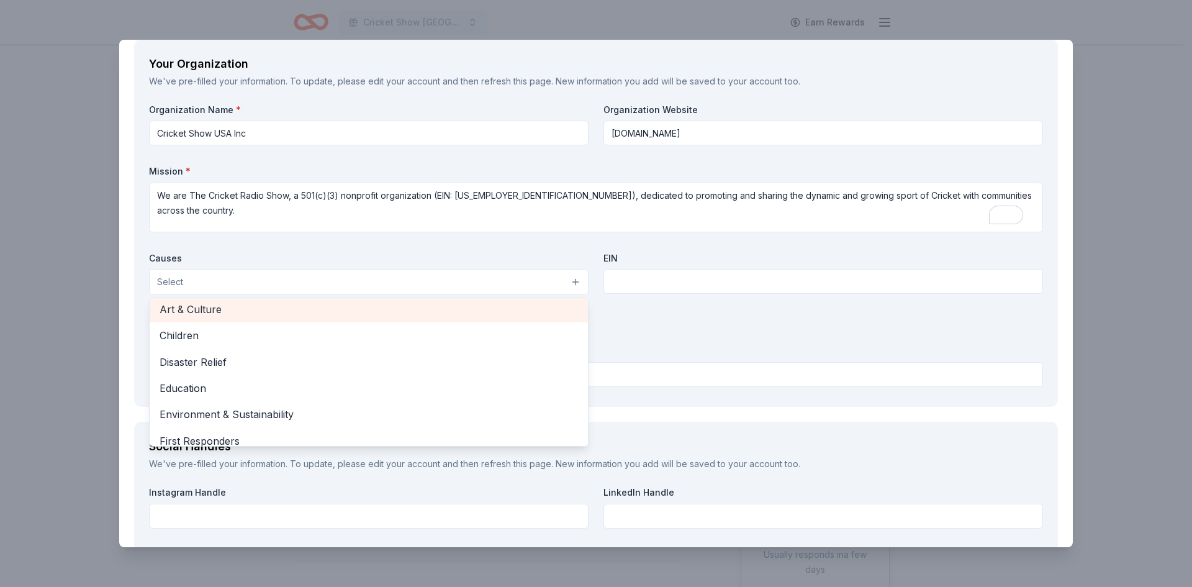
click at [254, 310] on span "Art & Culture" at bounding box center [369, 309] width 418 height 16
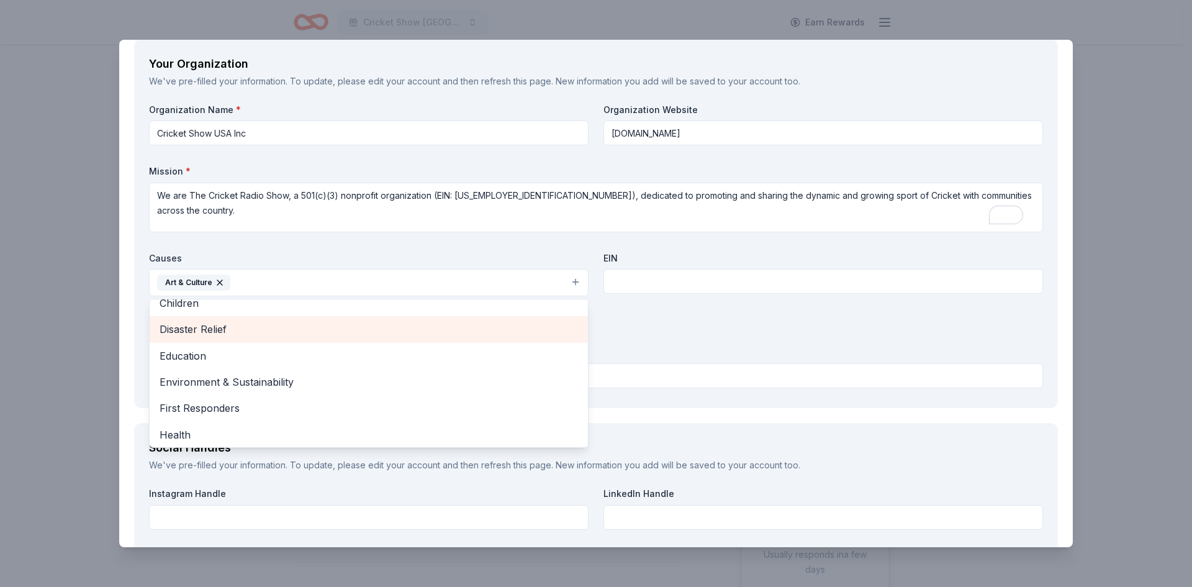
scroll to position [44, 0]
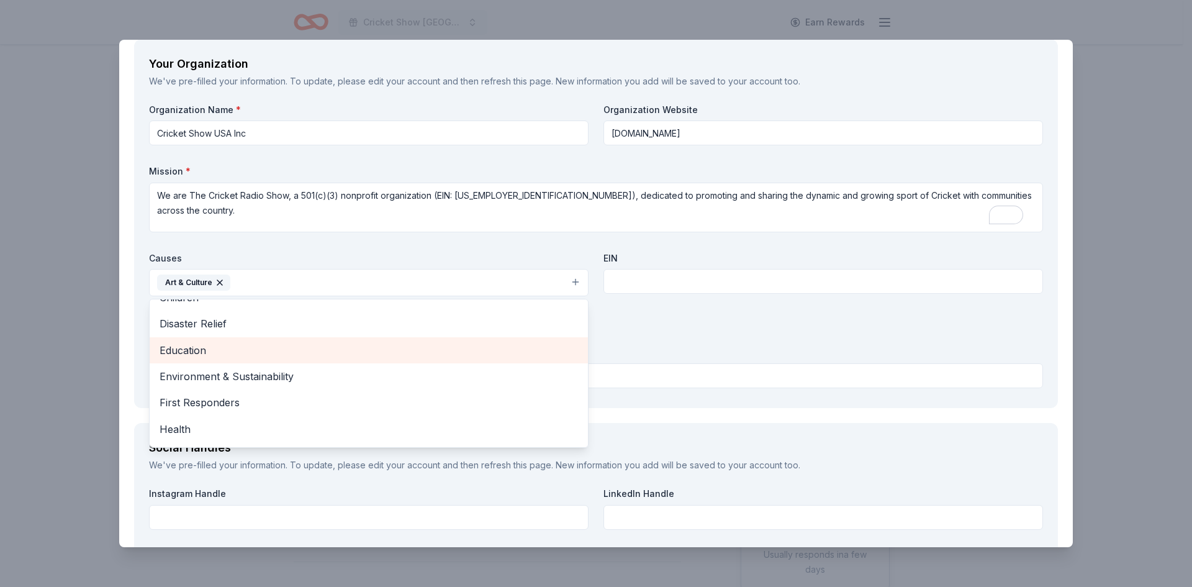
click at [248, 349] on span "Education" at bounding box center [369, 350] width 418 height 16
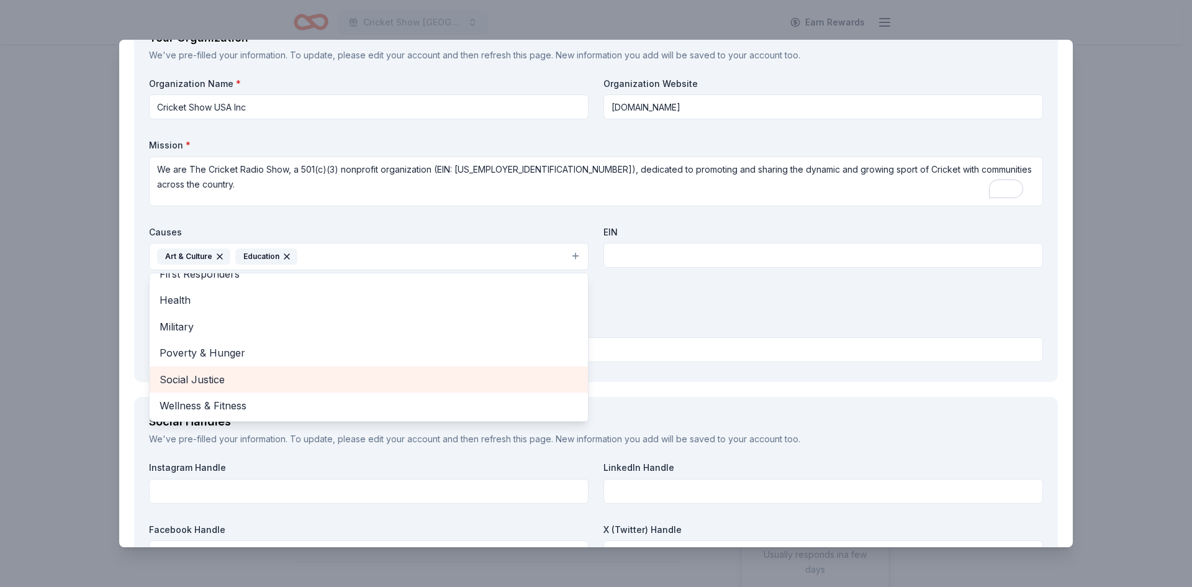
scroll to position [1117, 0]
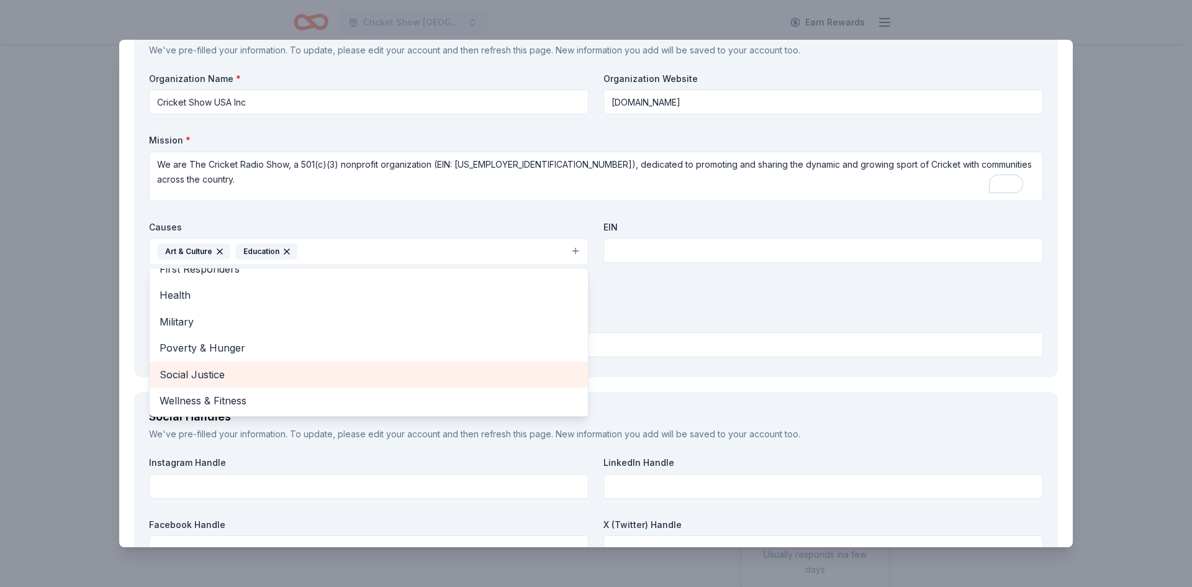
click at [241, 372] on span "Social Justice" at bounding box center [369, 374] width 418 height 16
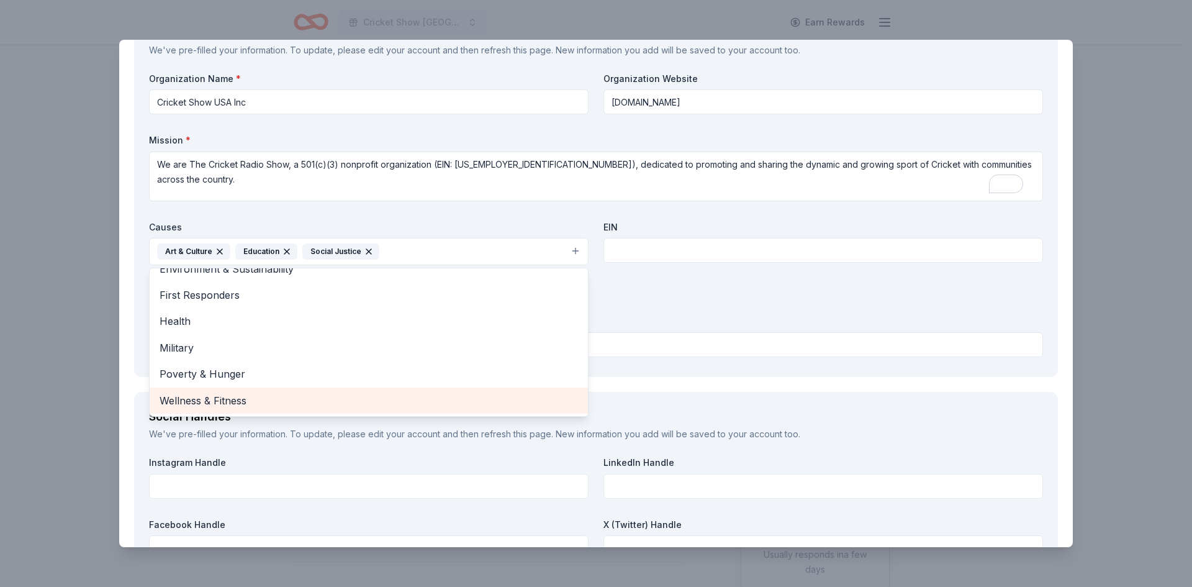
click at [231, 400] on span "Wellness & Fitness" at bounding box center [369, 400] width 418 height 16
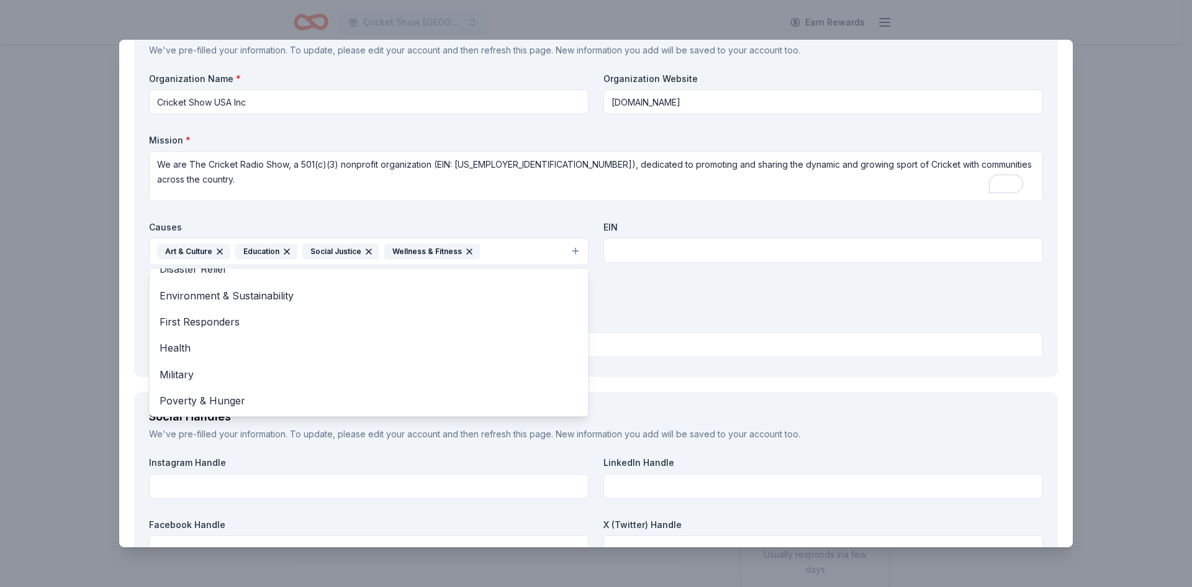
click at [647, 259] on div "Organization Name * Cricket Show USA Inc Organization Website [DOMAIN_NAME] Mis…" at bounding box center [596, 217] width 894 height 289
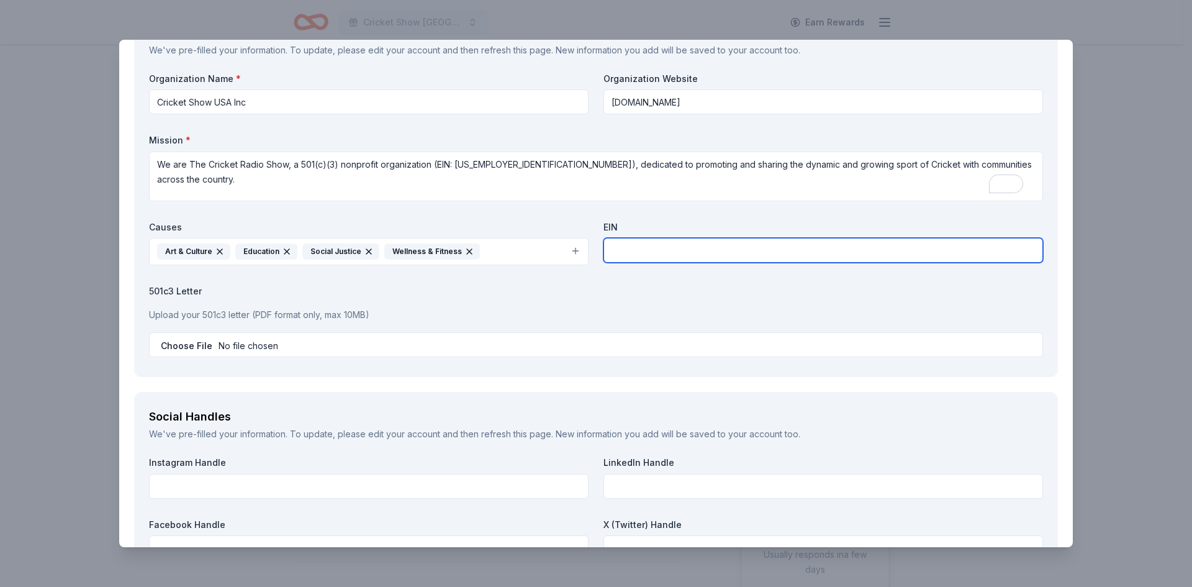
click at [648, 255] on input "text" at bounding box center [822, 250] width 439 height 25
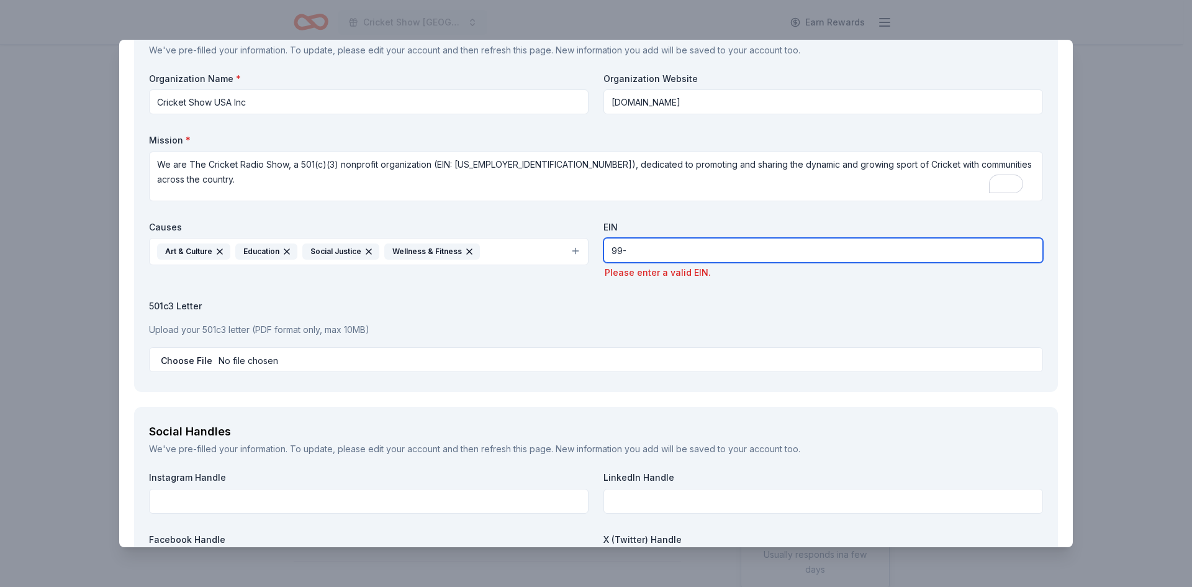
drag, startPoint x: 628, startPoint y: 253, endPoint x: 510, endPoint y: 240, distance: 119.2
click at [510, 240] on div "Organization Name * Cricket Show USA Inc Organization Website [DOMAIN_NAME] Mis…" at bounding box center [596, 225] width 894 height 304
paste input "0388783"
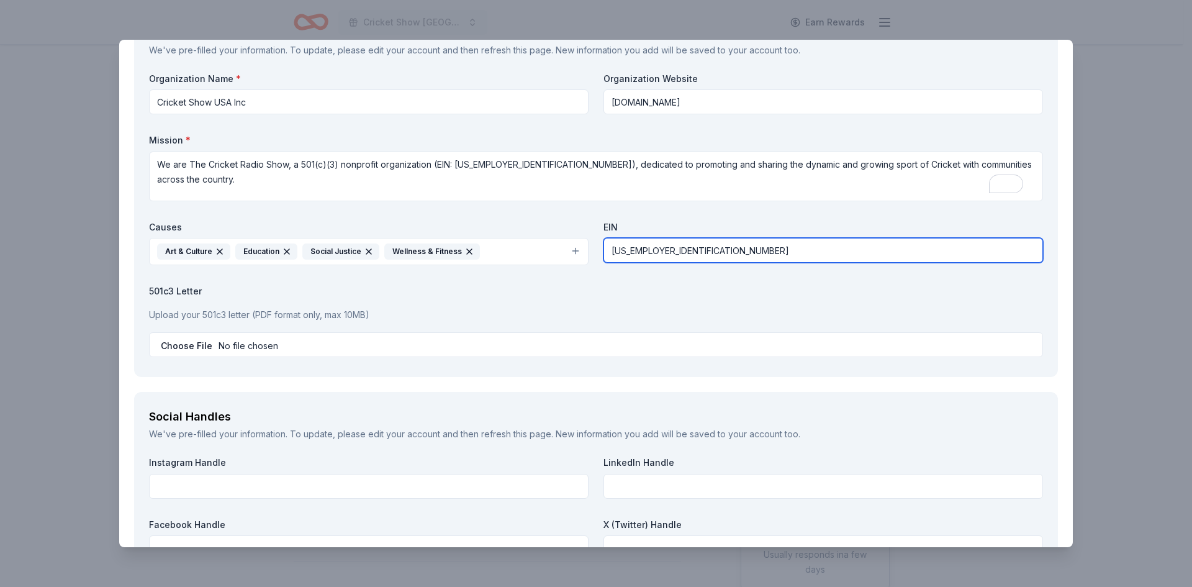
type input "[US_EMPLOYER_IDENTIFICATION_NUMBER]"
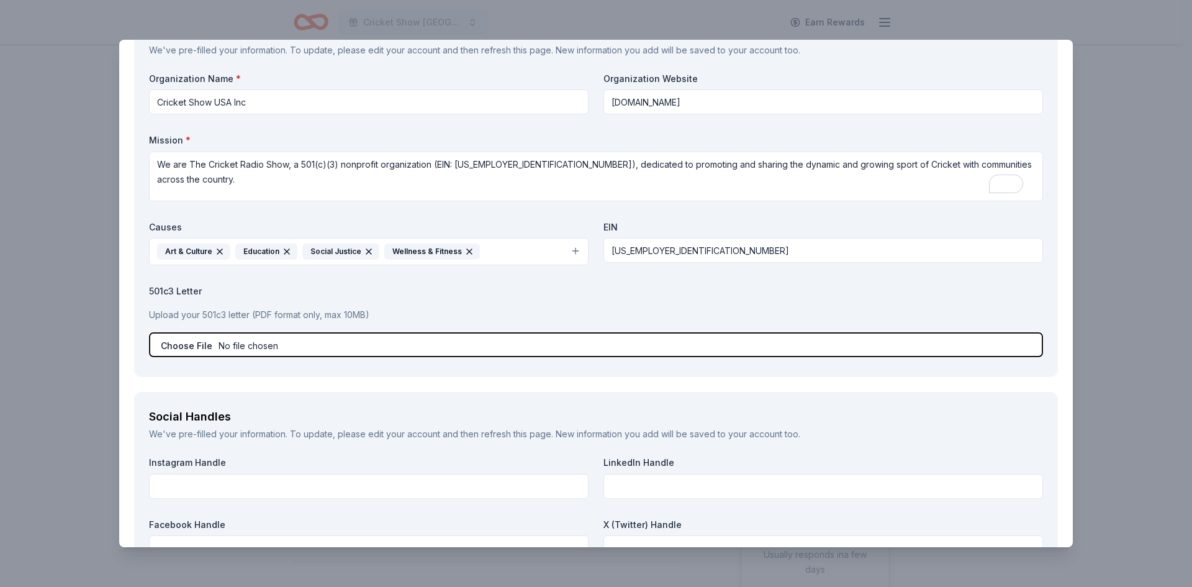
click at [192, 337] on input "file" at bounding box center [596, 344] width 894 height 25
type input "C:\fakepath\Cricket Show USA - 501C3 Determination Letter.pdf"
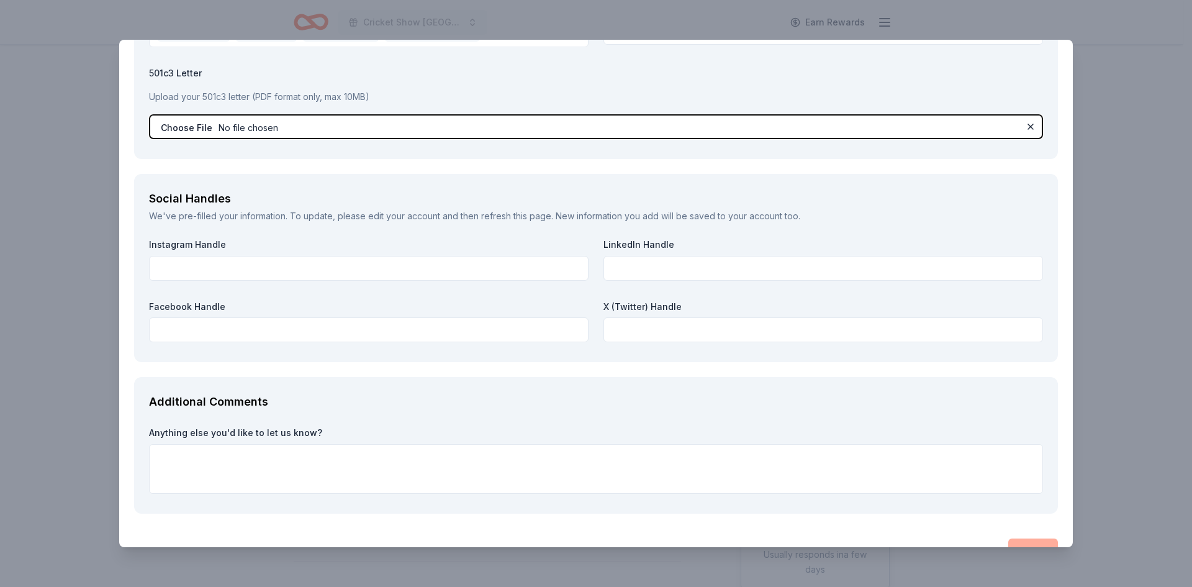
scroll to position [1365, 0]
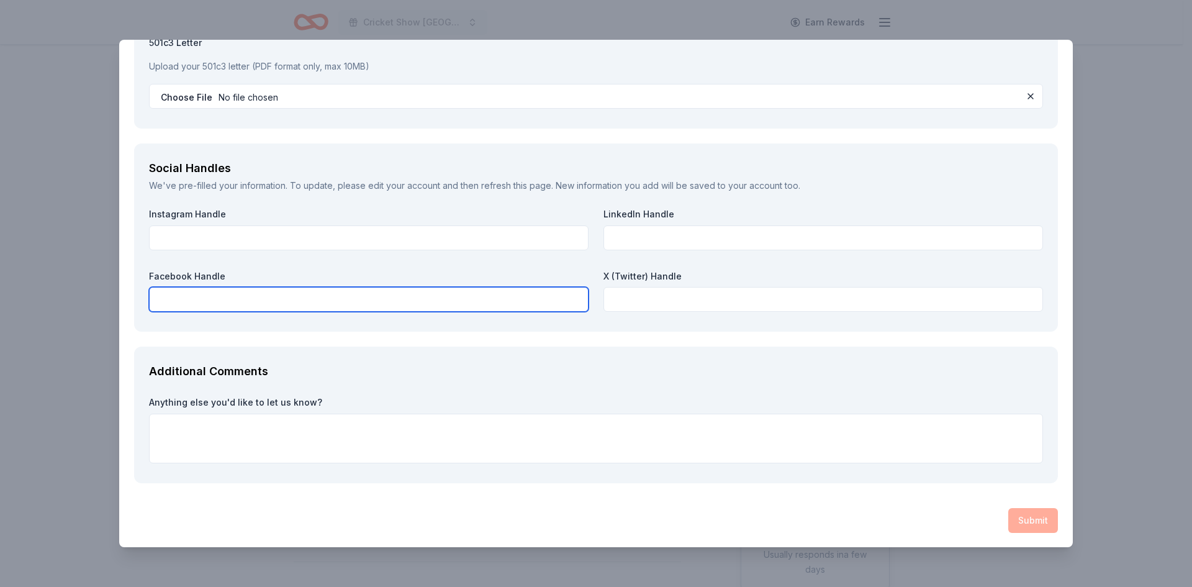
click at [227, 302] on input "text" at bounding box center [368, 299] width 439 height 25
type input "CricketShowUSA"
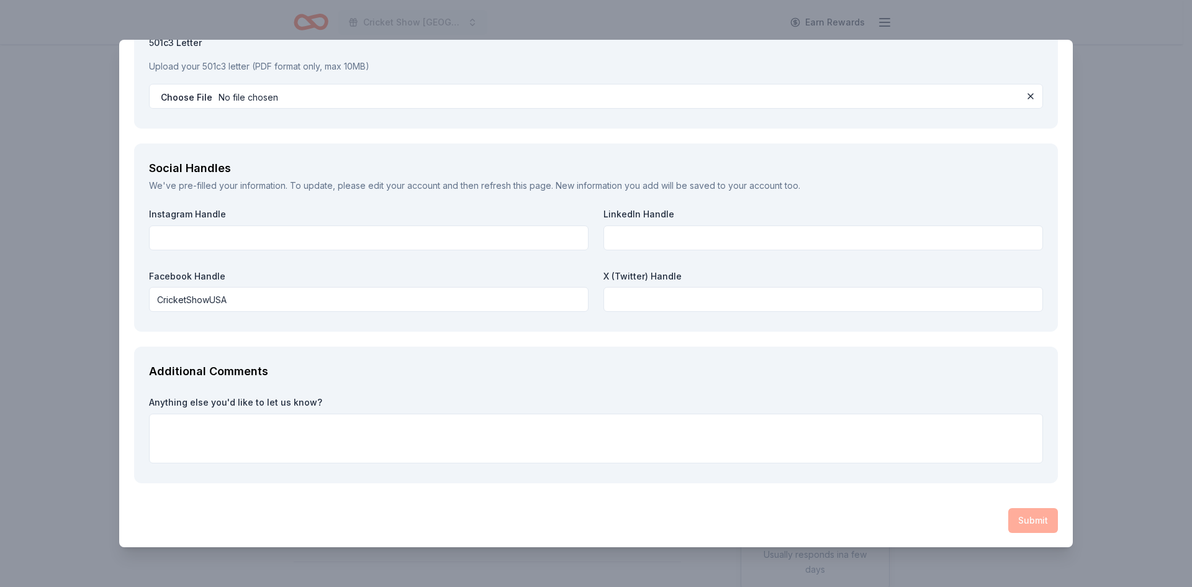
click at [356, 436] on textarea at bounding box center [596, 438] width 894 height 50
paste textarea "Lo ips Dol Sitamet Conse Adip, e 143(s)(2) doeiusmod temporincidi (UTL: 16-9661…"
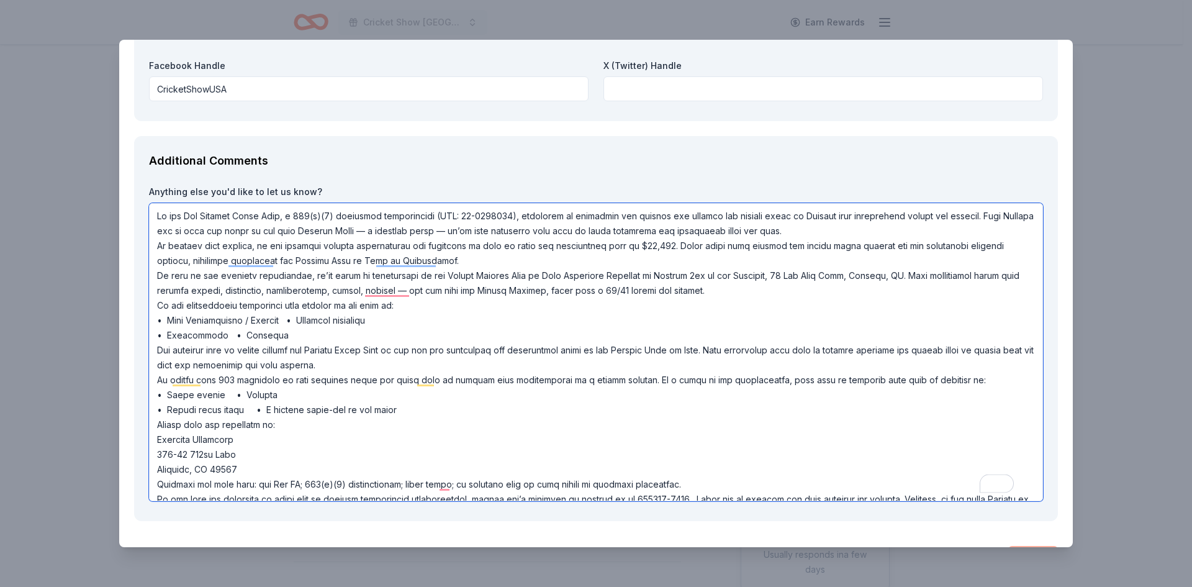
scroll to position [46, 0]
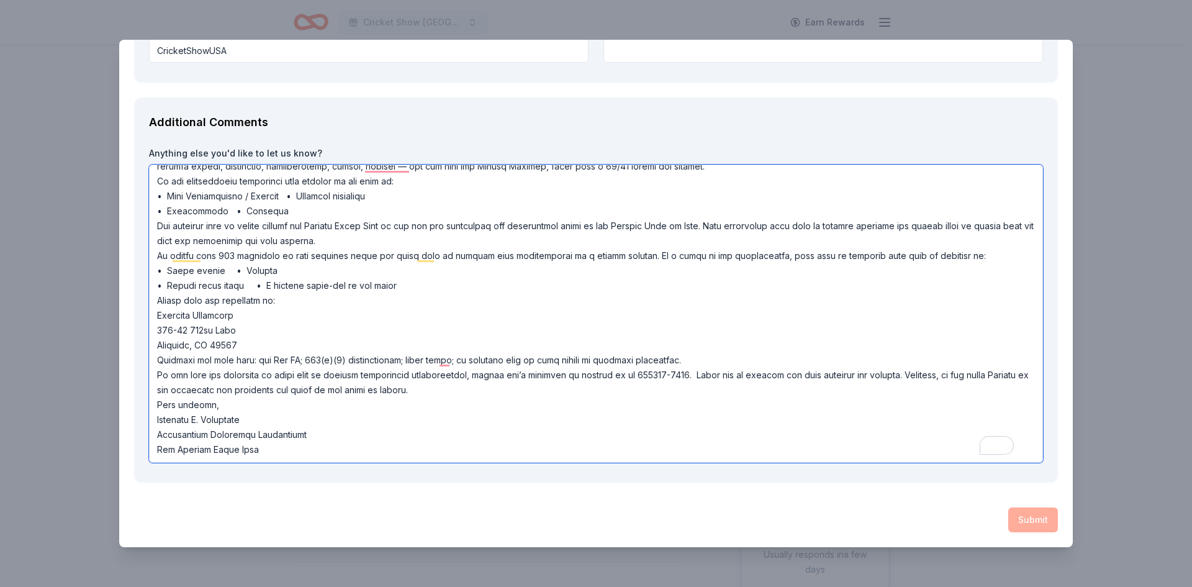
drag, startPoint x: 153, startPoint y: 441, endPoint x: 308, endPoint y: 564, distance: 197.9
click at [308, 564] on div "The Accounting Doctor Saved Report a mistake Due [DATE] 20 applies last week Re…" at bounding box center [596, 293] width 1192 height 587
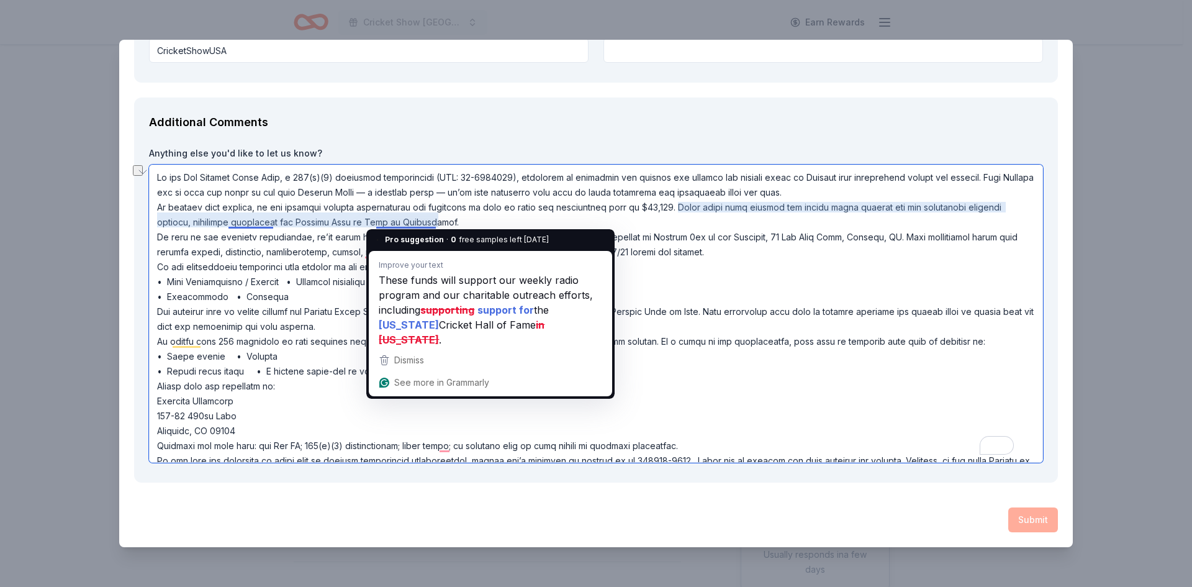
drag, startPoint x: 436, startPoint y: 220, endPoint x: 374, endPoint y: 226, distance: 62.9
click at [374, 226] on textarea "To enrich screen reader interactions, please activate Accessibility in Grammarl…" at bounding box center [596, 313] width 894 height 298
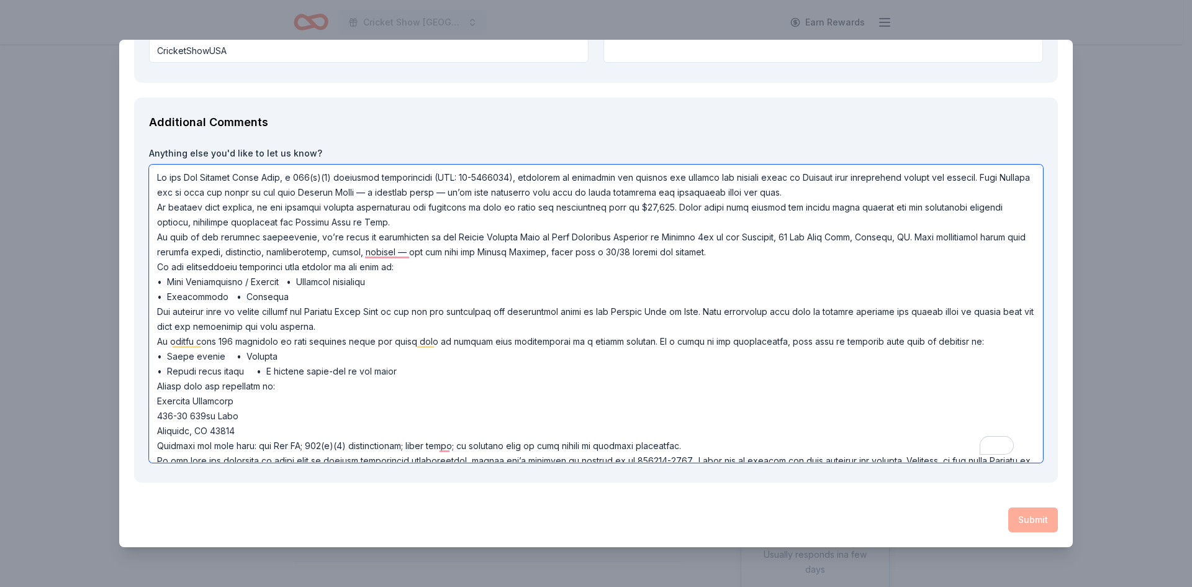
click at [841, 191] on textarea "To enrich screen reader interactions, please activate Accessibility in Grammarl…" at bounding box center [596, 313] width 894 height 298
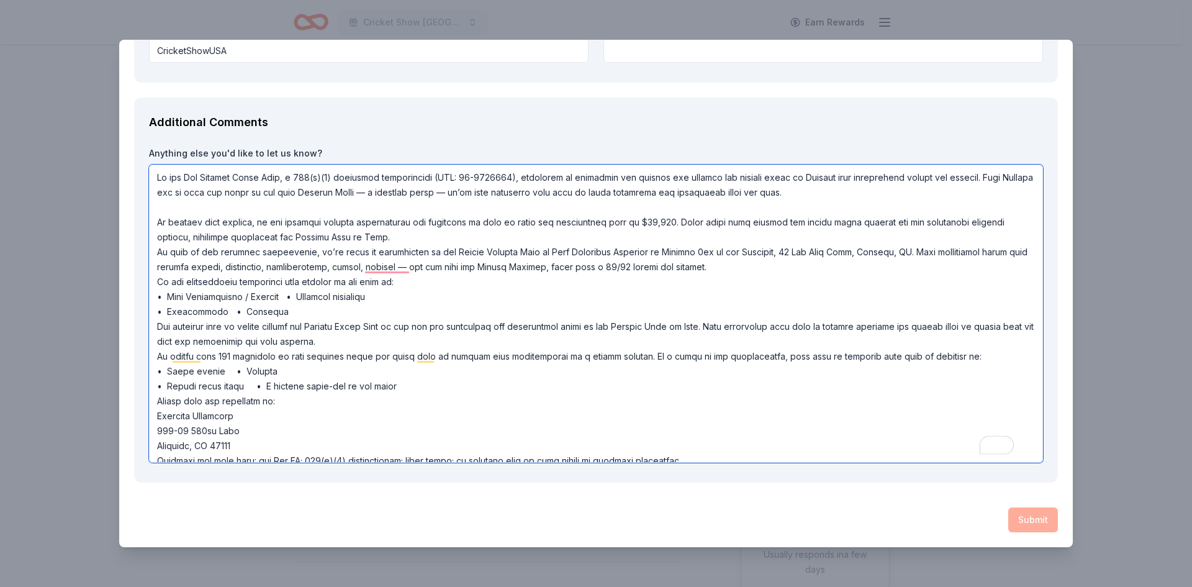
click at [430, 240] on textarea "To enrich screen reader interactions, please activate Accessibility in Grammarl…" at bounding box center [596, 313] width 894 height 298
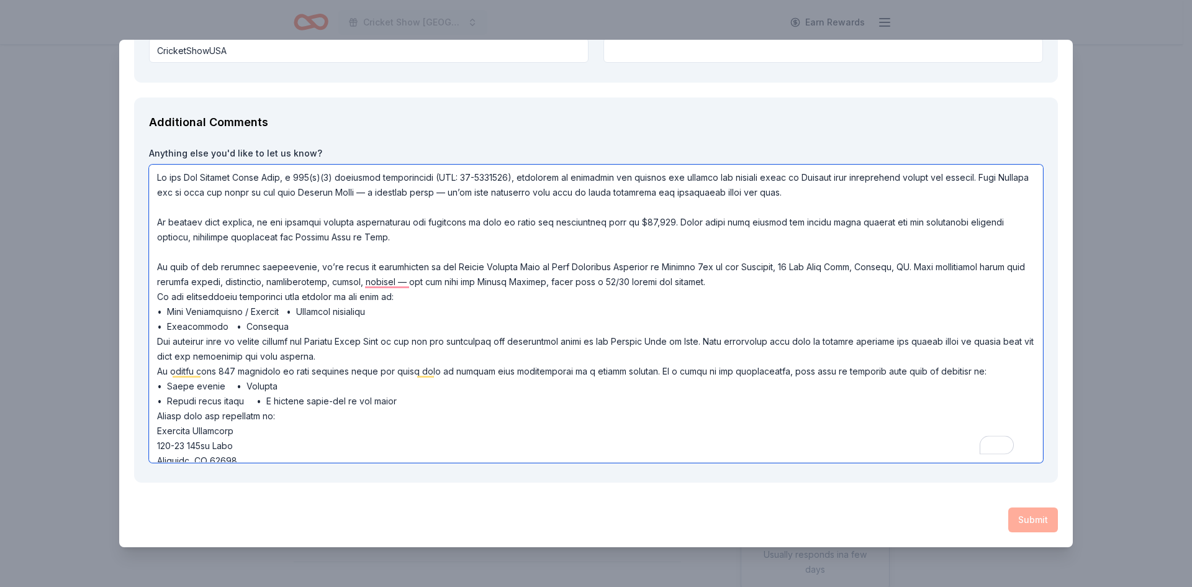
click at [428, 298] on textarea "To enrich screen reader interactions, please activate Accessibility in Grammarl…" at bounding box center [596, 313] width 894 height 298
click at [335, 356] on textarea "To enrich screen reader interactions, please activate Accessibility in Grammarl…" at bounding box center [596, 313] width 894 height 298
click at [381, 354] on textarea "To enrich screen reader interactions, please activate Accessibility in Grammarl…" at bounding box center [596, 313] width 894 height 298
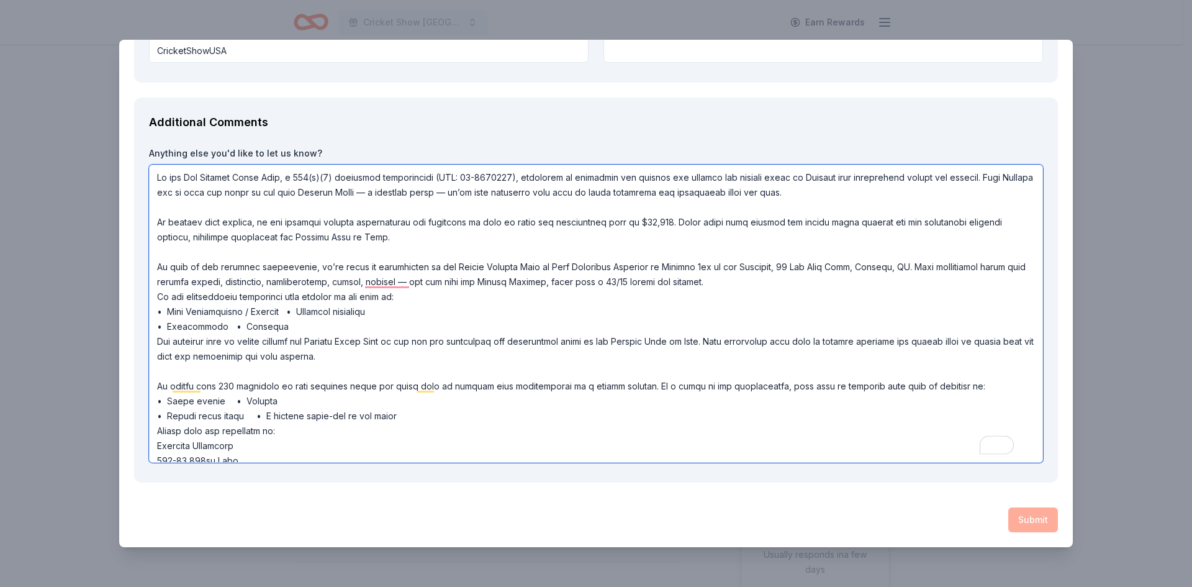
click at [154, 429] on textarea "To enrich screen reader interactions, please activate Accessibility in Grammarl…" at bounding box center [596, 313] width 894 height 298
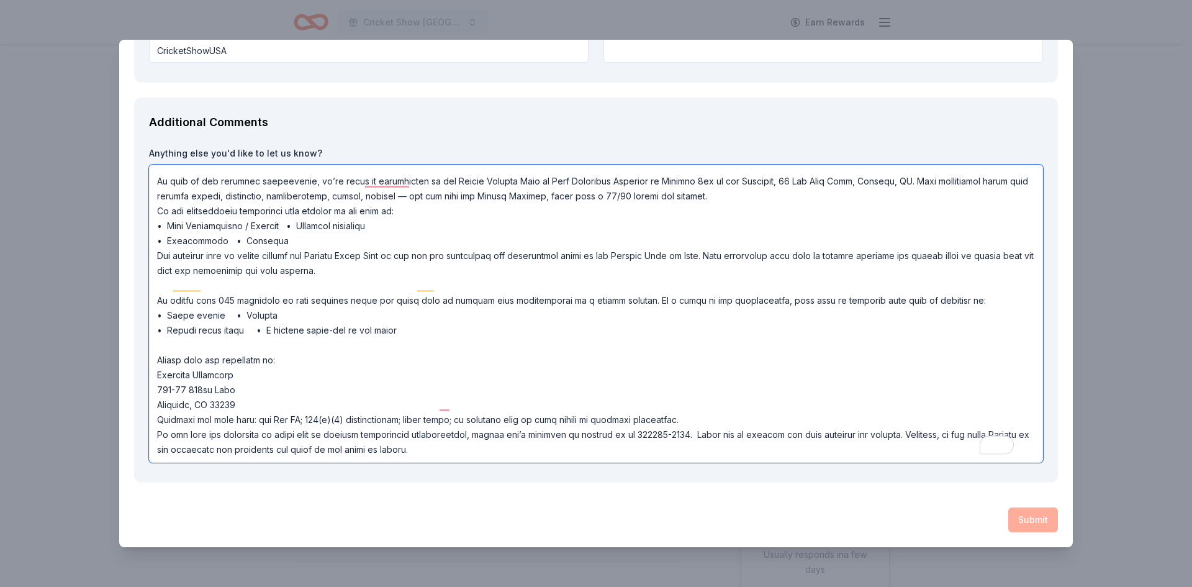
click at [251, 395] on textarea "To enrich screen reader interactions, please activate Accessibility in Grammarl…" at bounding box center [596, 313] width 894 height 298
type textarea "Lo ips Dol Sitamet Conse Adip, e 333(s)(2) doeiusmod temporincidi (UTL: 15-3797…"
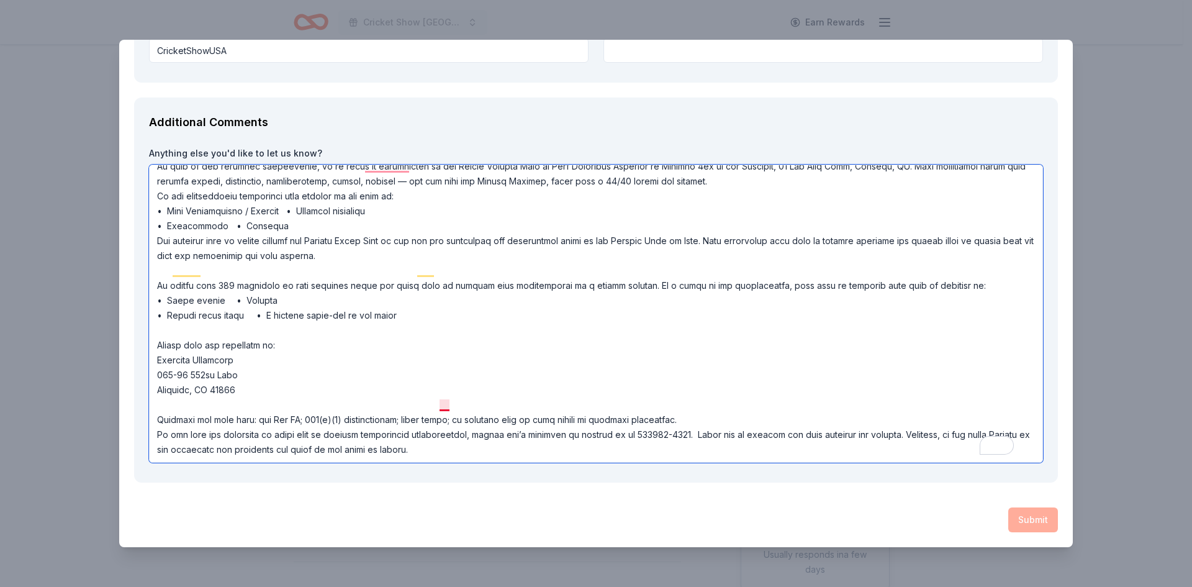
click at [442, 404] on textarea "To enrich screen reader interactions, please activate Accessibility in Grammarl…" at bounding box center [596, 313] width 894 height 298
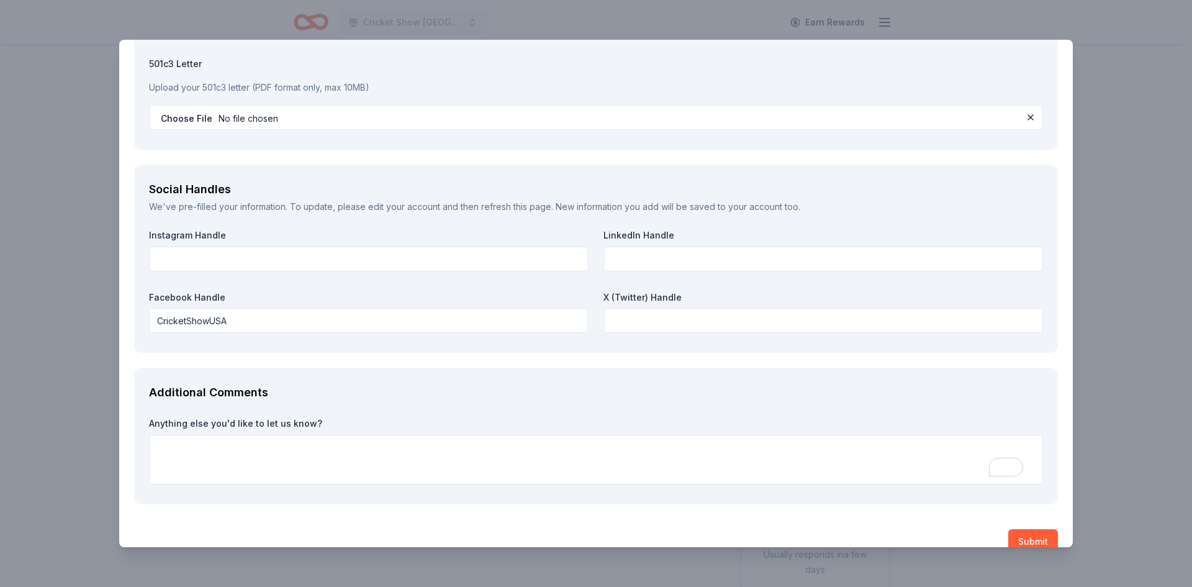
scroll to position [1366, 0]
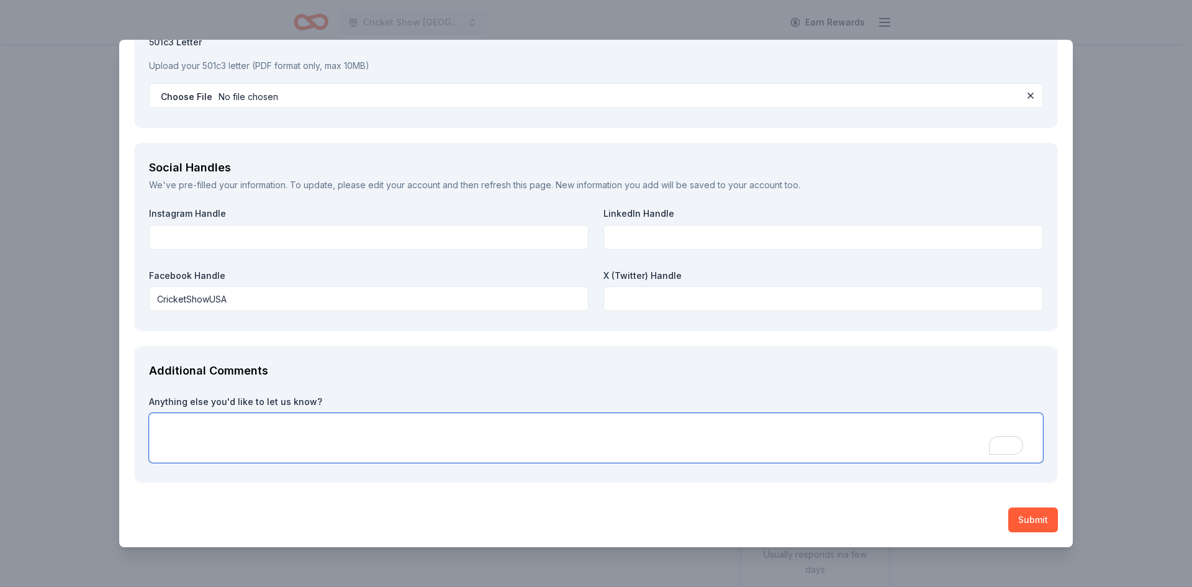
click at [295, 438] on textarea "To enrich screen reader interactions, please activate Accessibility in Grammarl…" at bounding box center [596, 438] width 894 height 50
paste textarea "Lo ips Dol Sitamet Conse Adip, e 143(s)(2) doeiusmod temporincidi (UTL: 16-9661…"
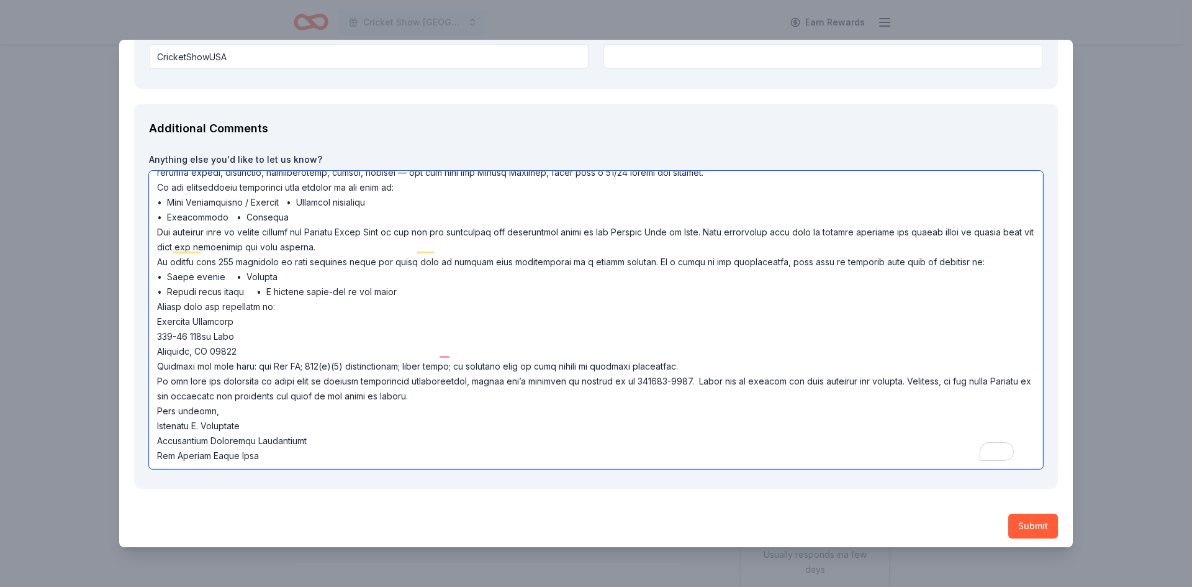
scroll to position [1614, 0]
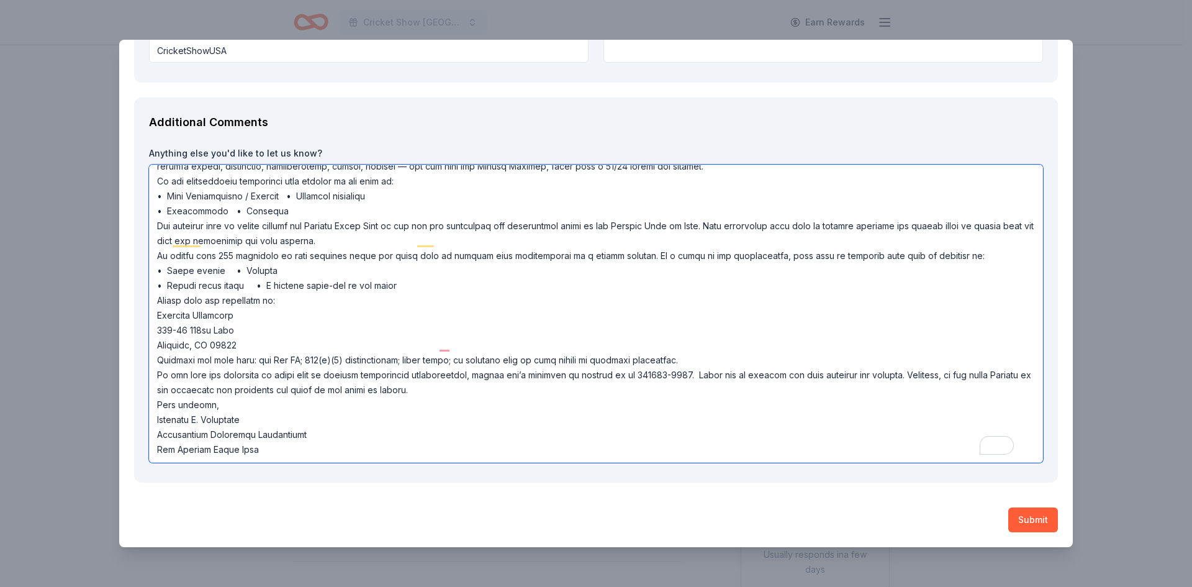
click at [433, 269] on textarea "To enrich screen reader interactions, please activate Accessibility in Grammarl…" at bounding box center [596, 313] width 894 height 298
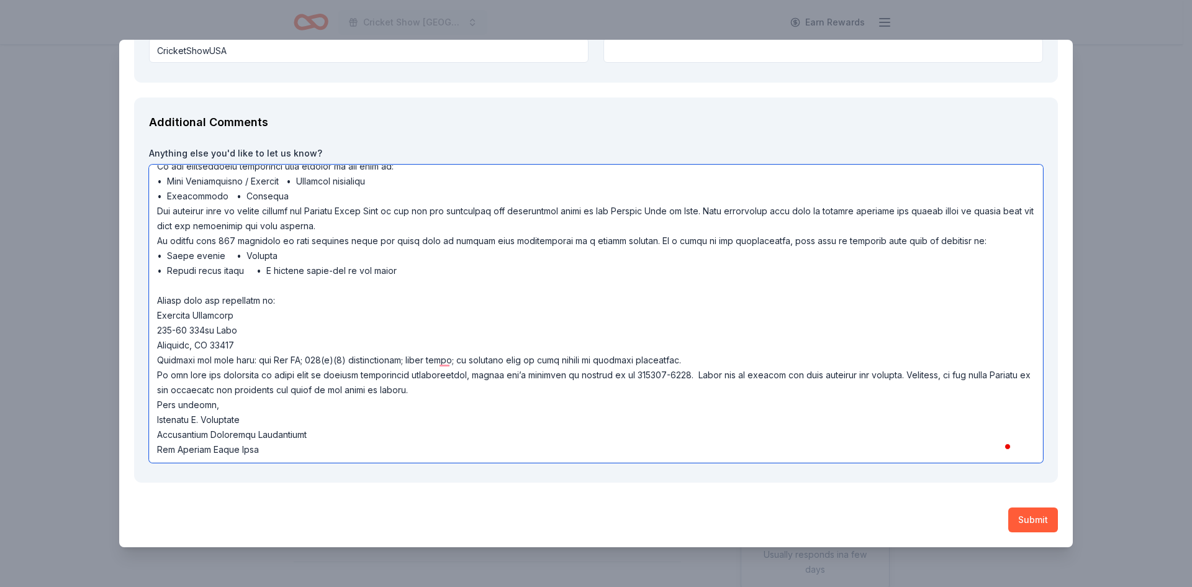
scroll to position [0, 0]
click at [152, 356] on textarea "To enrich screen reader interactions, please activate Accessibility in Grammarl…" at bounding box center [596, 313] width 894 height 298
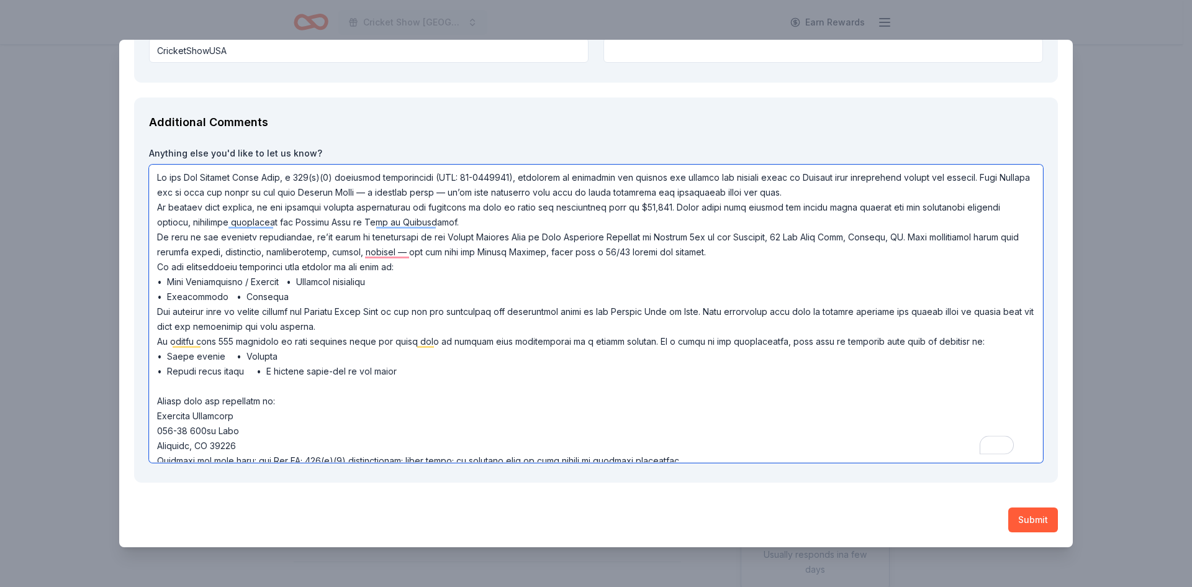
click at [153, 314] on textarea "To enrich screen reader interactions, please activate Accessibility in Grammarl…" at bounding box center [596, 313] width 894 height 298
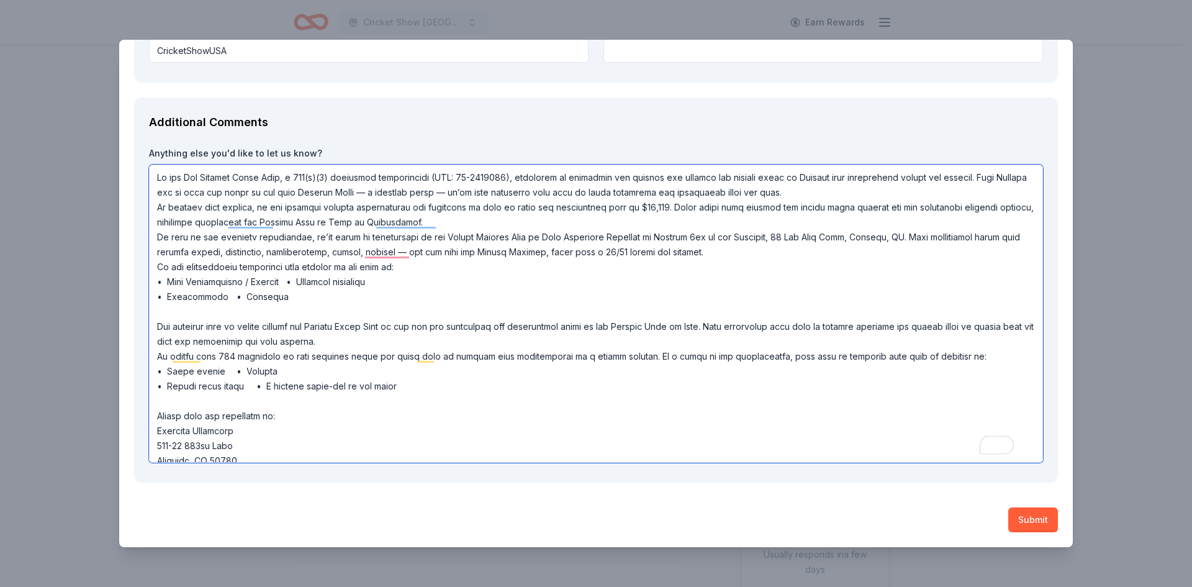
click at [155, 238] on textarea "To enrich screen reader interactions, please activate Accessibility in Grammarl…" at bounding box center [596, 313] width 894 height 298
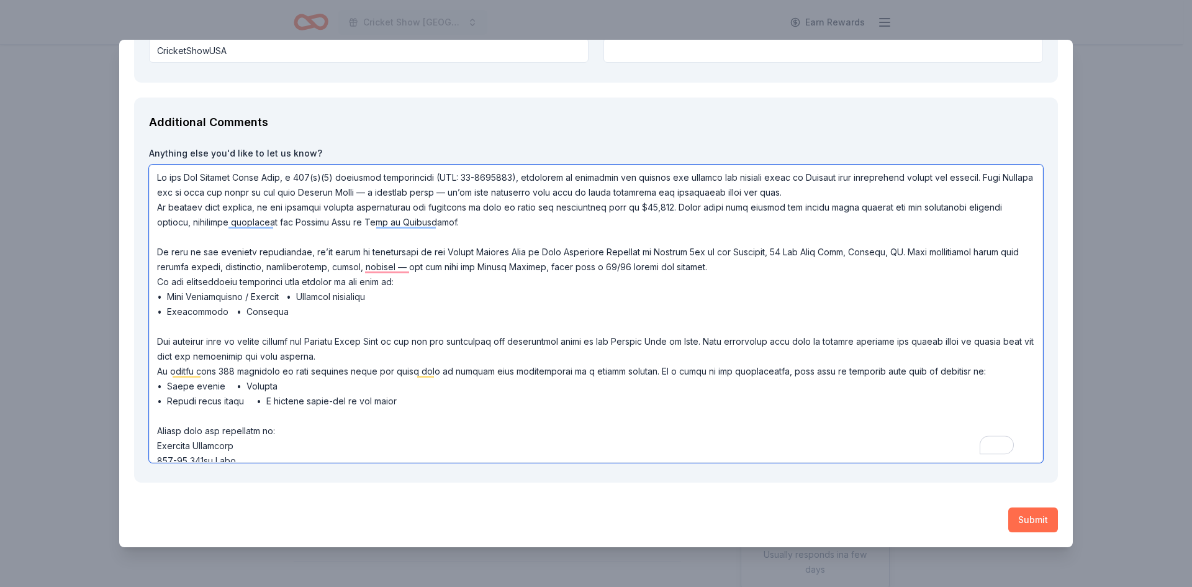
type textarea "We are The Cricket Radio Show, a 501(c)(3) nonprofit organization (EIN: 99-0388…"
click at [1016, 517] on button "Submit" at bounding box center [1033, 519] width 50 height 25
